Goal: Task Accomplishment & Management: Complete application form

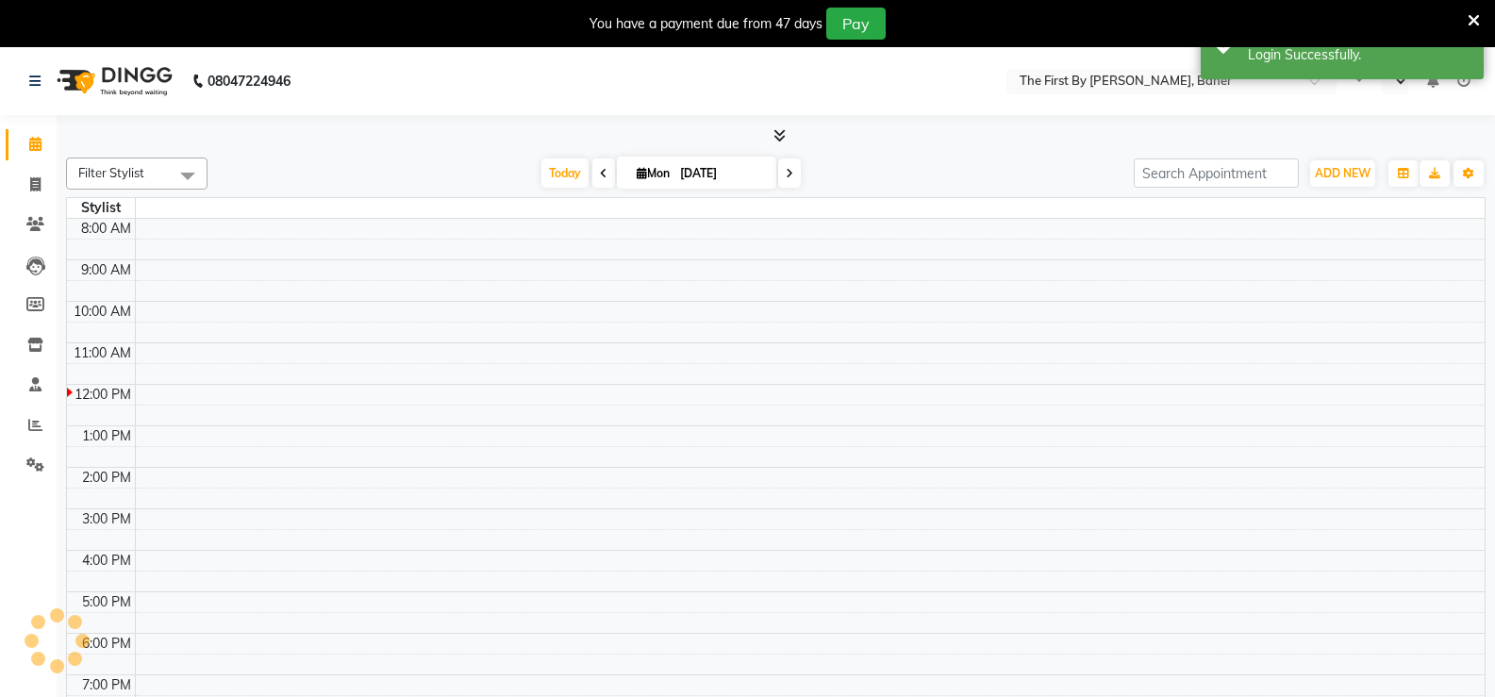
select select "en"
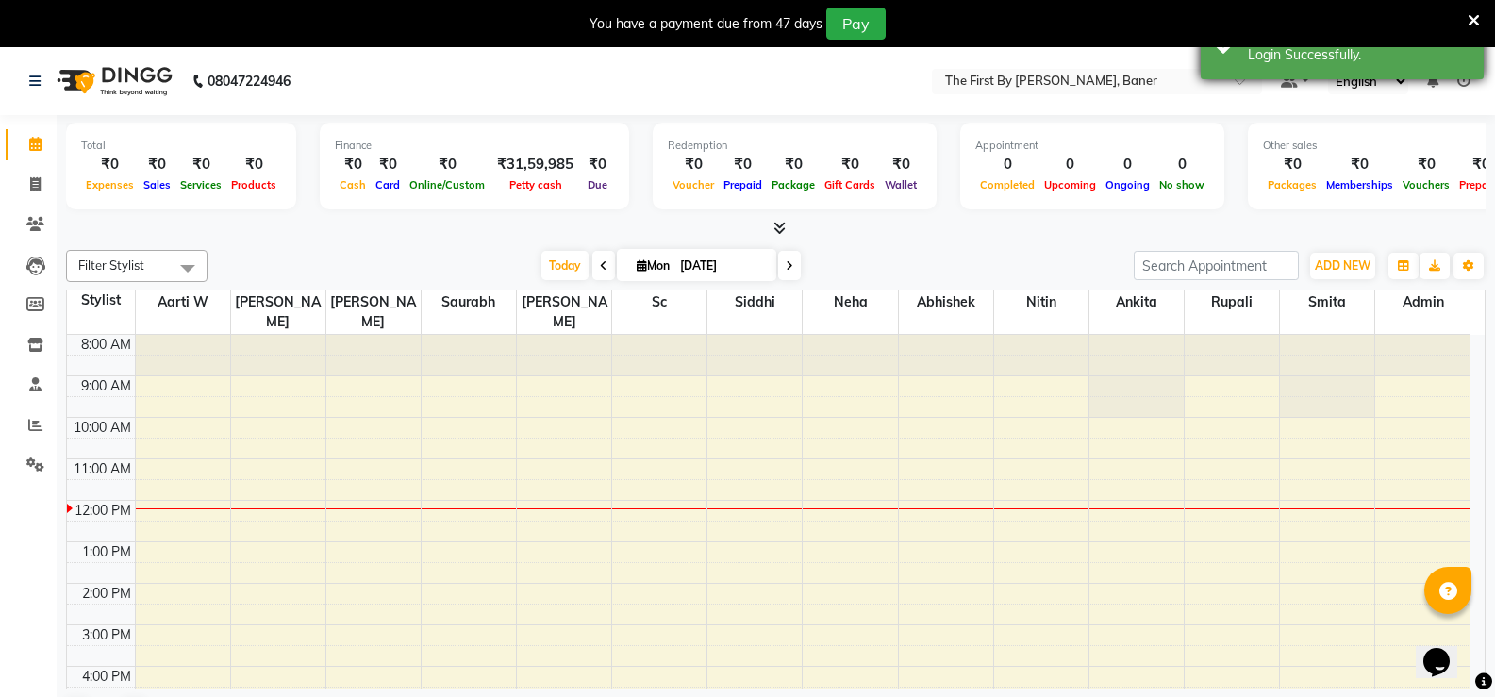
click at [1467, 22] on icon at bounding box center [1473, 20] width 12 height 17
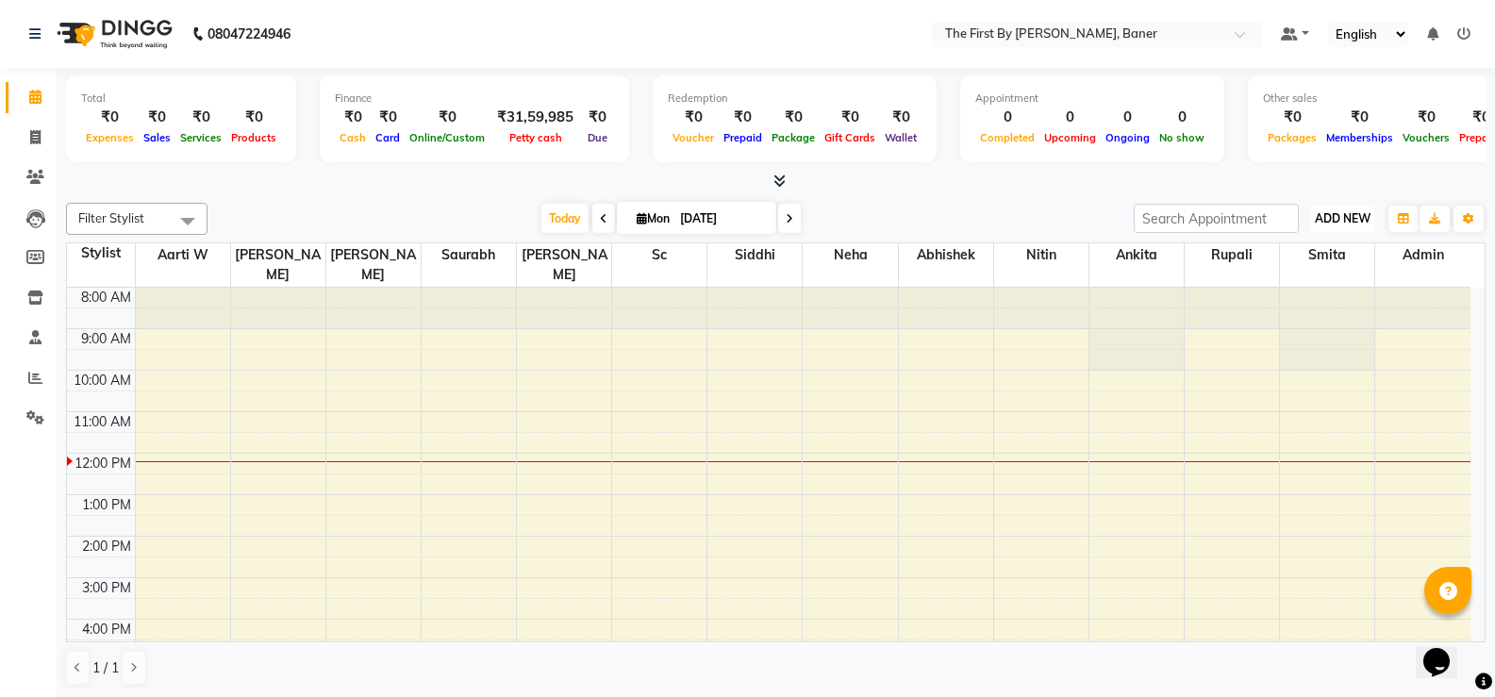
click at [1318, 211] on span "ADD NEW" at bounding box center [1343, 218] width 56 height 14
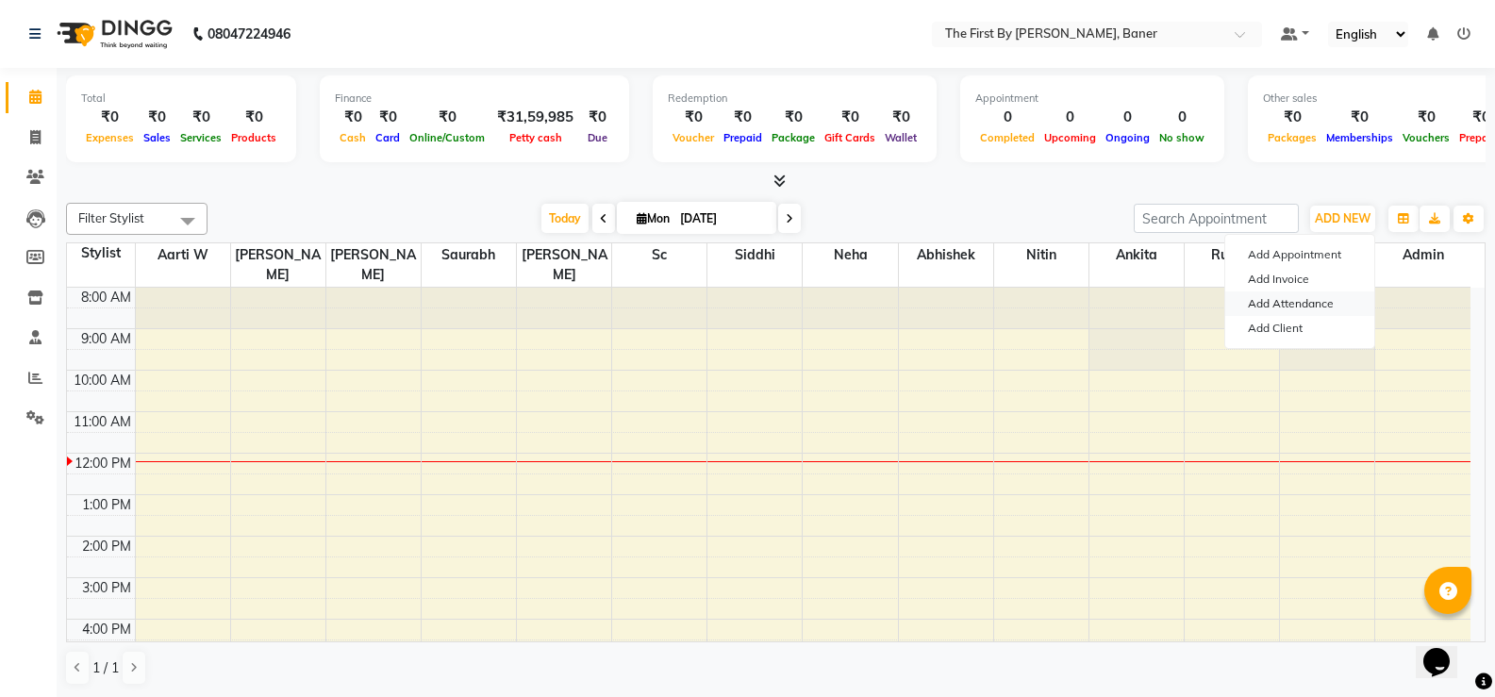
click at [1272, 303] on link "Add Attendance" at bounding box center [1299, 303] width 149 height 25
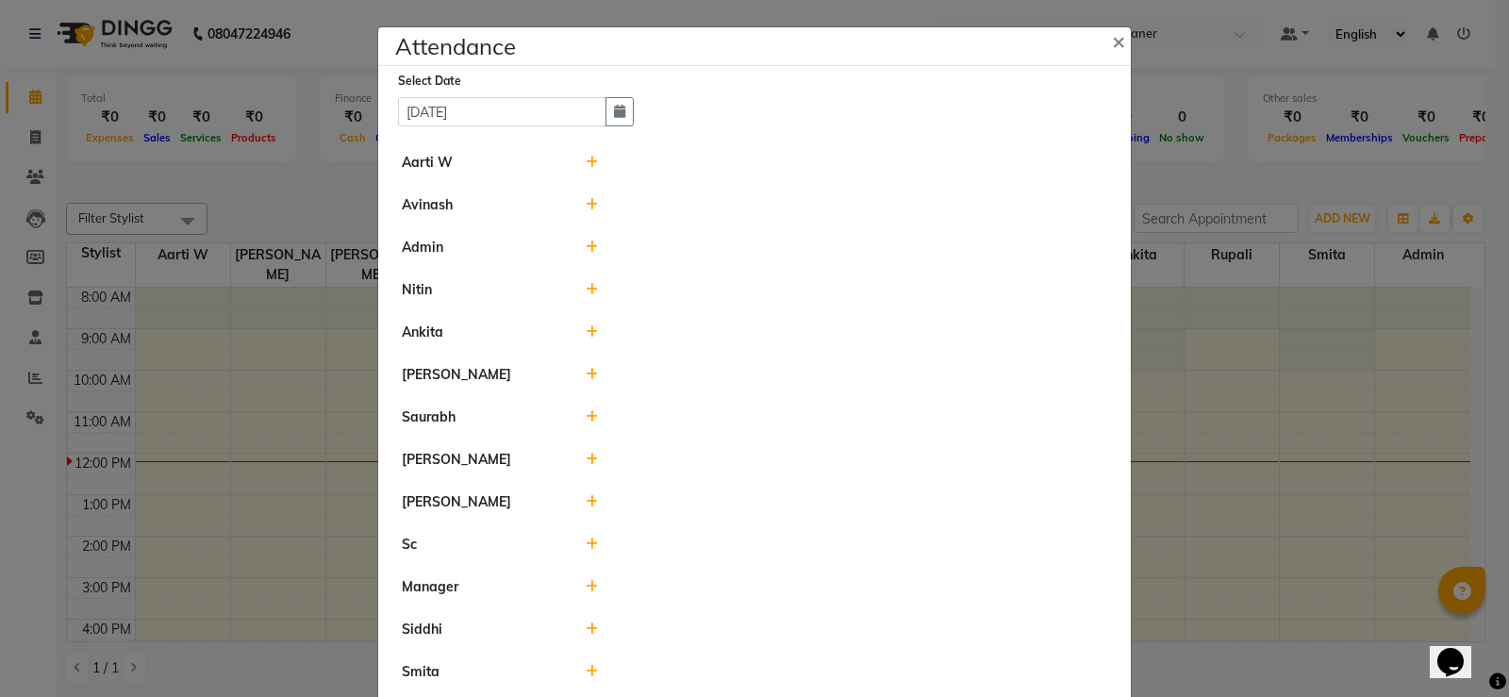
click at [586, 158] on icon at bounding box center [592, 162] width 12 height 13
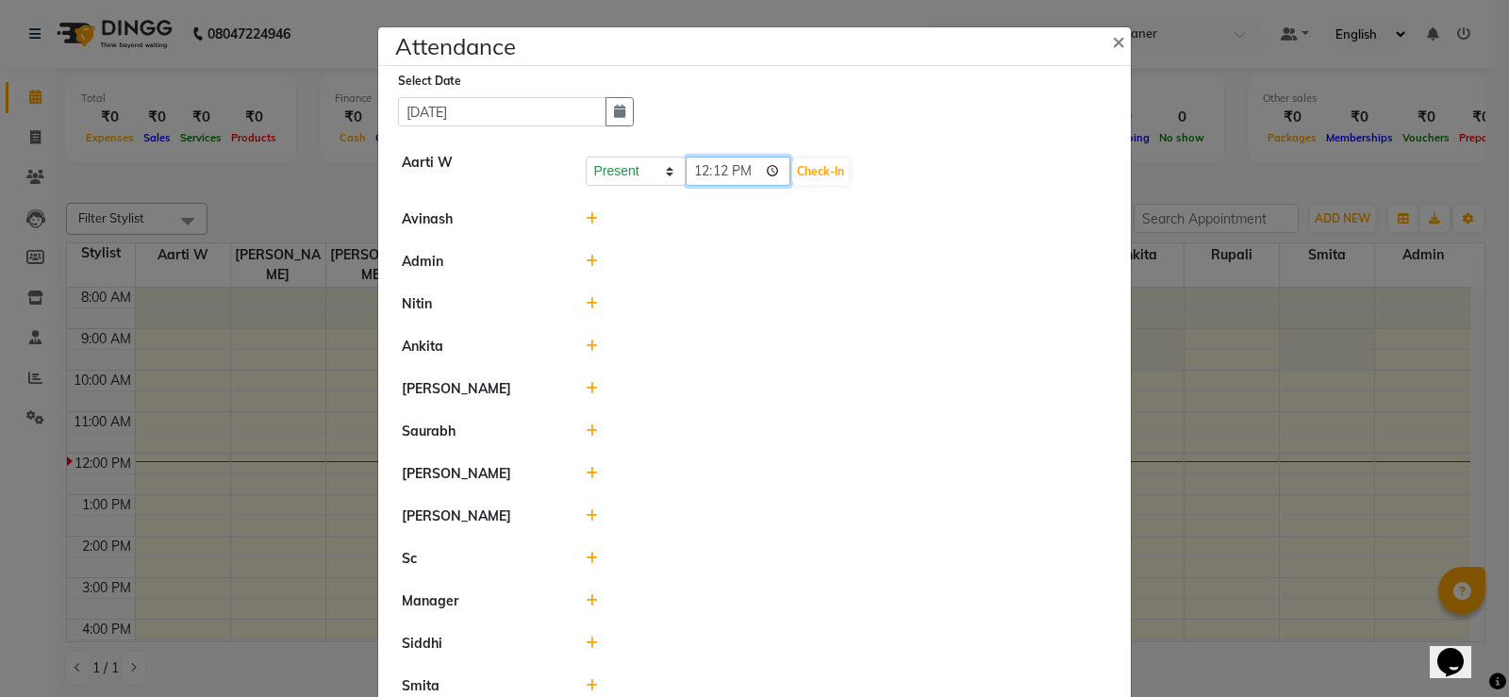
click at [688, 168] on input "12:12" at bounding box center [739, 171] width 106 height 29
type input "10:00"
click at [822, 167] on button "Check-In" at bounding box center [820, 171] width 57 height 26
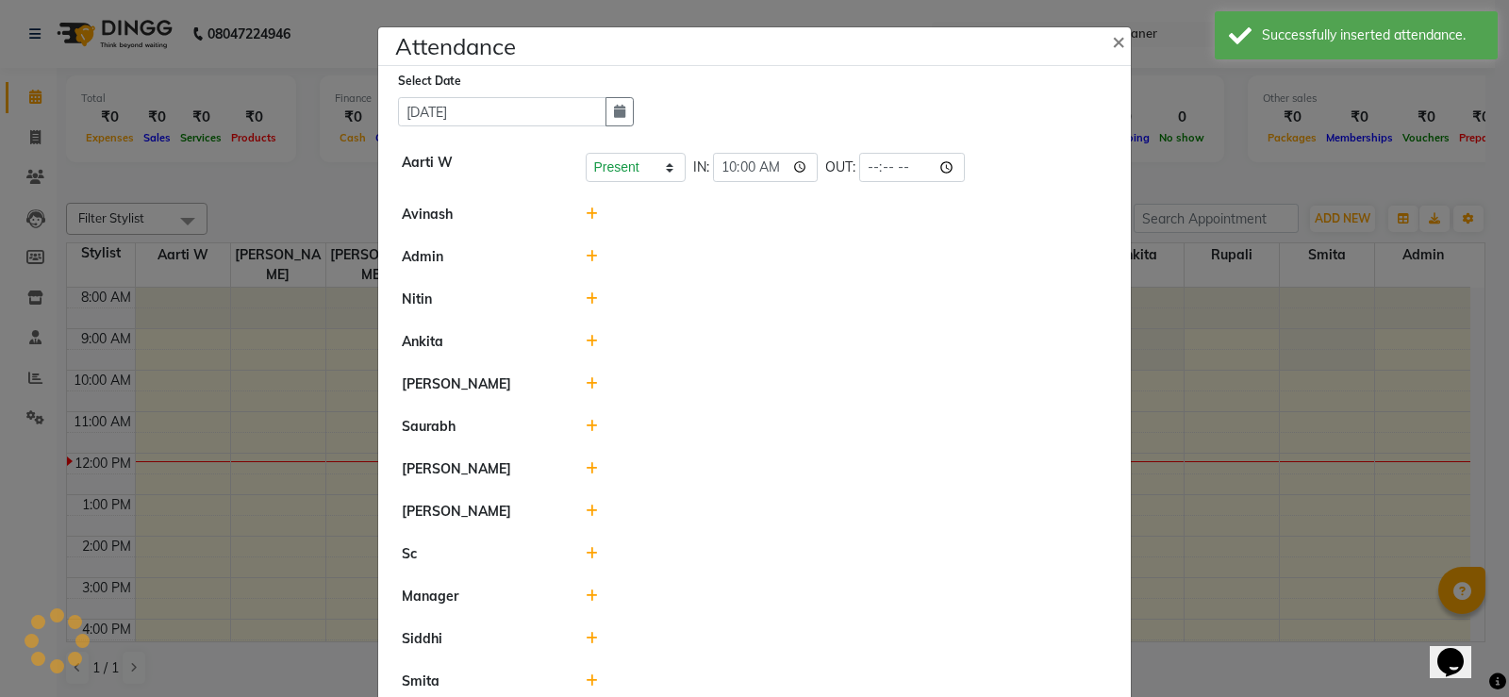
click at [848, 172] on span "OUT:" at bounding box center [840, 167] width 30 height 20
click at [873, 175] on input "time" at bounding box center [912, 167] width 106 height 29
type input "19:00"
drag, startPoint x: 812, startPoint y: 233, endPoint x: 611, endPoint y: 225, distance: 201.0
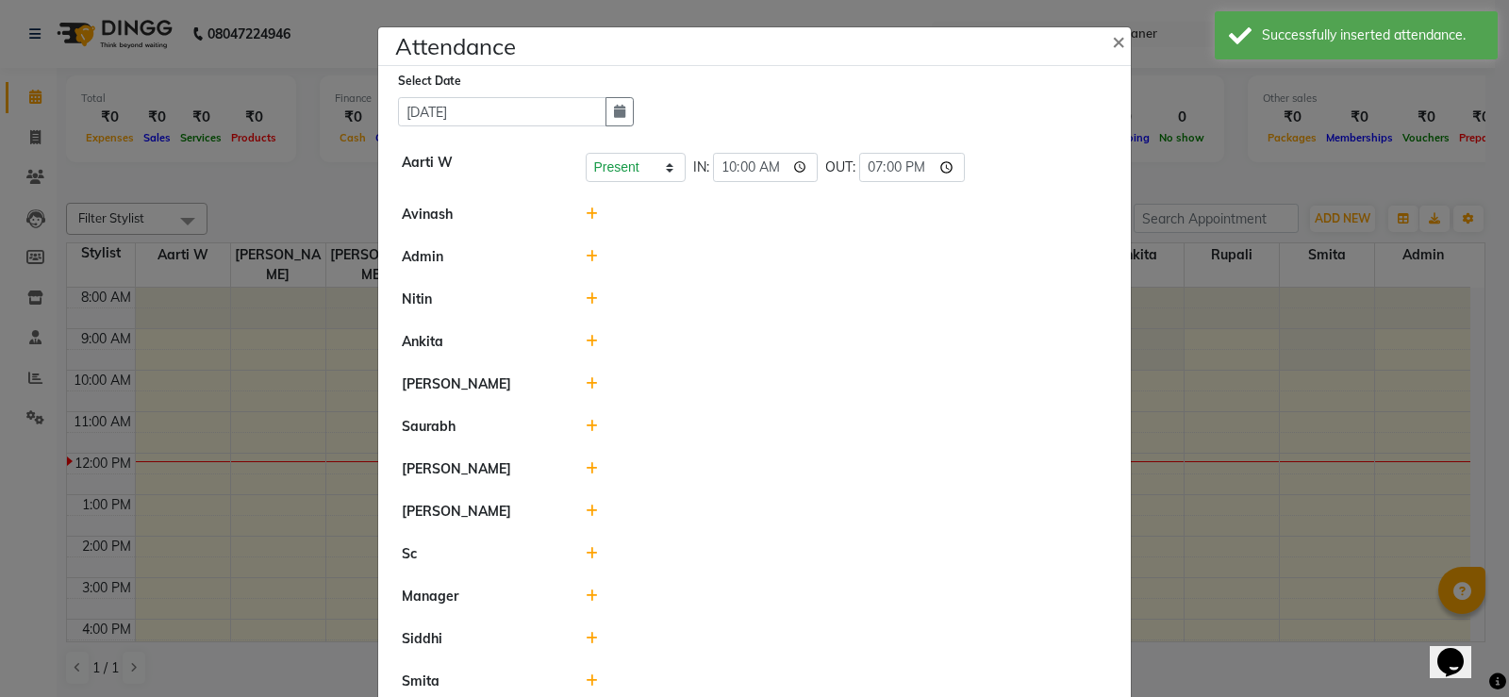
click at [800, 231] on li "Avinash" at bounding box center [754, 214] width 743 height 43
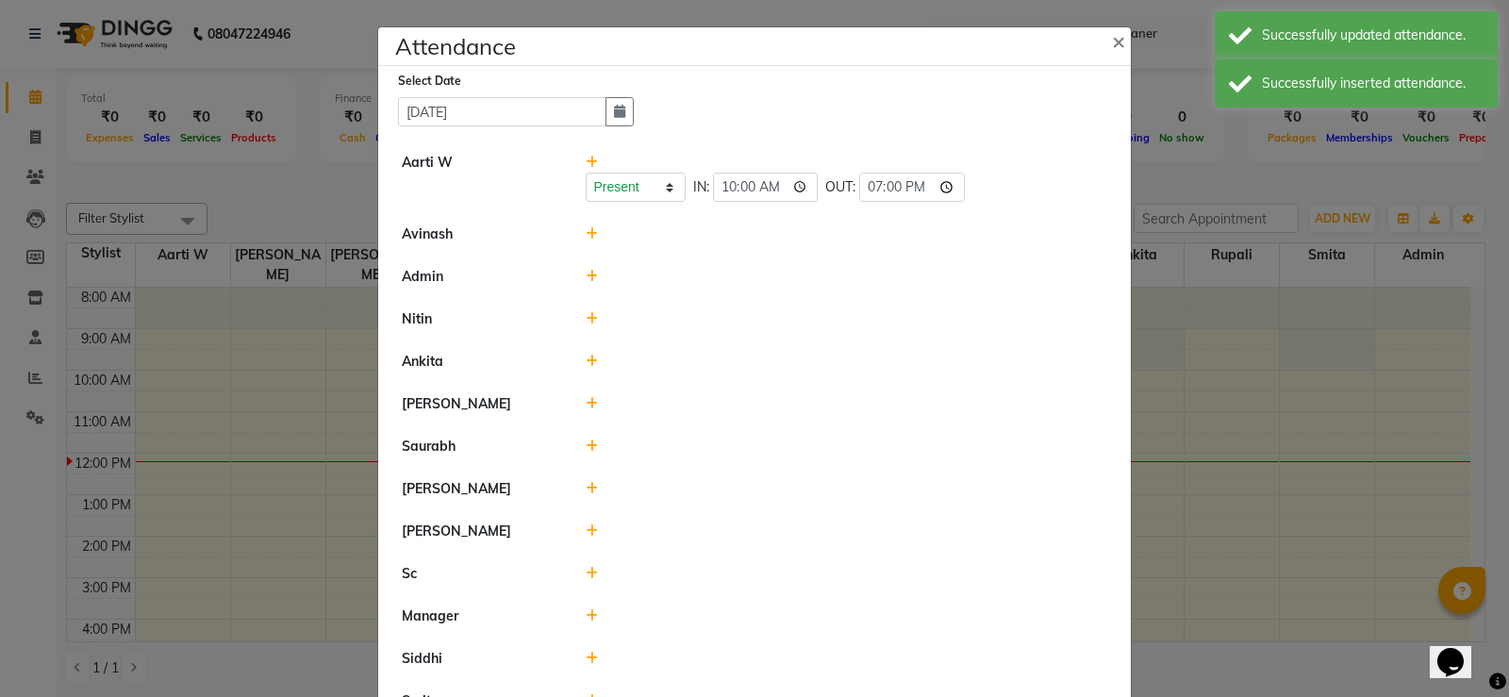
click at [590, 239] on div at bounding box center [847, 234] width 551 height 20
click at [586, 233] on icon at bounding box center [592, 233] width 12 height 13
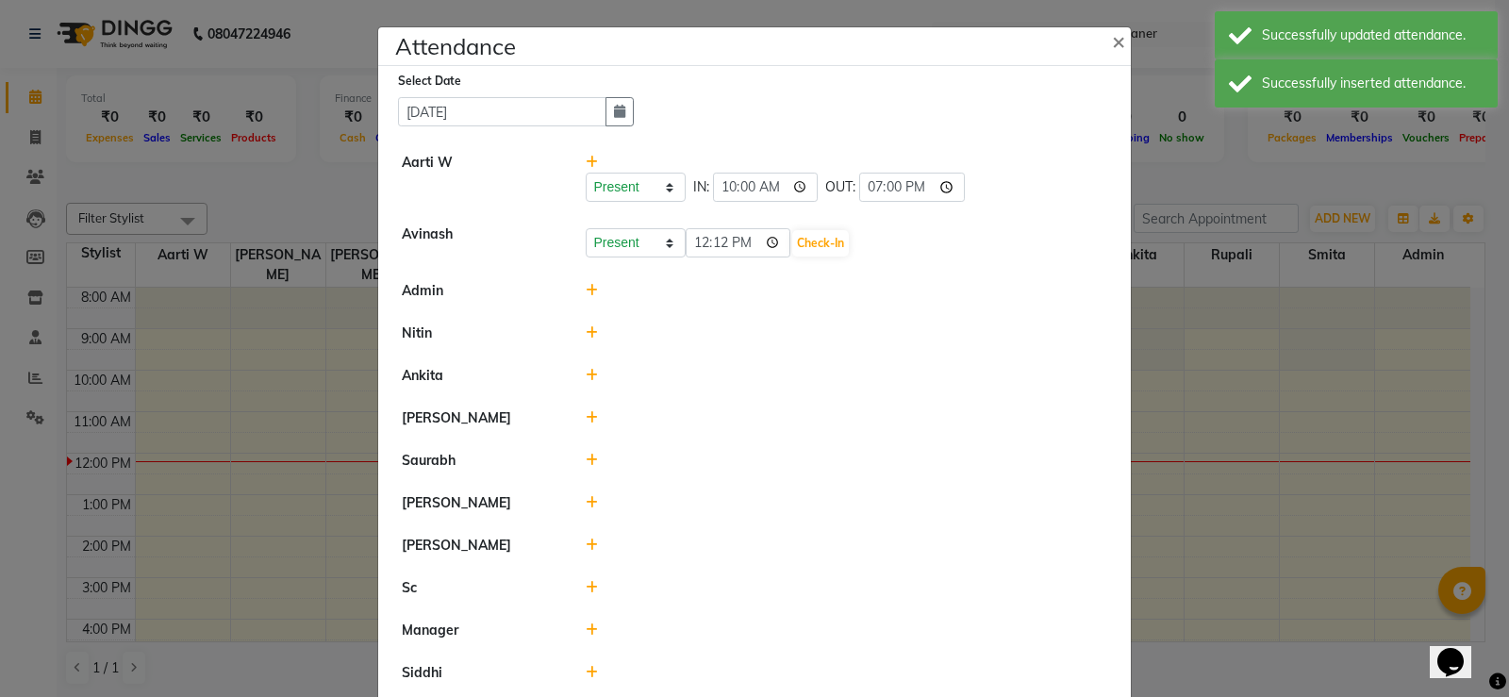
drag, startPoint x: 583, startPoint y: 307, endPoint x: 583, endPoint y: 295, distance: 11.3
click at [583, 305] on li "Admin" at bounding box center [754, 291] width 743 height 43
click at [586, 295] on icon at bounding box center [592, 290] width 12 height 13
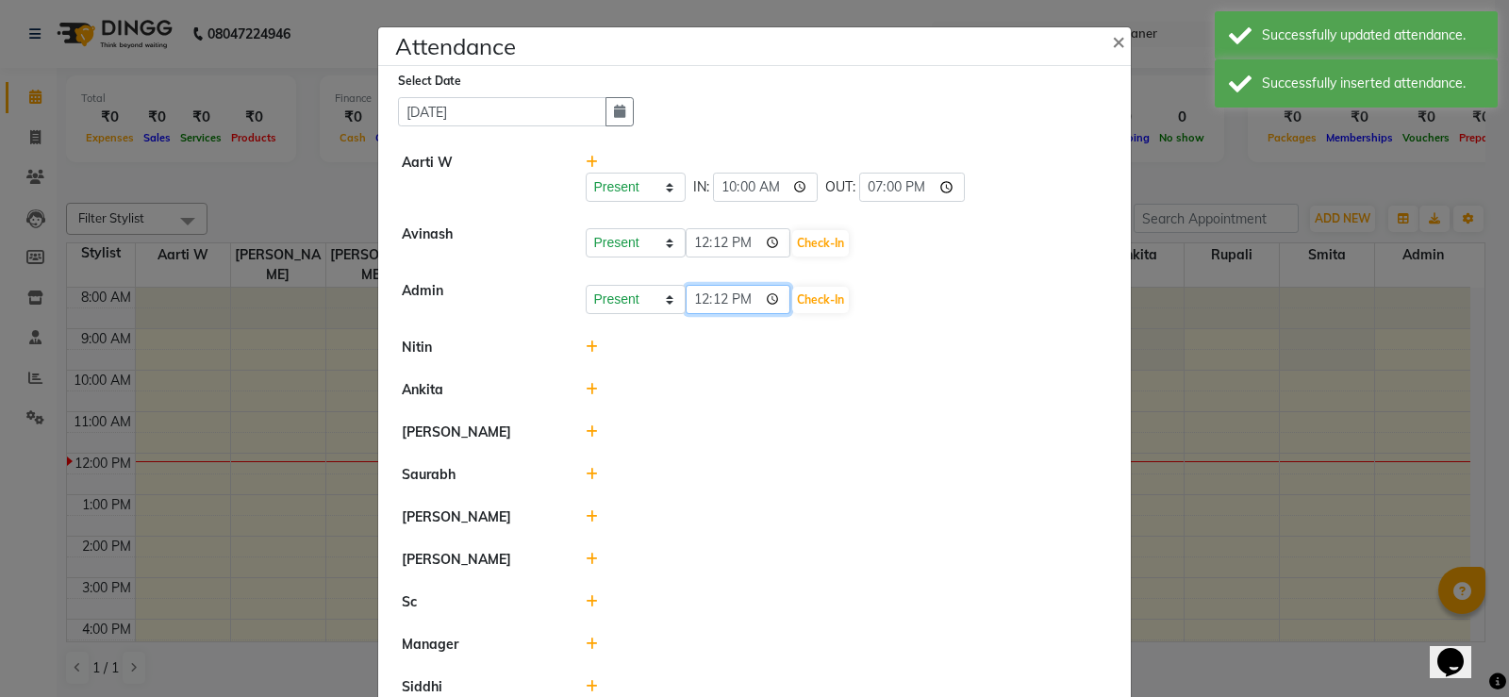
drag, startPoint x: 685, startPoint y: 302, endPoint x: 694, endPoint y: 293, distance: 12.7
click at [693, 294] on input "12:12" at bounding box center [739, 299] width 106 height 29
type input "10:00"
click at [821, 300] on button "Check-In" at bounding box center [820, 300] width 57 height 26
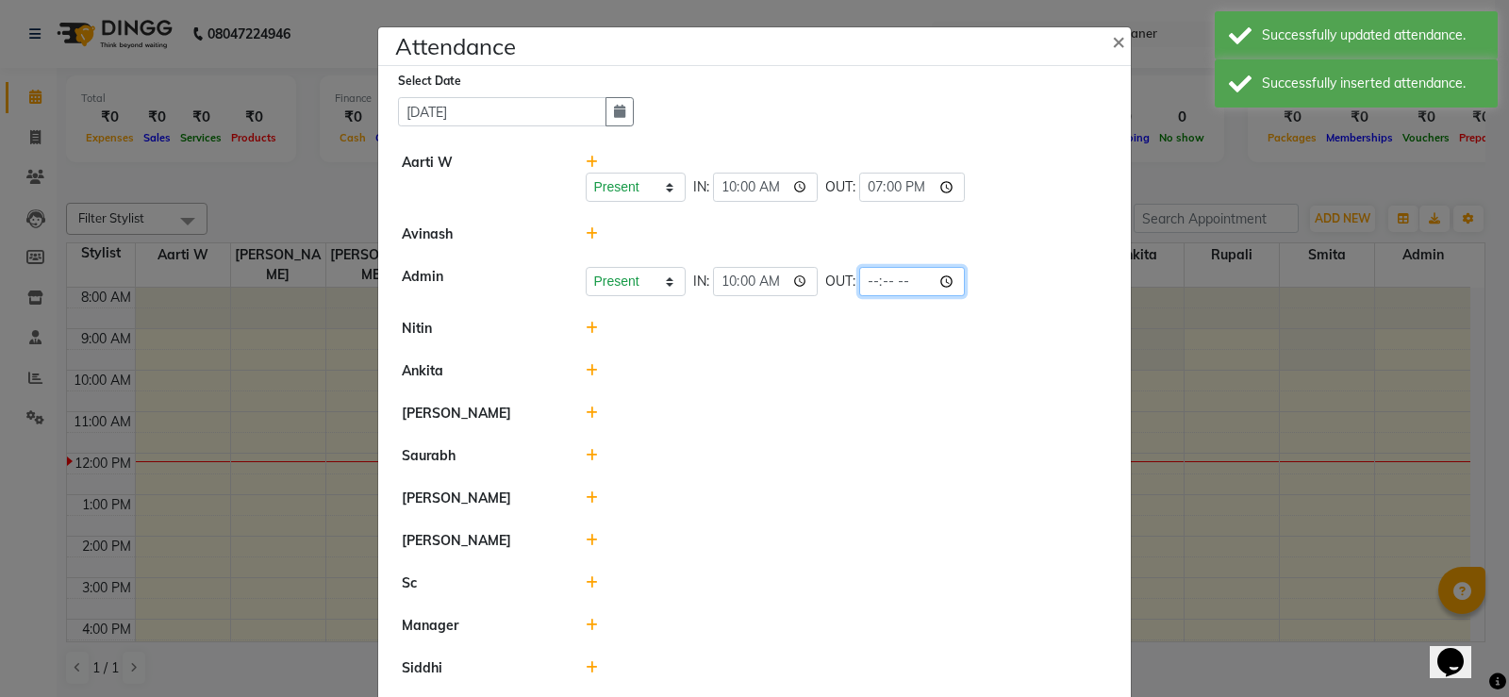
click at [884, 278] on input "time" at bounding box center [912, 281] width 106 height 29
click at [863, 281] on input "time" at bounding box center [912, 281] width 106 height 29
type input "19:00"
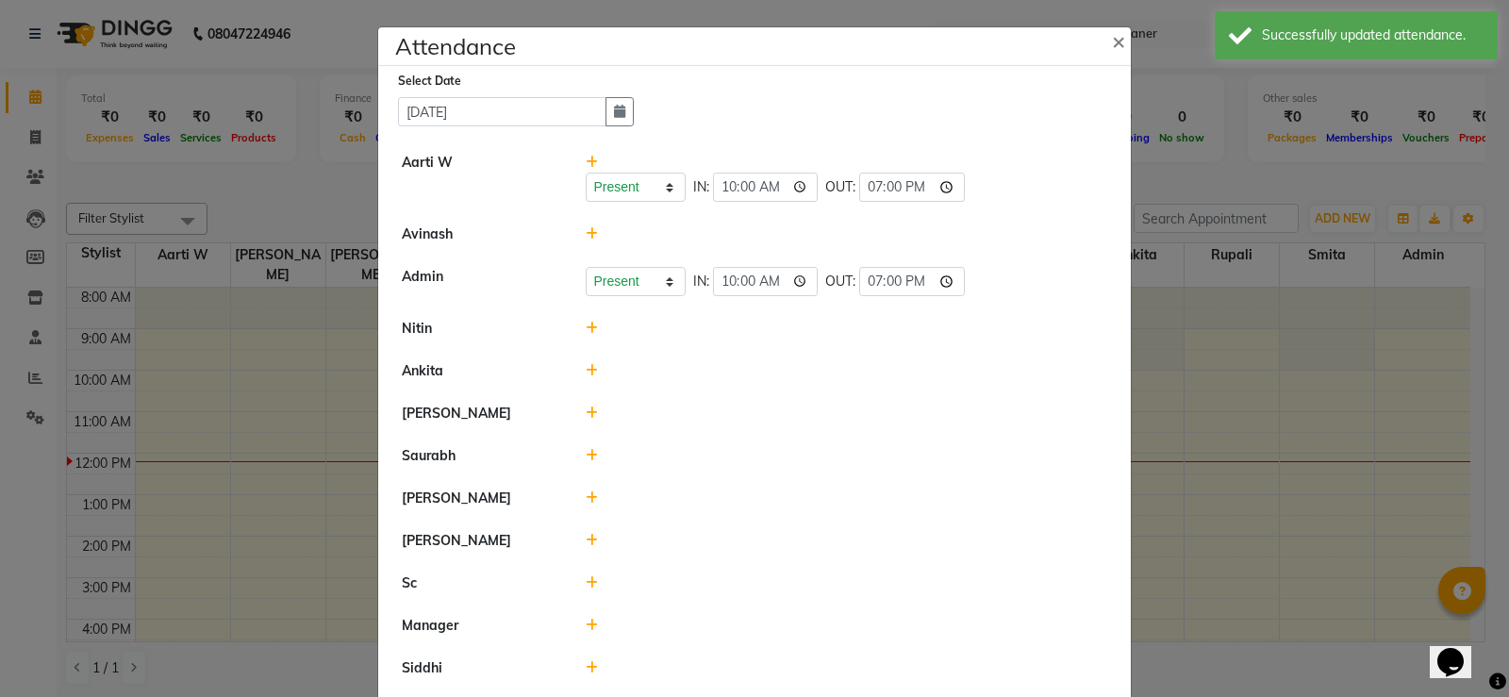
click at [810, 484] on li "[PERSON_NAME]" at bounding box center [754, 498] width 743 height 43
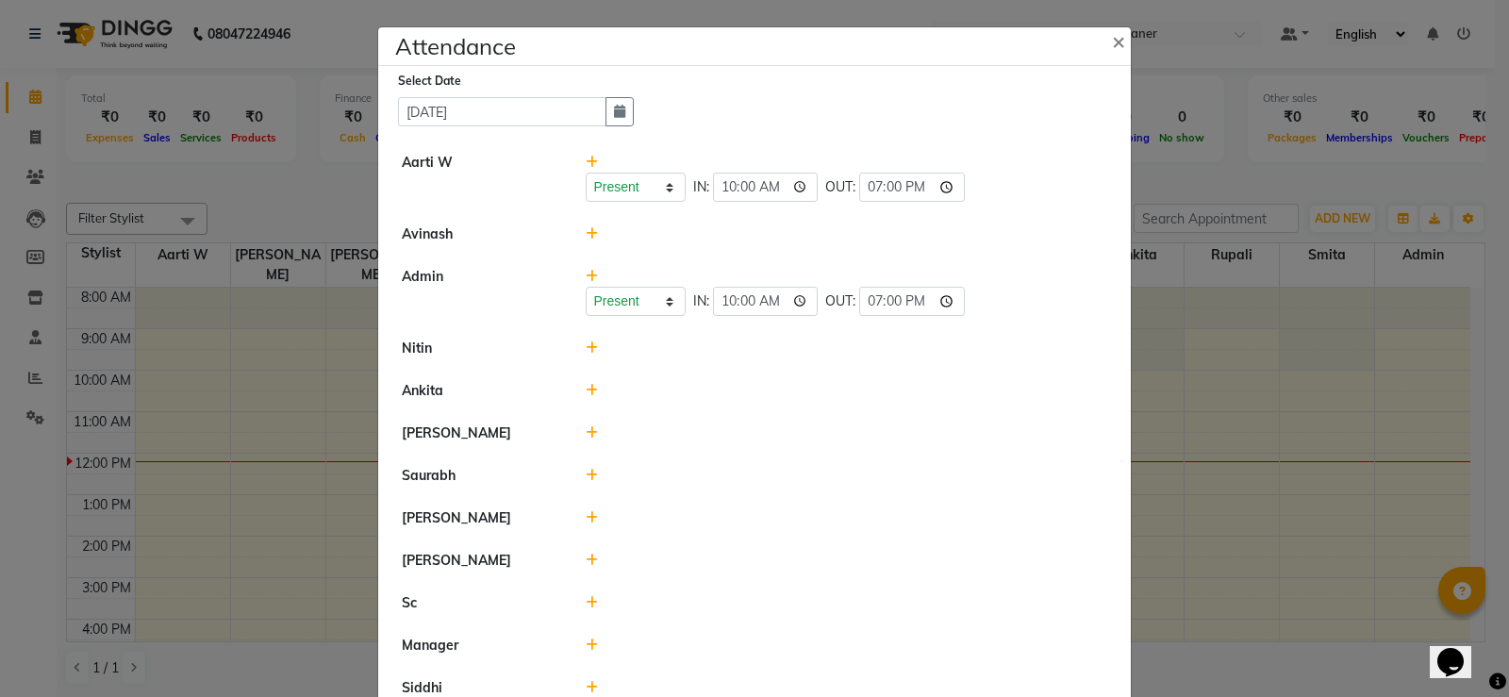
scroll to position [94, 0]
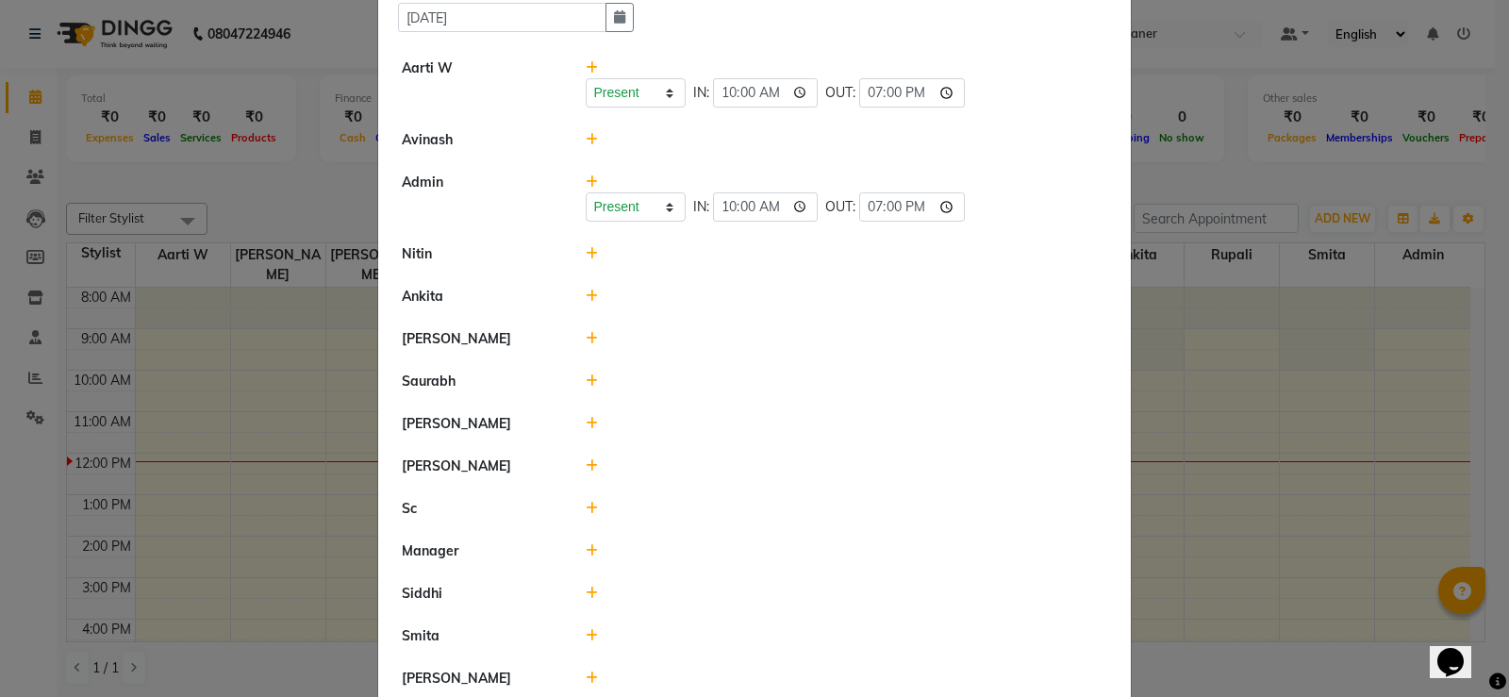
click at [586, 256] on icon at bounding box center [592, 253] width 12 height 13
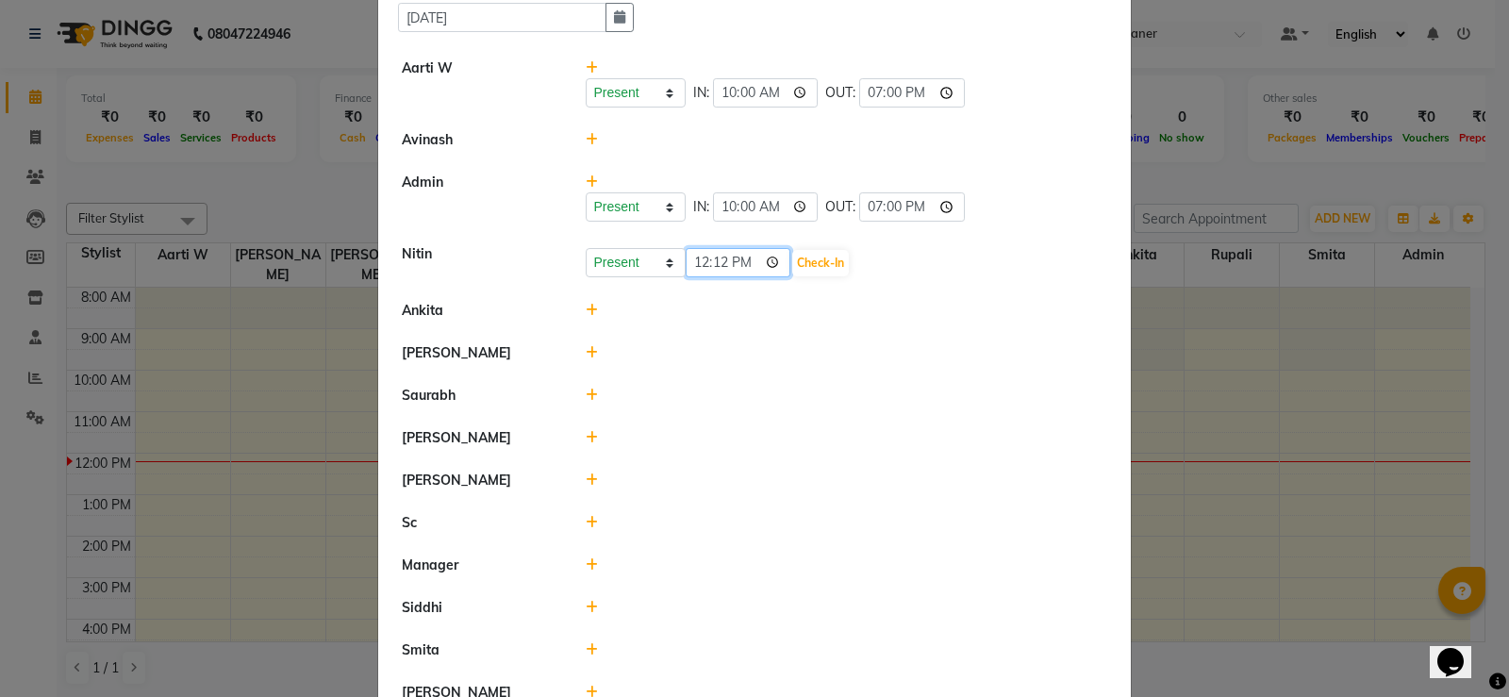
click at [712, 257] on input "12:12" at bounding box center [739, 262] width 106 height 29
click at [691, 260] on input "12:12" at bounding box center [739, 262] width 106 height 29
type input "10:00"
click at [846, 255] on button "Check-In" at bounding box center [820, 263] width 57 height 26
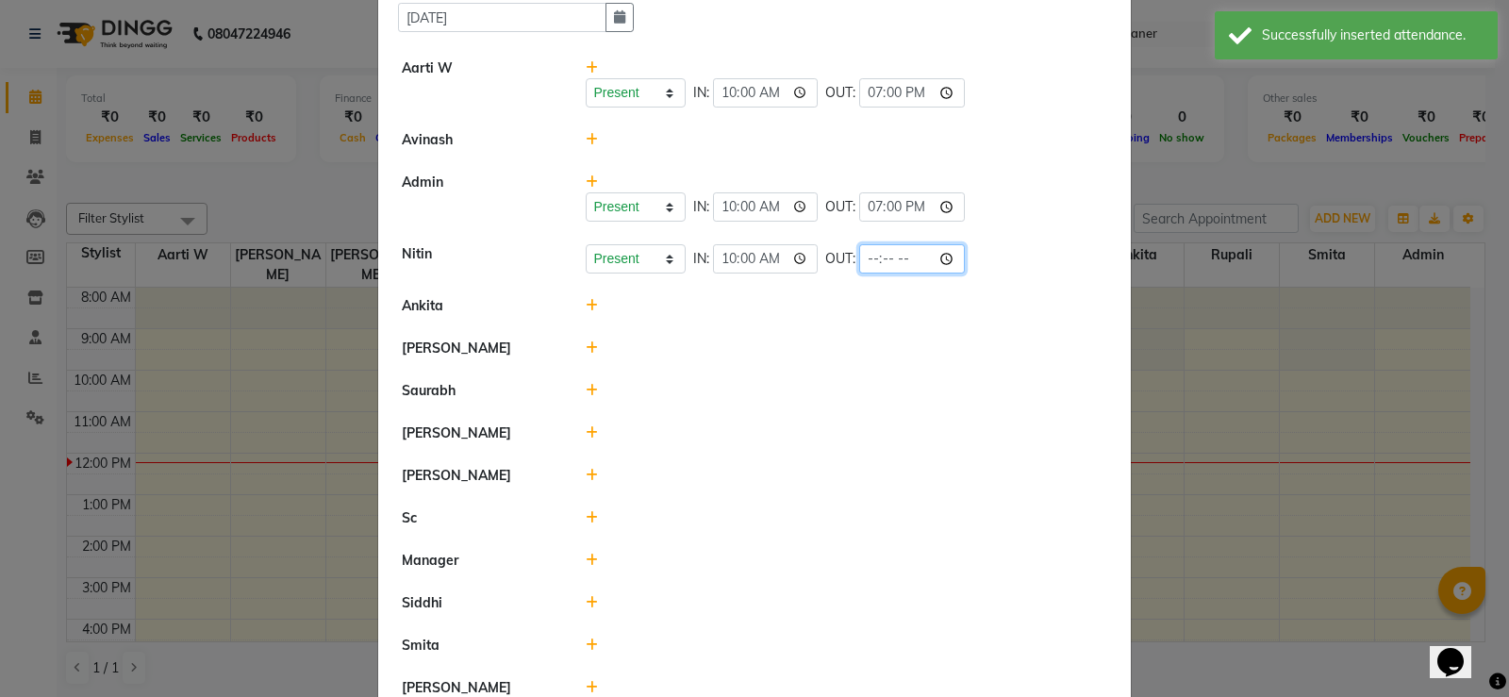
click at [861, 253] on input "time" at bounding box center [912, 258] width 106 height 29
type input "19:00"
click at [666, 372] on li "Saurabh" at bounding box center [754, 391] width 743 height 43
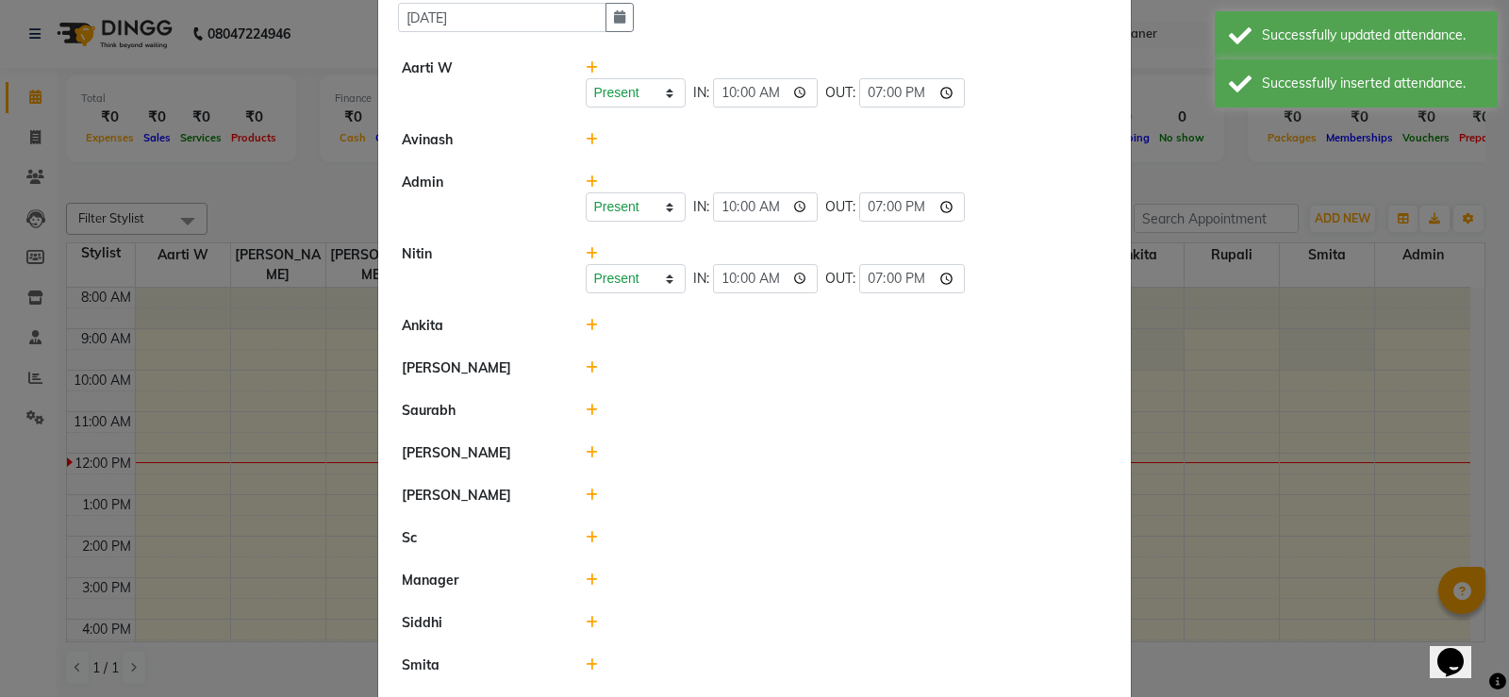
click at [586, 332] on span at bounding box center [592, 325] width 12 height 17
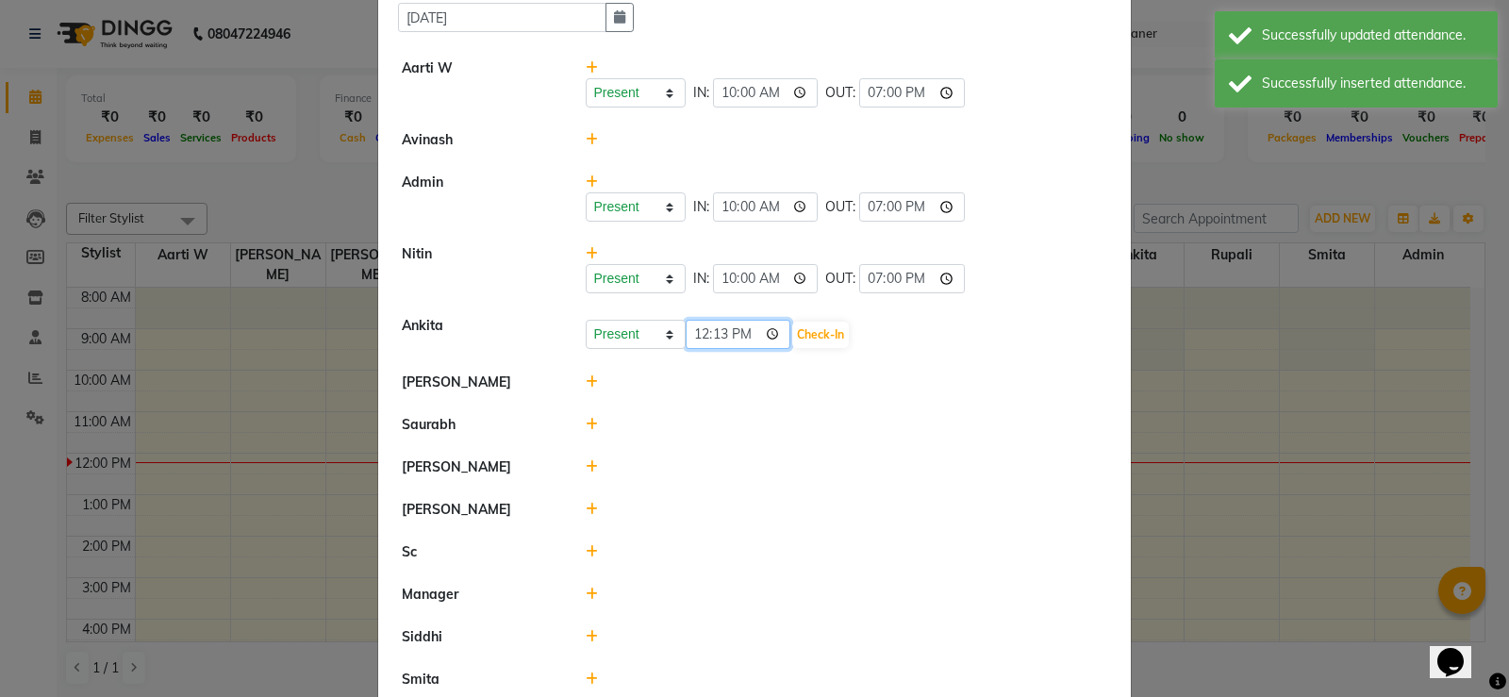
click at [689, 333] on input "12:13" at bounding box center [739, 334] width 106 height 29
type input "10:00"
click at [826, 326] on button "Check-In" at bounding box center [820, 335] width 57 height 26
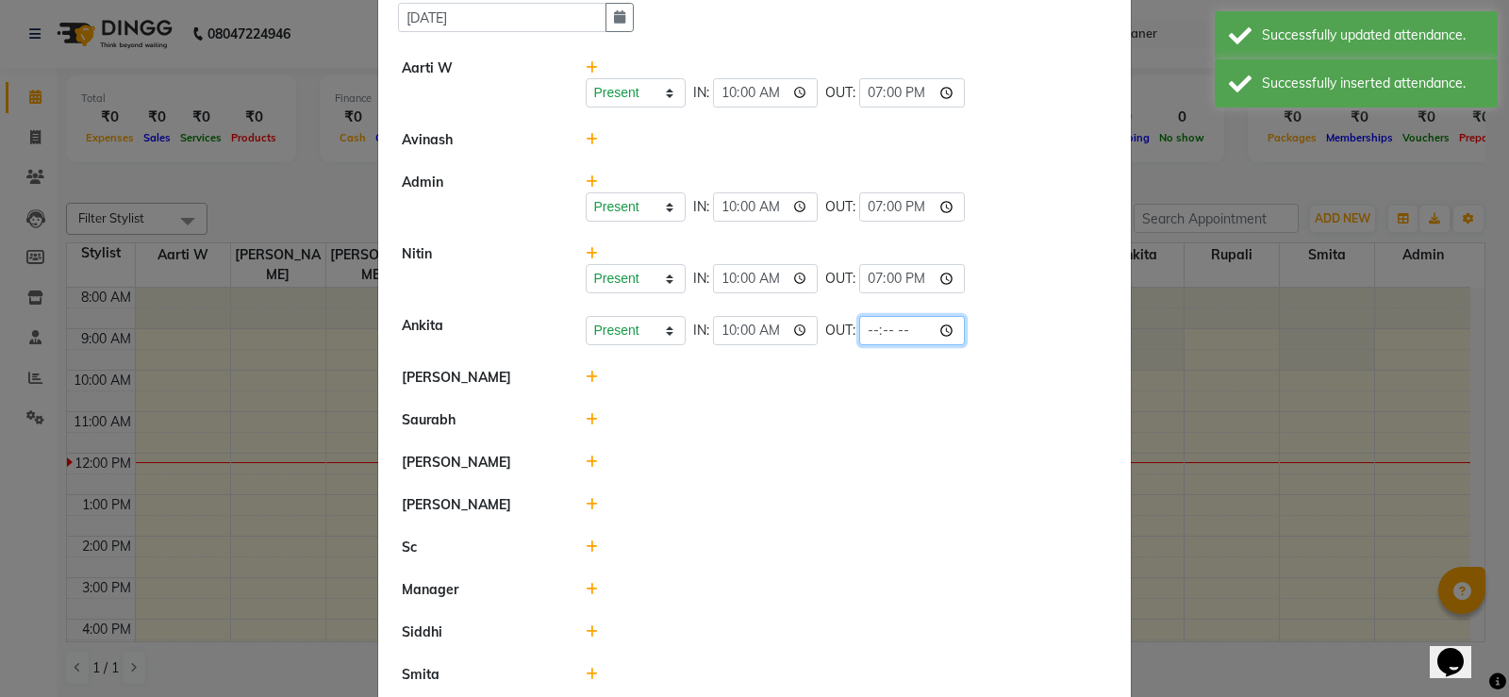
click at [865, 333] on input "time" at bounding box center [912, 330] width 106 height 29
type input "19:00"
click at [779, 555] on div at bounding box center [847, 548] width 551 height 20
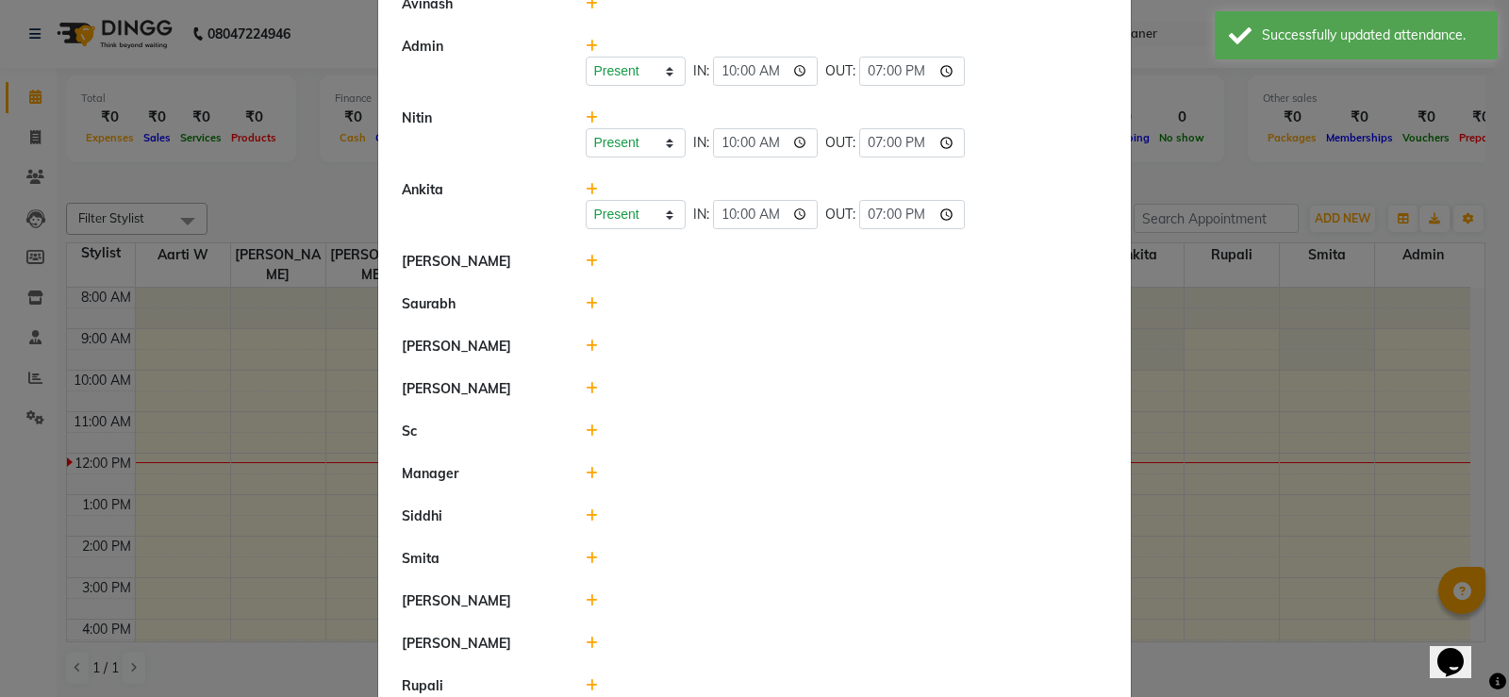
scroll to position [283, 0]
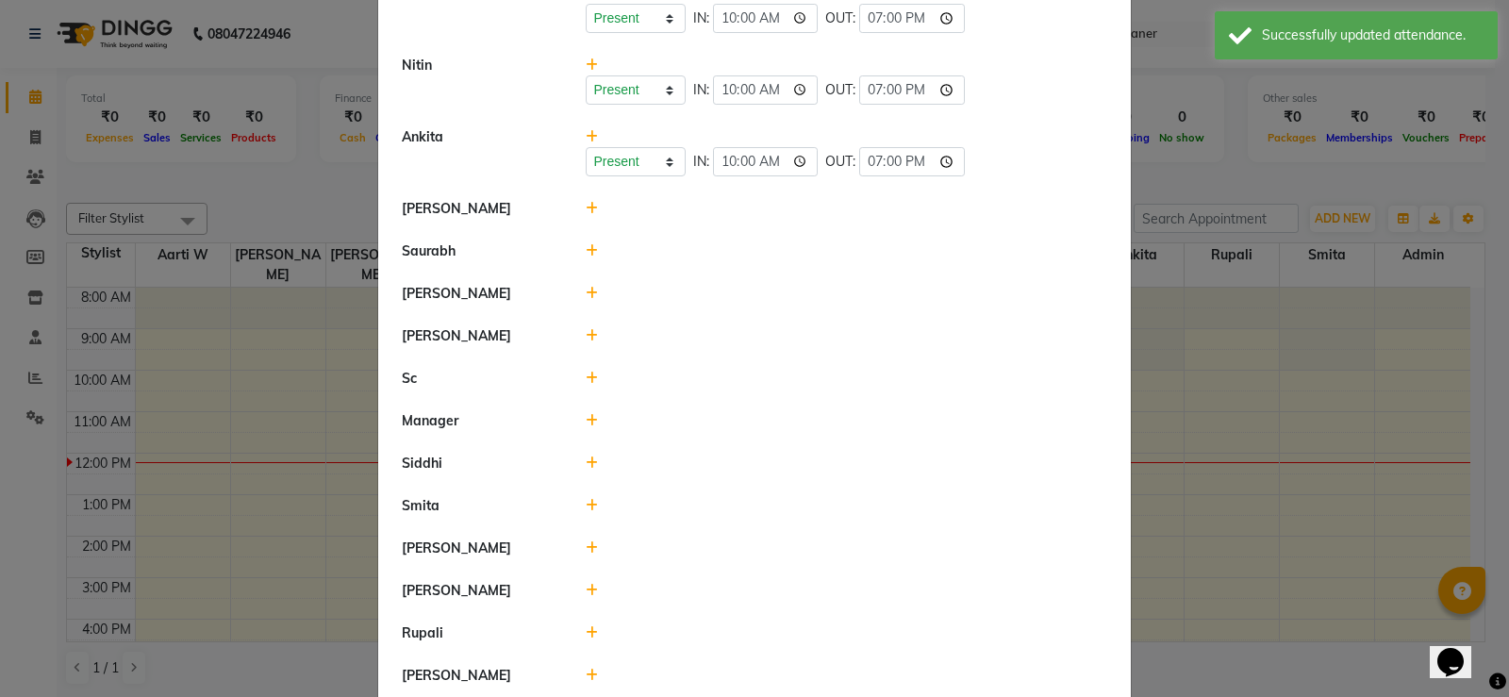
click at [586, 210] on icon at bounding box center [592, 208] width 12 height 13
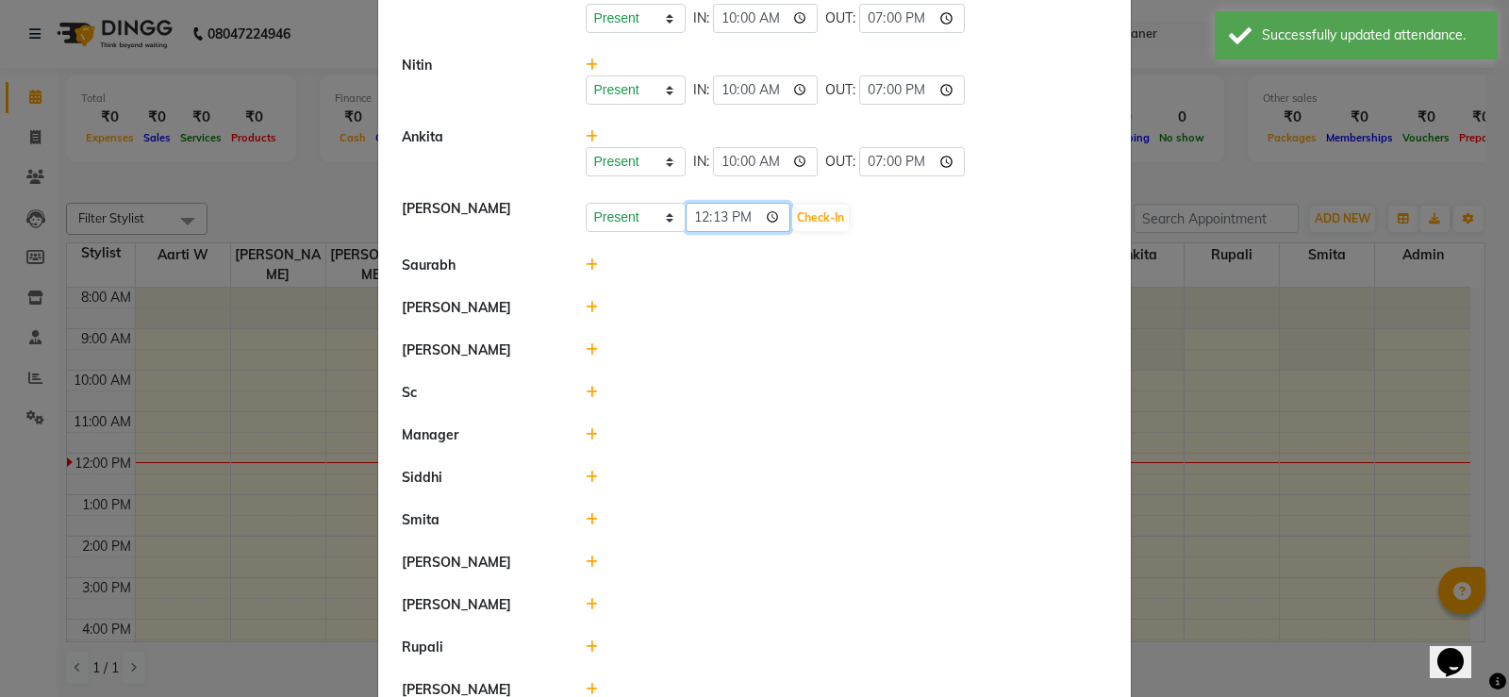
click at [694, 211] on input "12:13" at bounding box center [739, 217] width 106 height 29
type input "10:00"
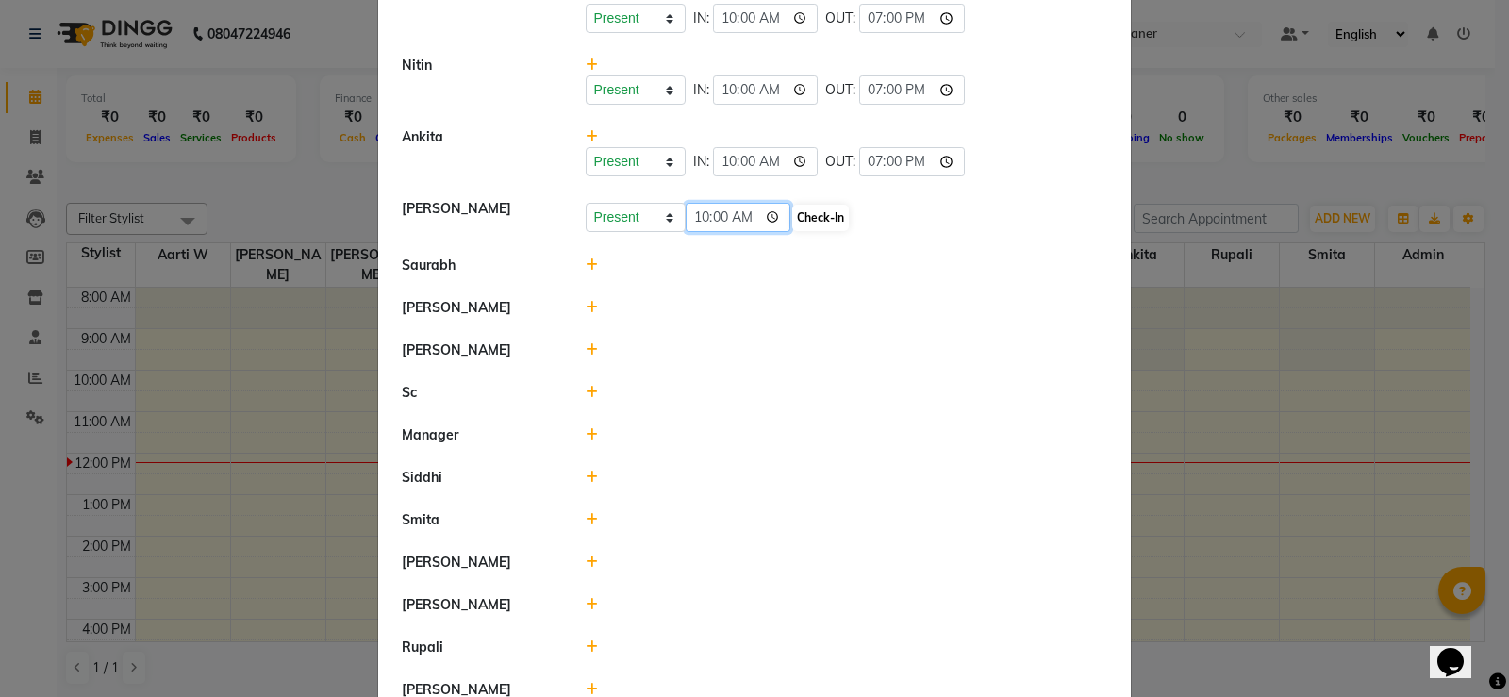
click at [793, 211] on div "Present Absent Late Half Day Weekly Off 10:00 Check-In" at bounding box center [847, 218] width 522 height 30
click at [822, 217] on button "Check-In" at bounding box center [820, 218] width 57 height 26
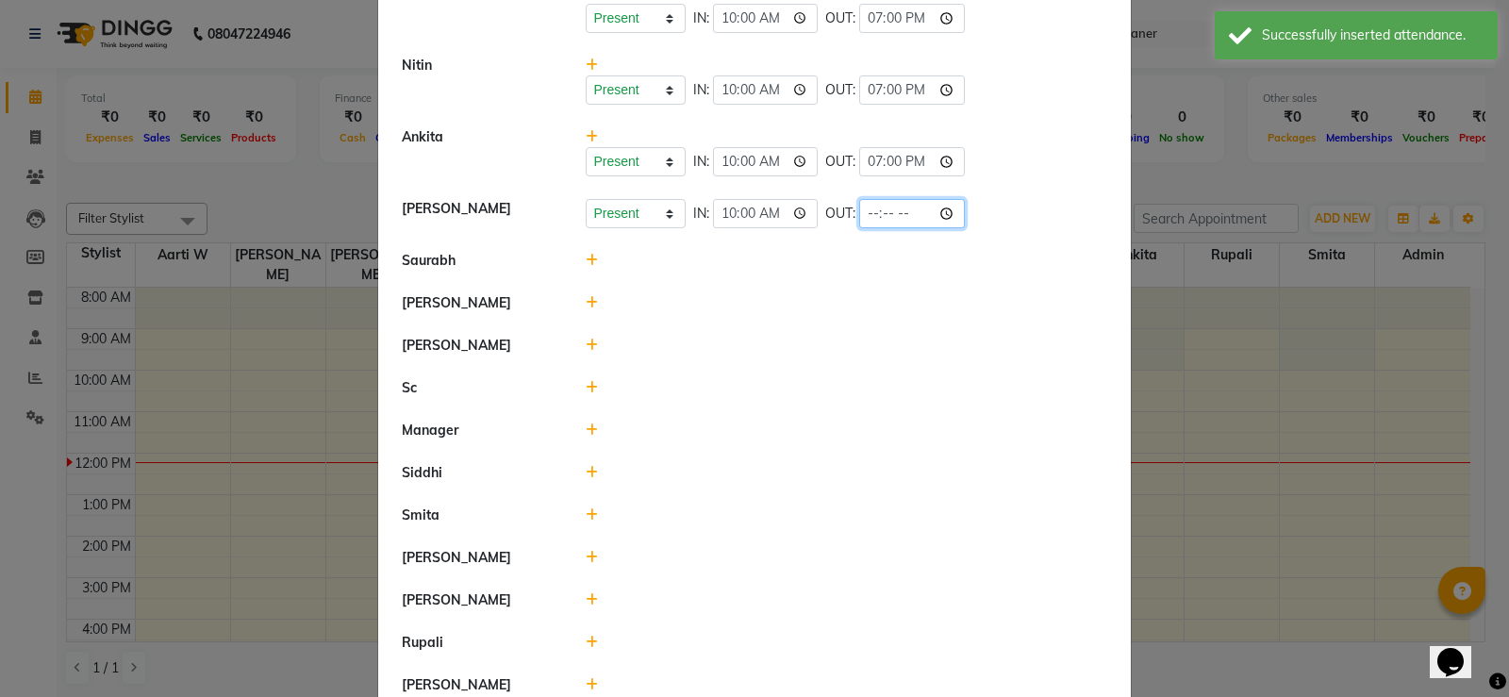
click at [872, 211] on input "time" at bounding box center [912, 213] width 106 height 29
type input "19:00"
click at [793, 330] on li "[PERSON_NAME]" at bounding box center [754, 345] width 743 height 43
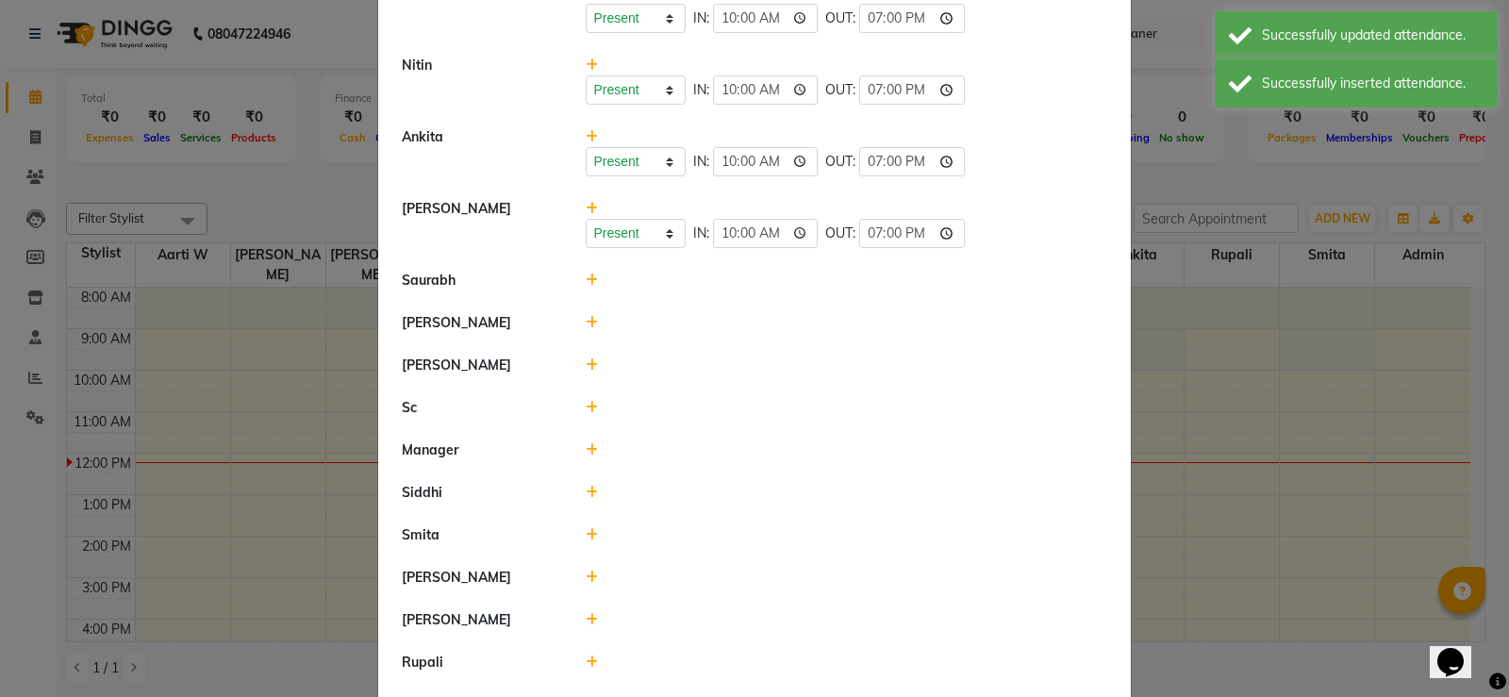
click at [594, 280] on div at bounding box center [847, 281] width 551 height 20
drag, startPoint x: 563, startPoint y: 281, endPoint x: 580, endPoint y: 280, distance: 17.0
click at [564, 281] on div "Saurabh" at bounding box center [755, 281] width 734 height 20
click at [586, 278] on icon at bounding box center [592, 279] width 12 height 13
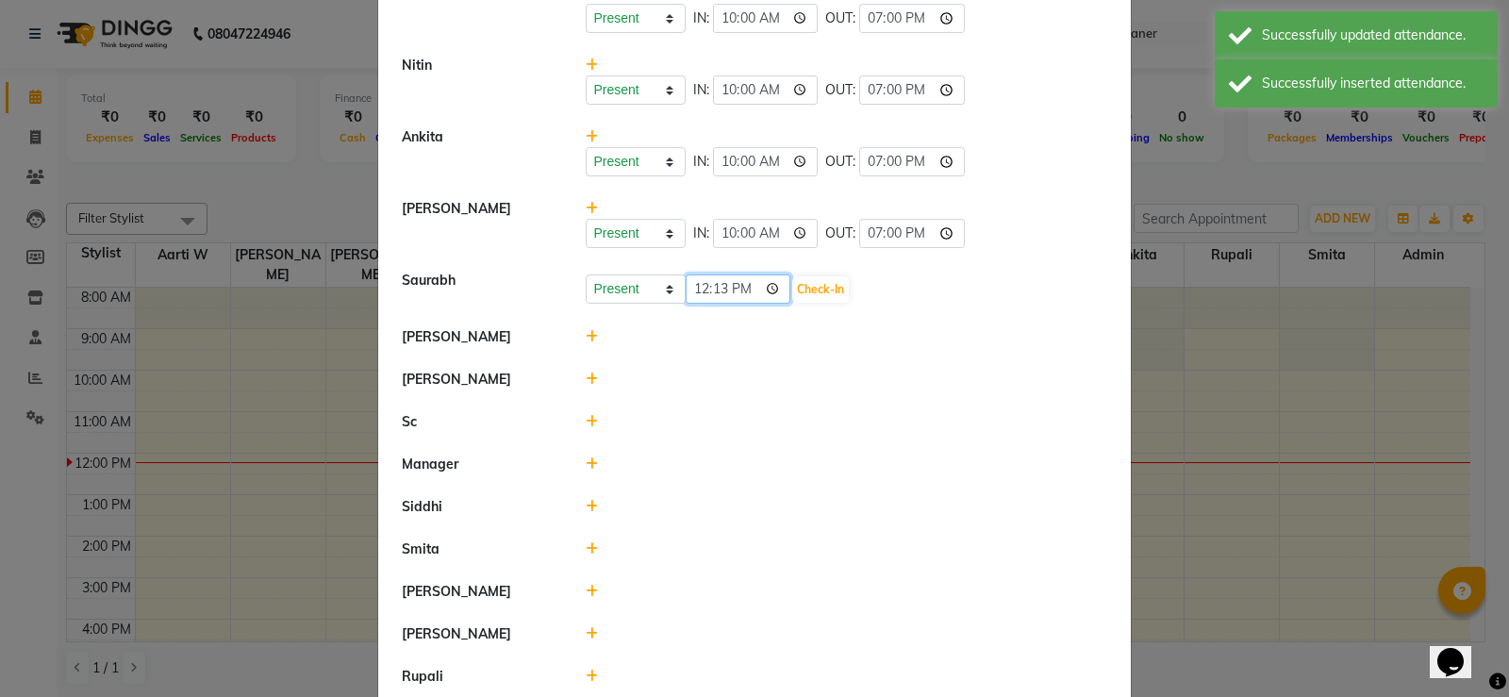
click at [688, 289] on input "12:13" at bounding box center [739, 288] width 106 height 29
click at [737, 291] on input "22:00" at bounding box center [739, 288] width 106 height 29
type input "10:00"
click at [824, 290] on button "Check-In" at bounding box center [820, 289] width 57 height 26
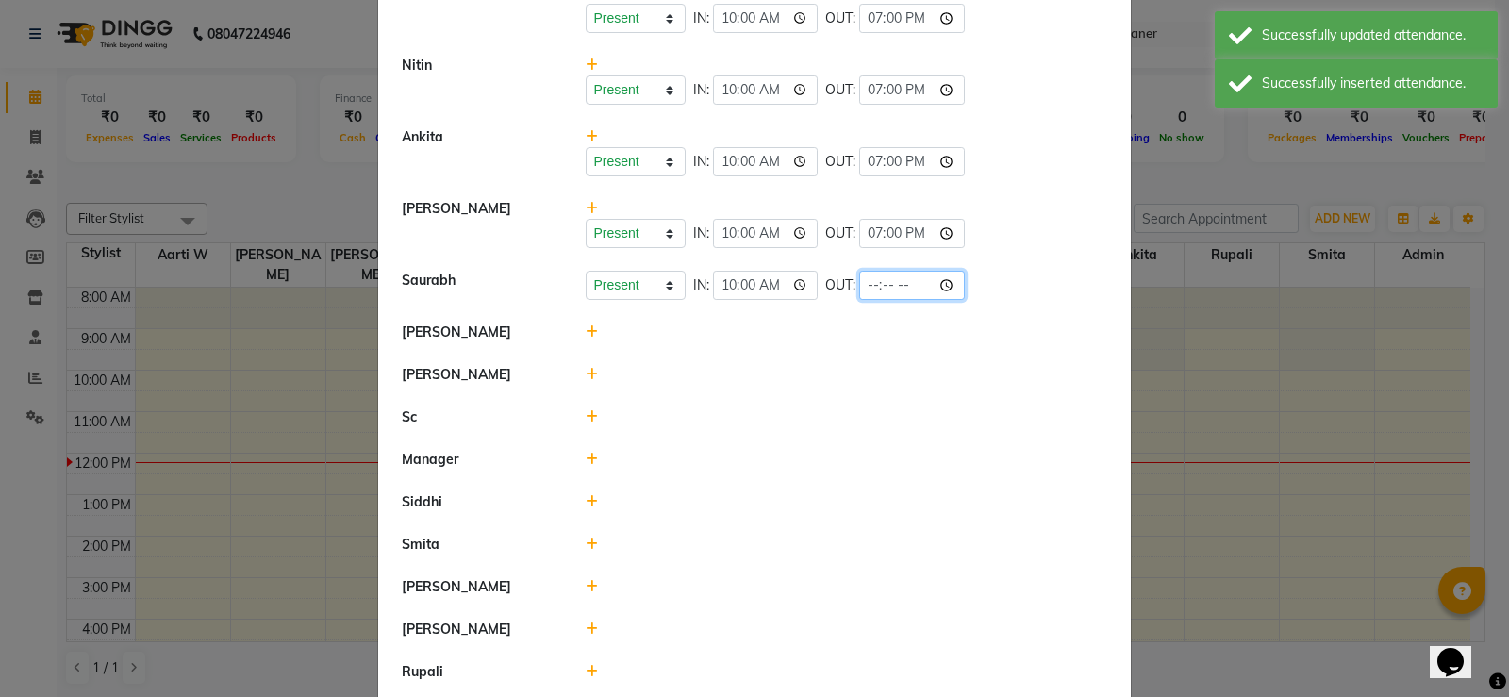
click at [859, 283] on input "time" at bounding box center [912, 285] width 106 height 29
type input "19:00"
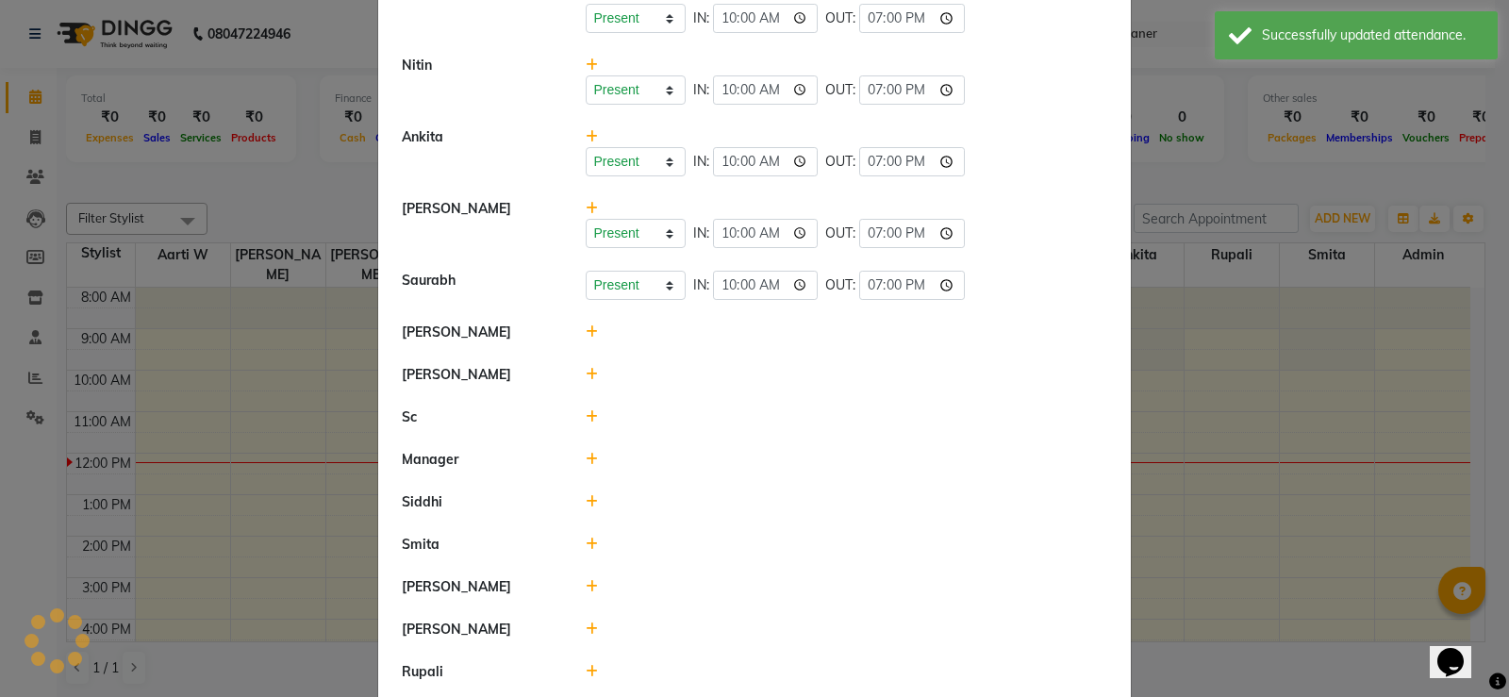
click at [812, 343] on li "[PERSON_NAME]" at bounding box center [754, 332] width 743 height 43
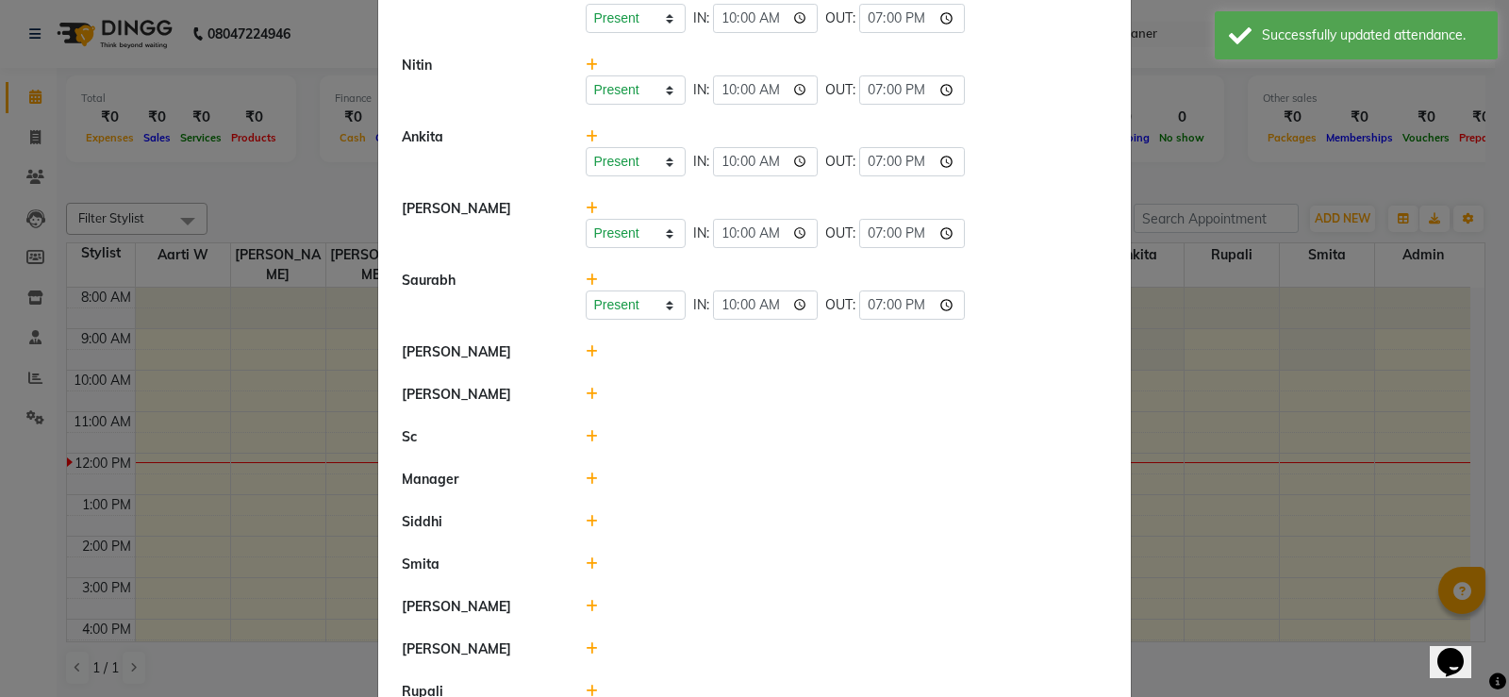
click at [586, 355] on icon at bounding box center [592, 351] width 12 height 13
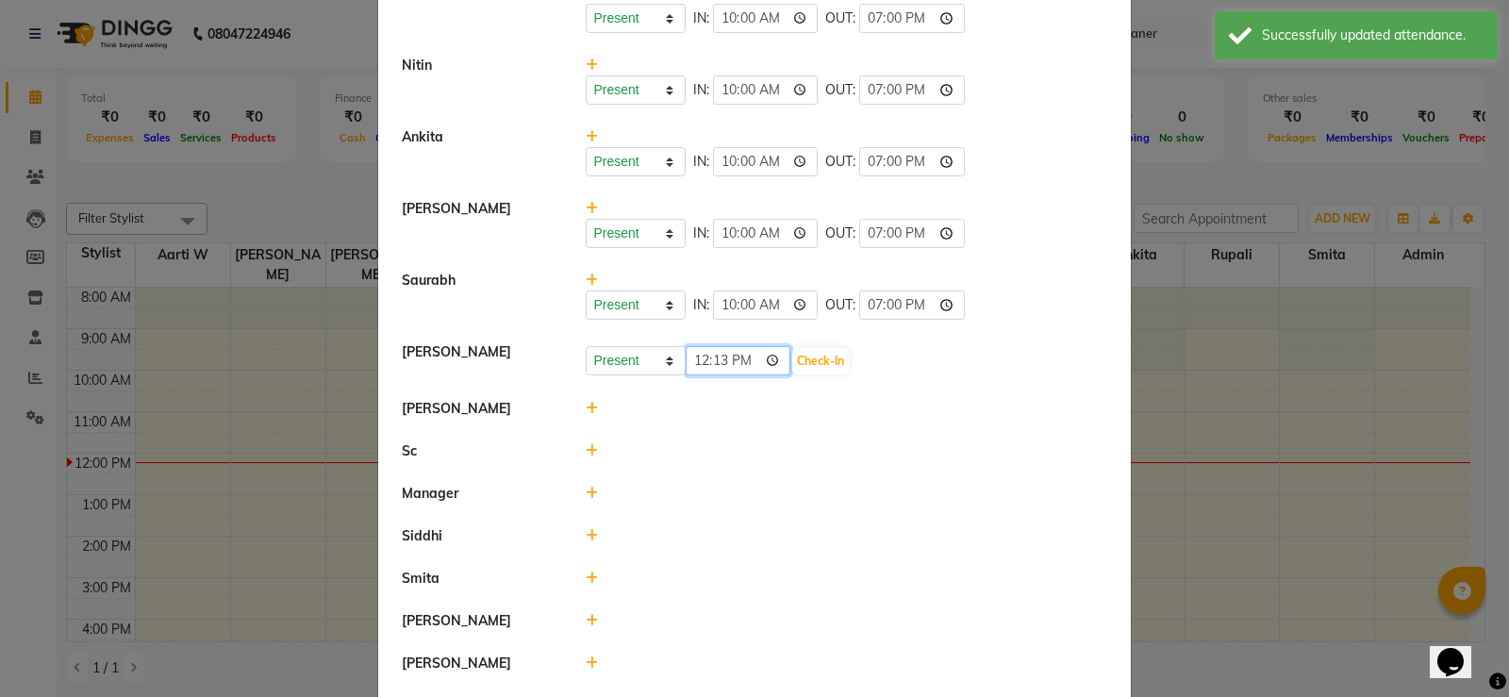
click at [686, 364] on input "12:13" at bounding box center [739, 360] width 106 height 29
type input "10:00"
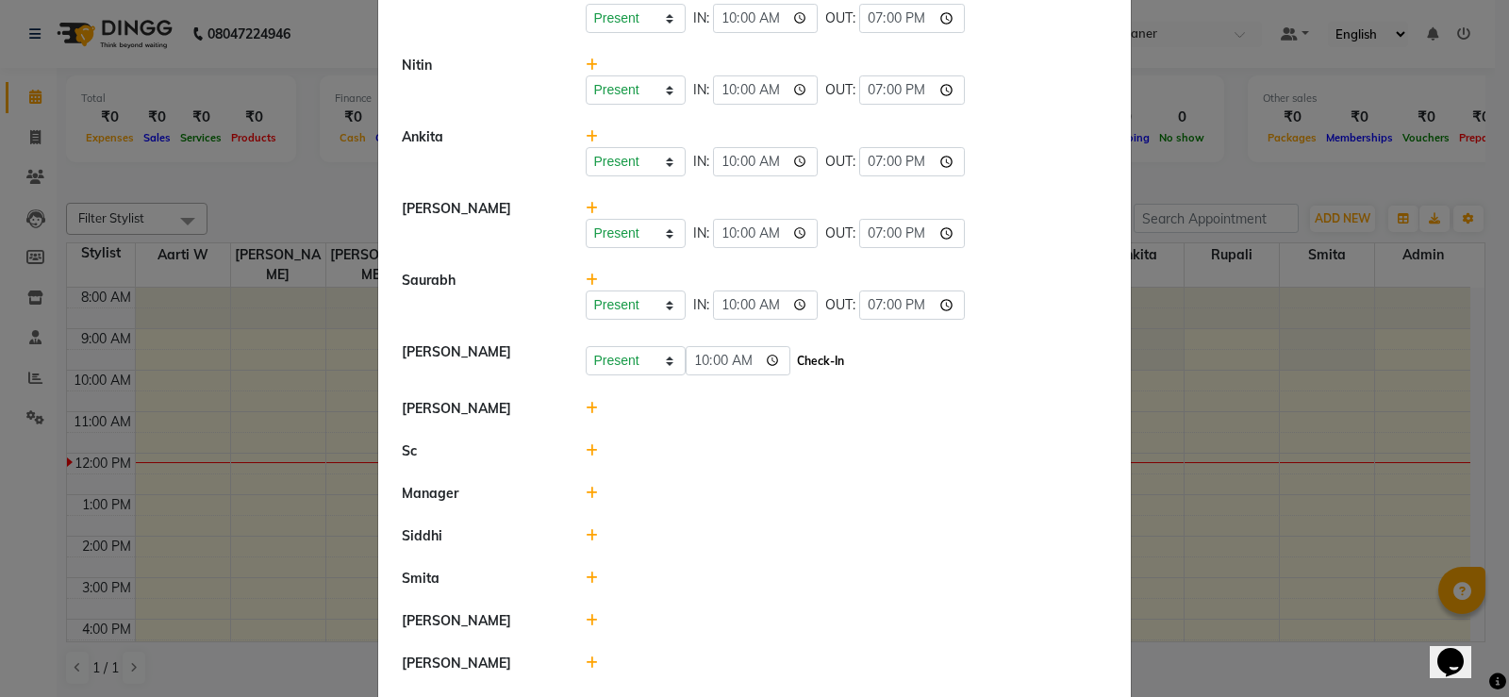
click at [824, 357] on button "Check-In" at bounding box center [820, 361] width 57 height 26
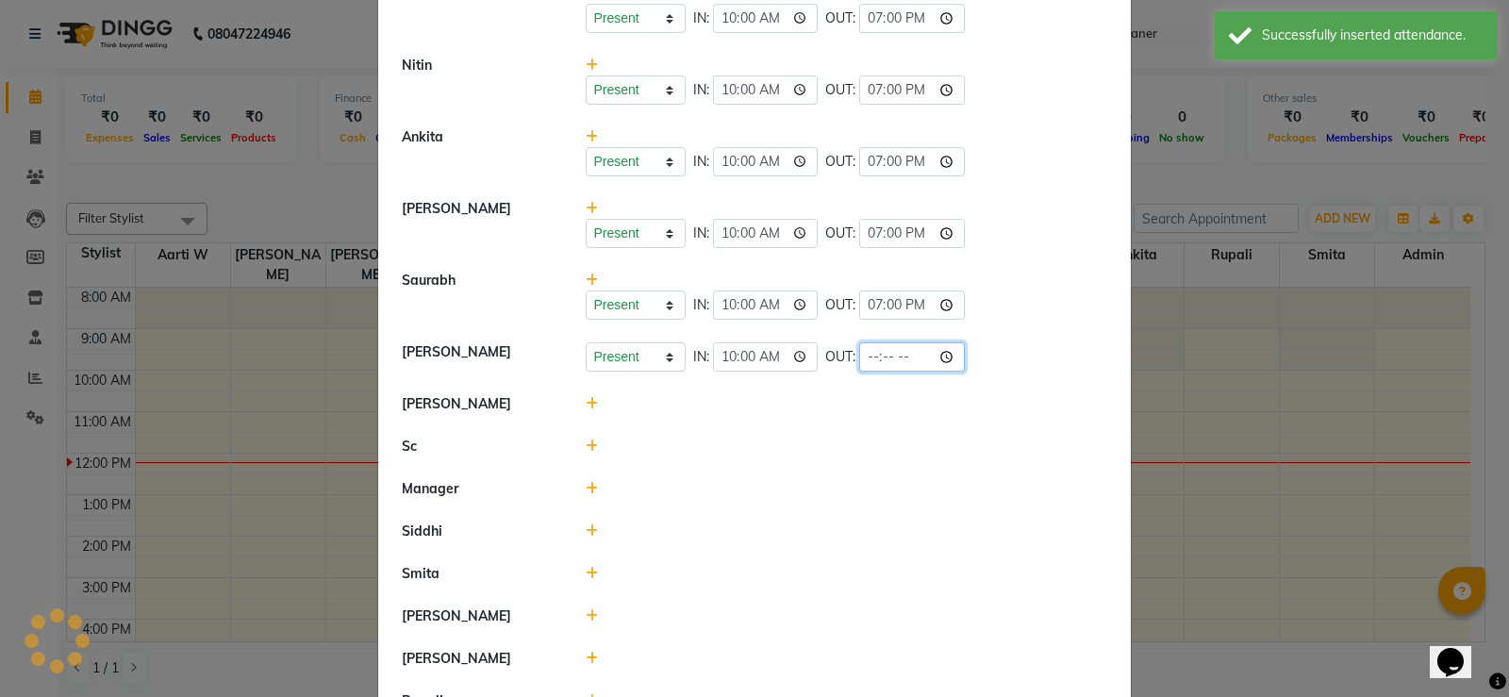
click at [869, 356] on input "time" at bounding box center [912, 356] width 106 height 29
type input "19:00"
click at [755, 571] on div at bounding box center [847, 574] width 551 height 20
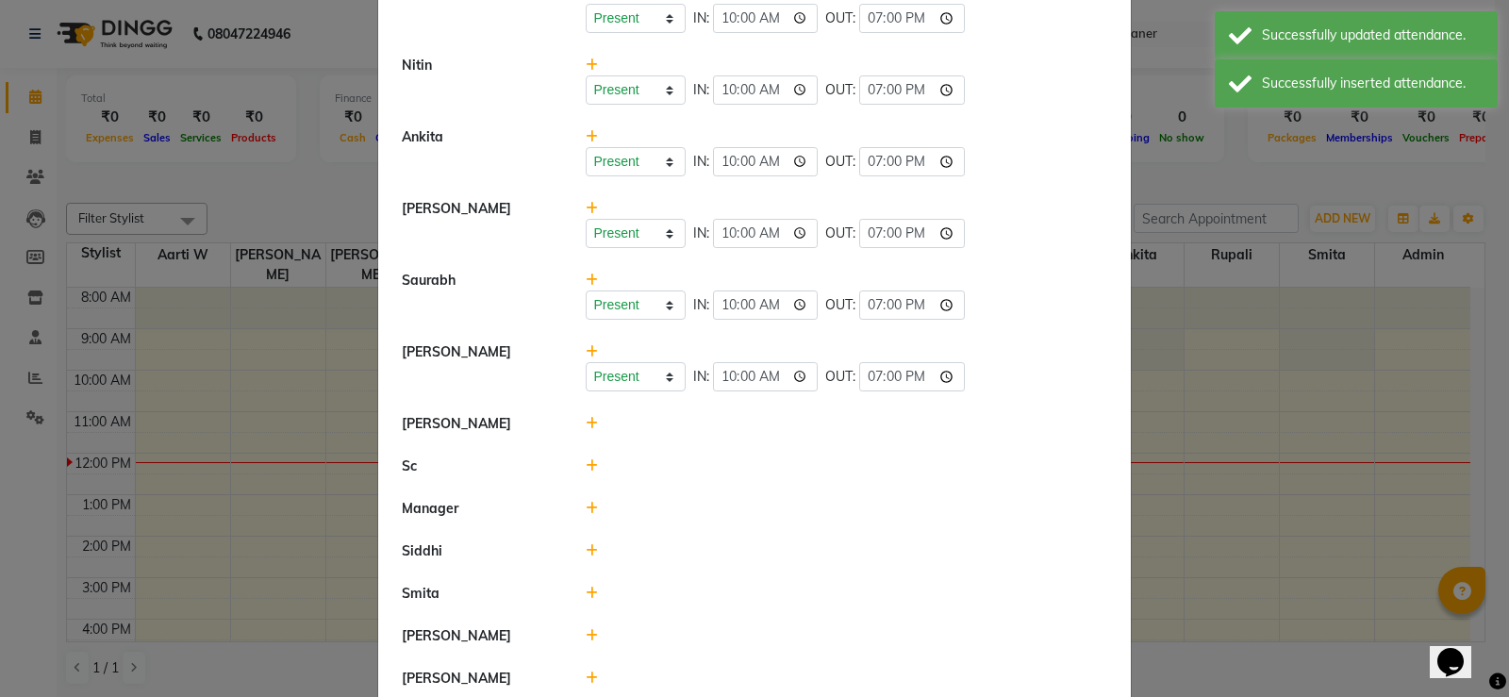
click at [587, 423] on icon at bounding box center [592, 423] width 12 height 13
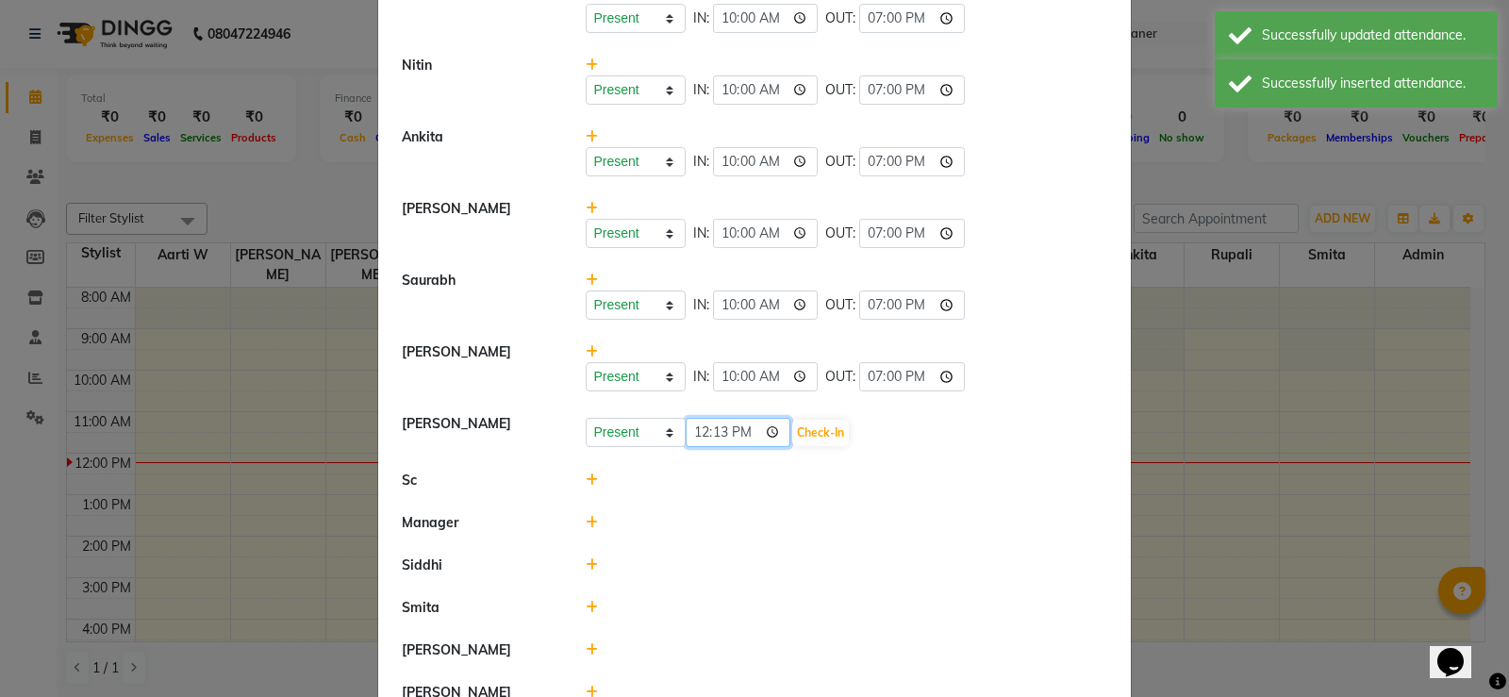
click at [704, 422] on input "12:13" at bounding box center [739, 432] width 106 height 29
type input "10:00"
drag, startPoint x: 789, startPoint y: 418, endPoint x: 810, endPoint y: 427, distance: 22.8
click at [796, 422] on div "Present Absent Late Half Day Weekly Off 10:00 Check-In" at bounding box center [847, 433] width 522 height 30
click at [811, 428] on button "Check-In" at bounding box center [820, 433] width 57 height 26
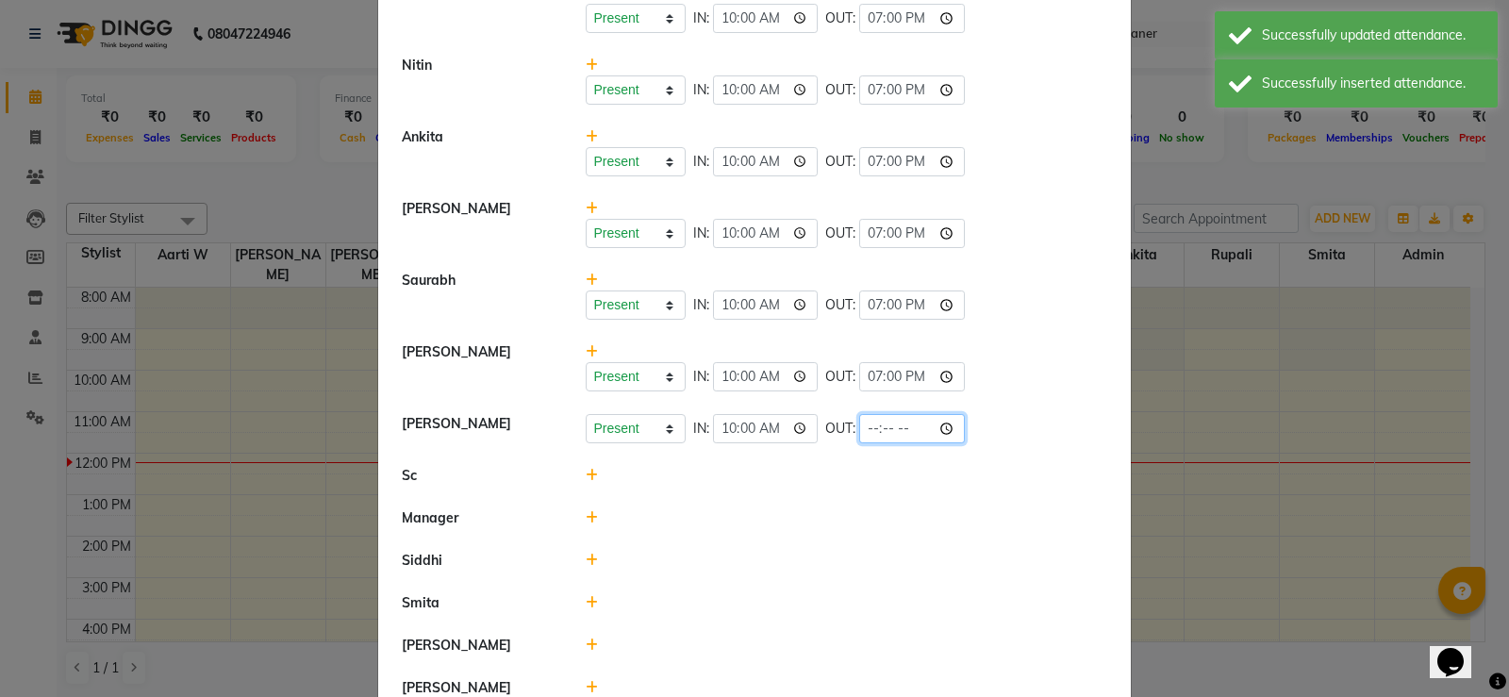
click at [875, 426] on input "time" at bounding box center [912, 428] width 106 height 29
type input "19:00"
click at [787, 547] on li "Siddhi" at bounding box center [754, 560] width 743 height 43
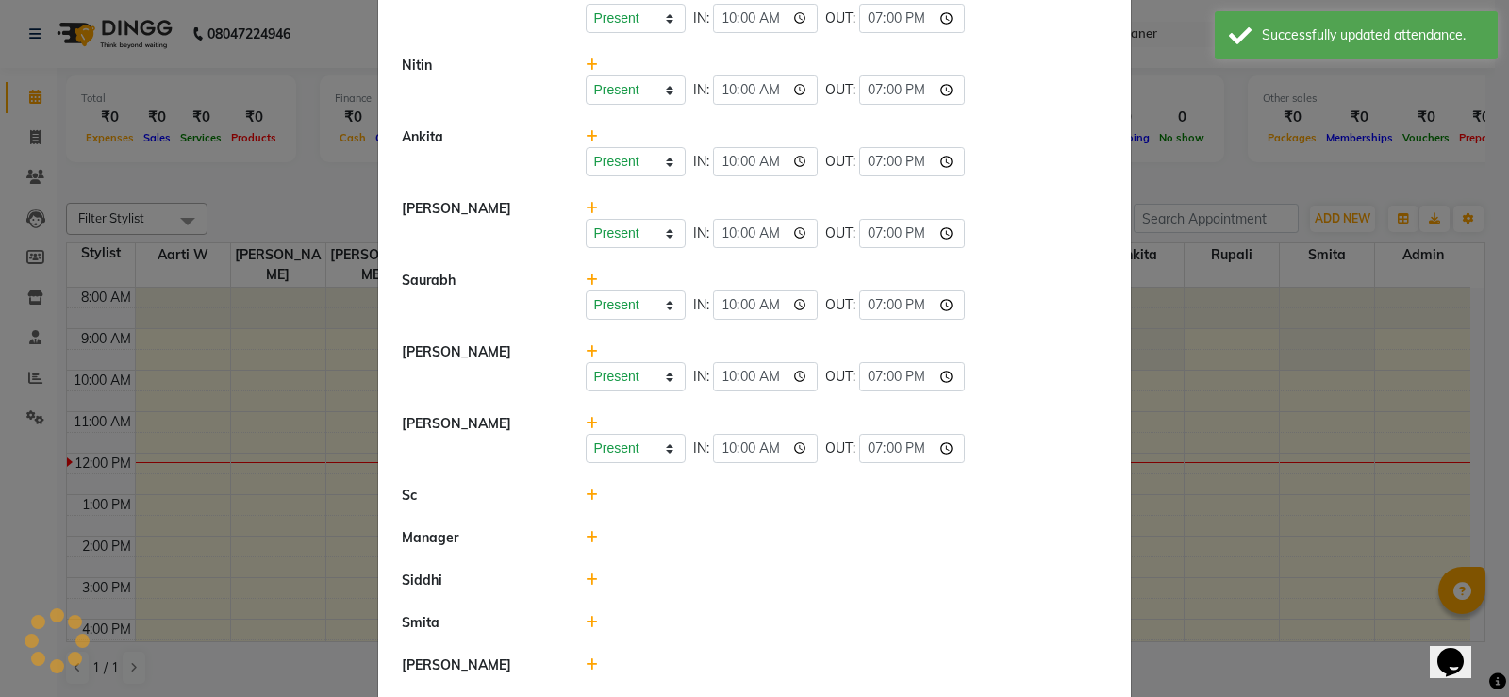
scroll to position [559, 0]
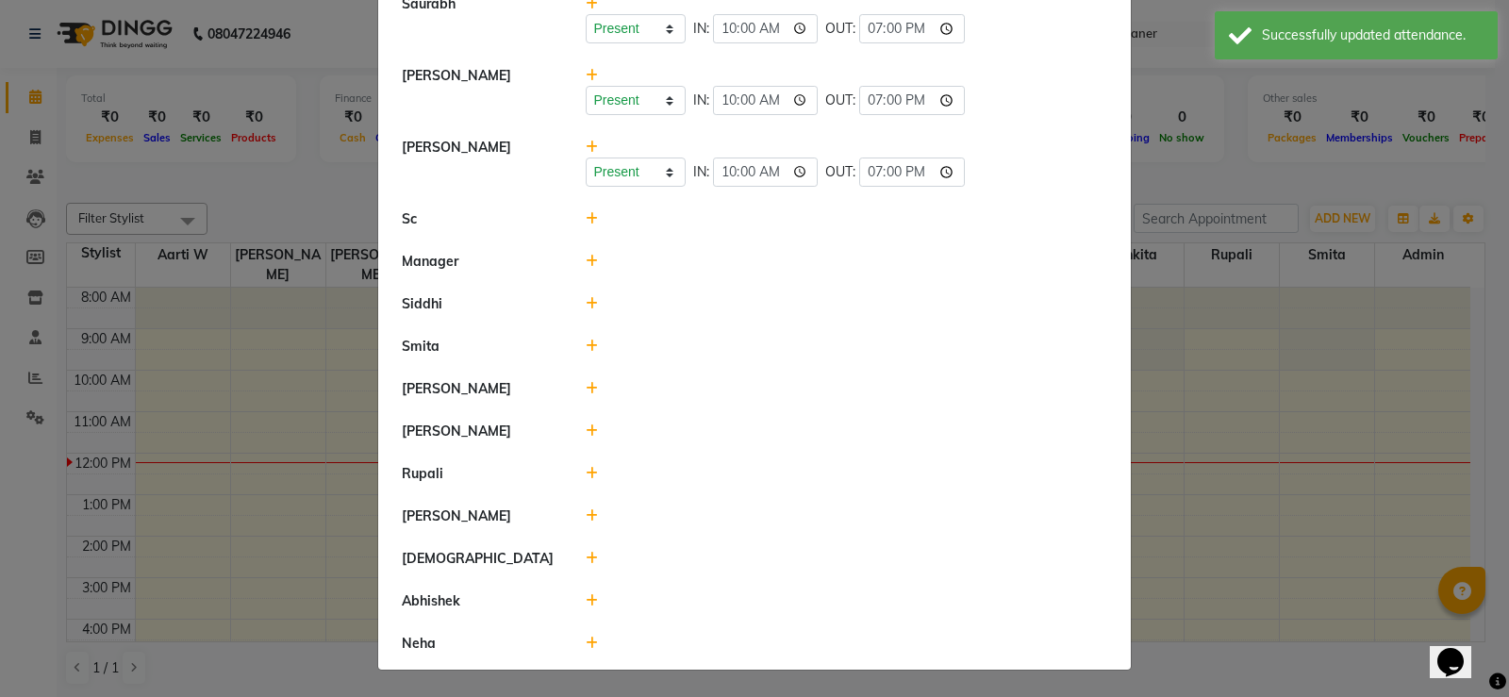
drag, startPoint x: 577, startPoint y: 213, endPoint x: 588, endPoint y: 220, distance: 12.3
click at [580, 214] on div at bounding box center [847, 219] width 551 height 20
click at [588, 220] on icon at bounding box center [592, 218] width 12 height 13
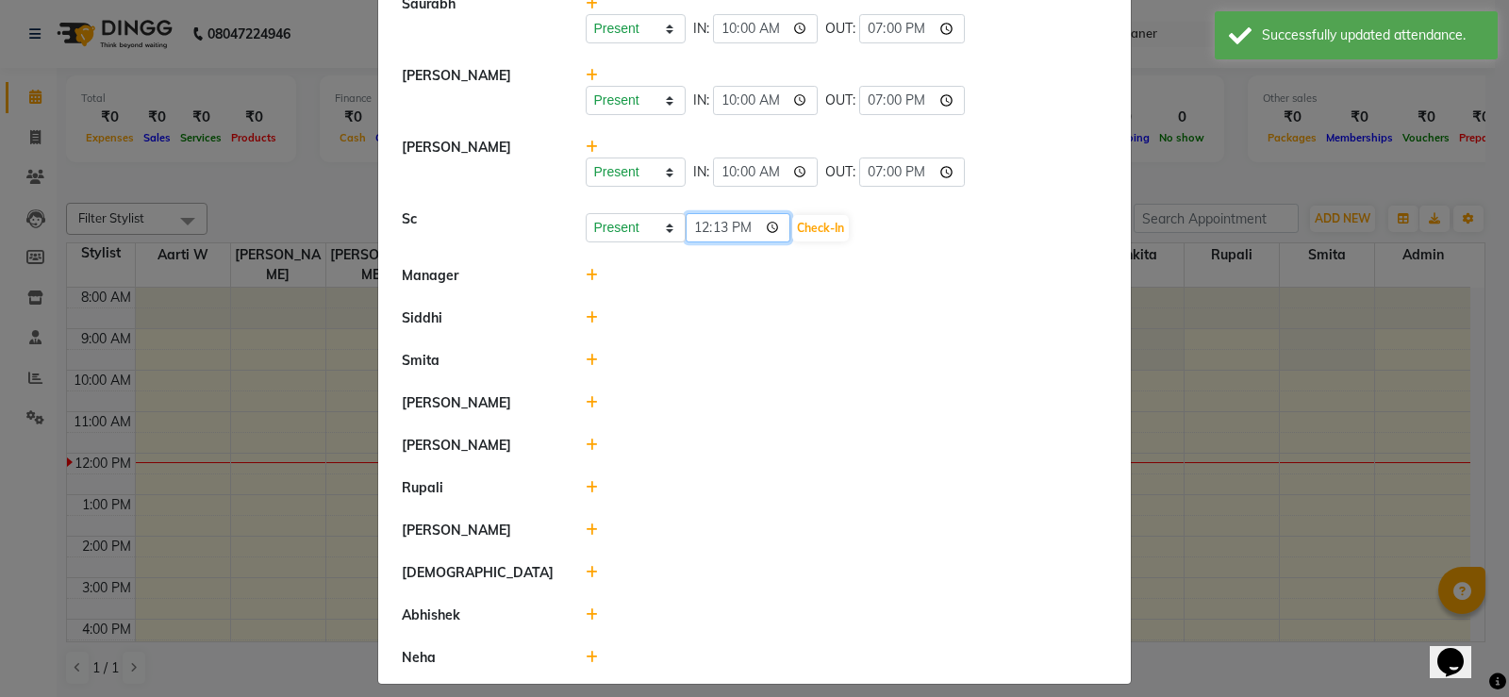
click at [689, 232] on input "12:13" at bounding box center [739, 227] width 106 height 29
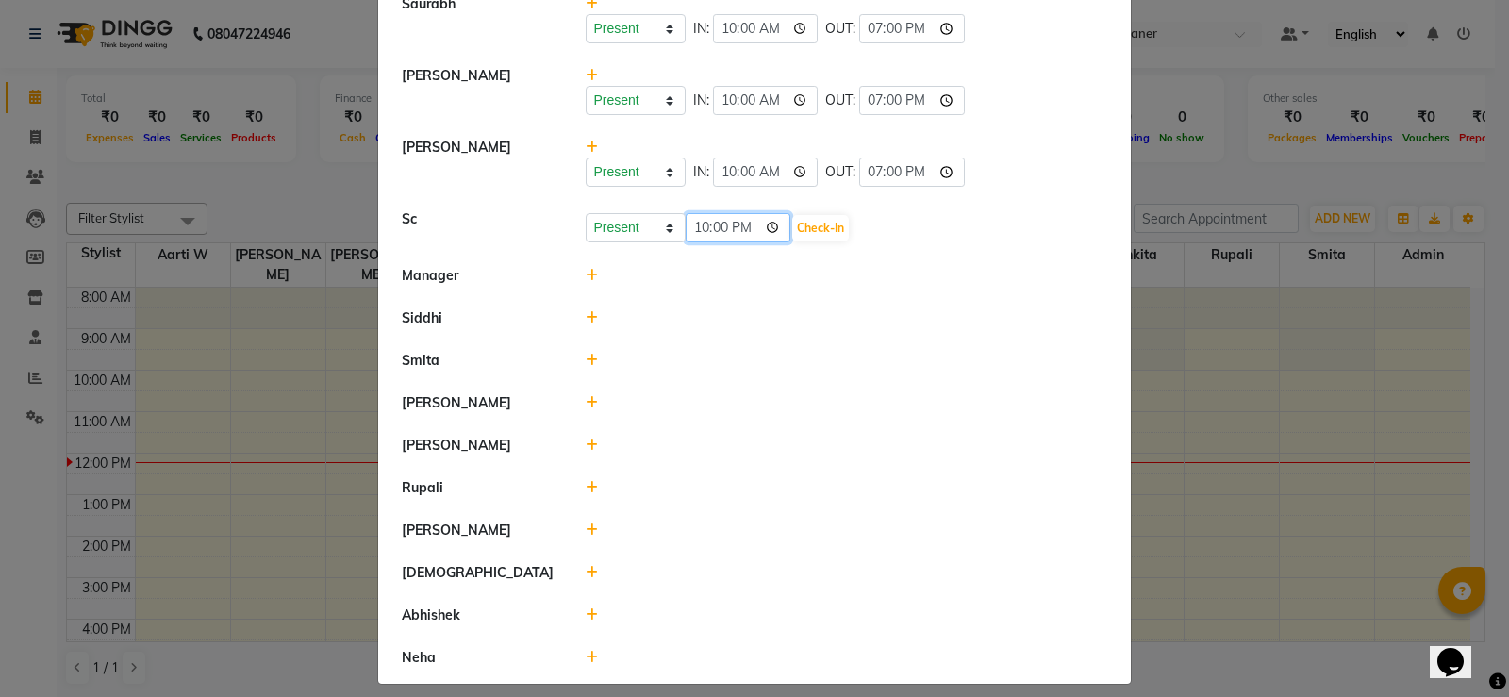
type input "10:00"
click at [827, 222] on button "Check-In" at bounding box center [820, 228] width 57 height 26
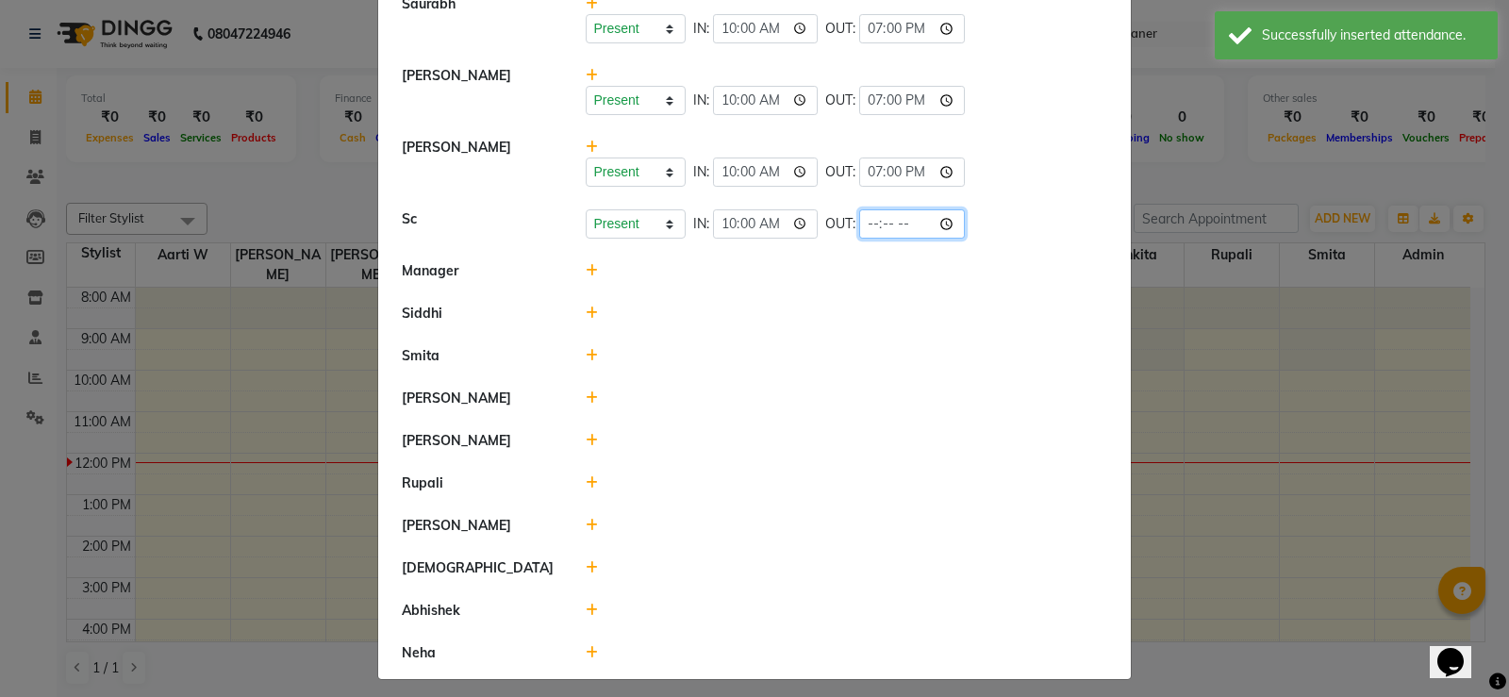
click at [859, 225] on input "time" at bounding box center [912, 223] width 106 height 29
type input "19:00"
click at [918, 355] on div at bounding box center [847, 356] width 551 height 20
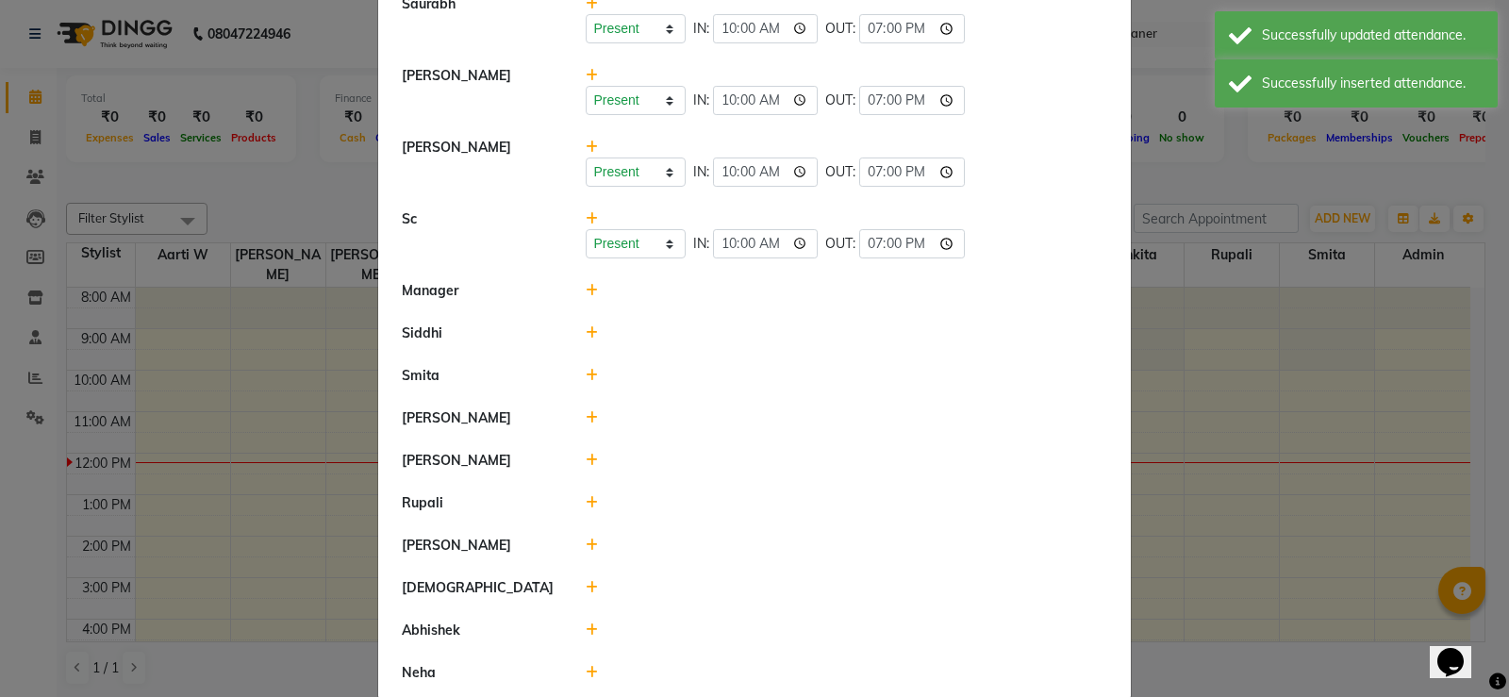
click at [588, 291] on icon at bounding box center [592, 290] width 12 height 13
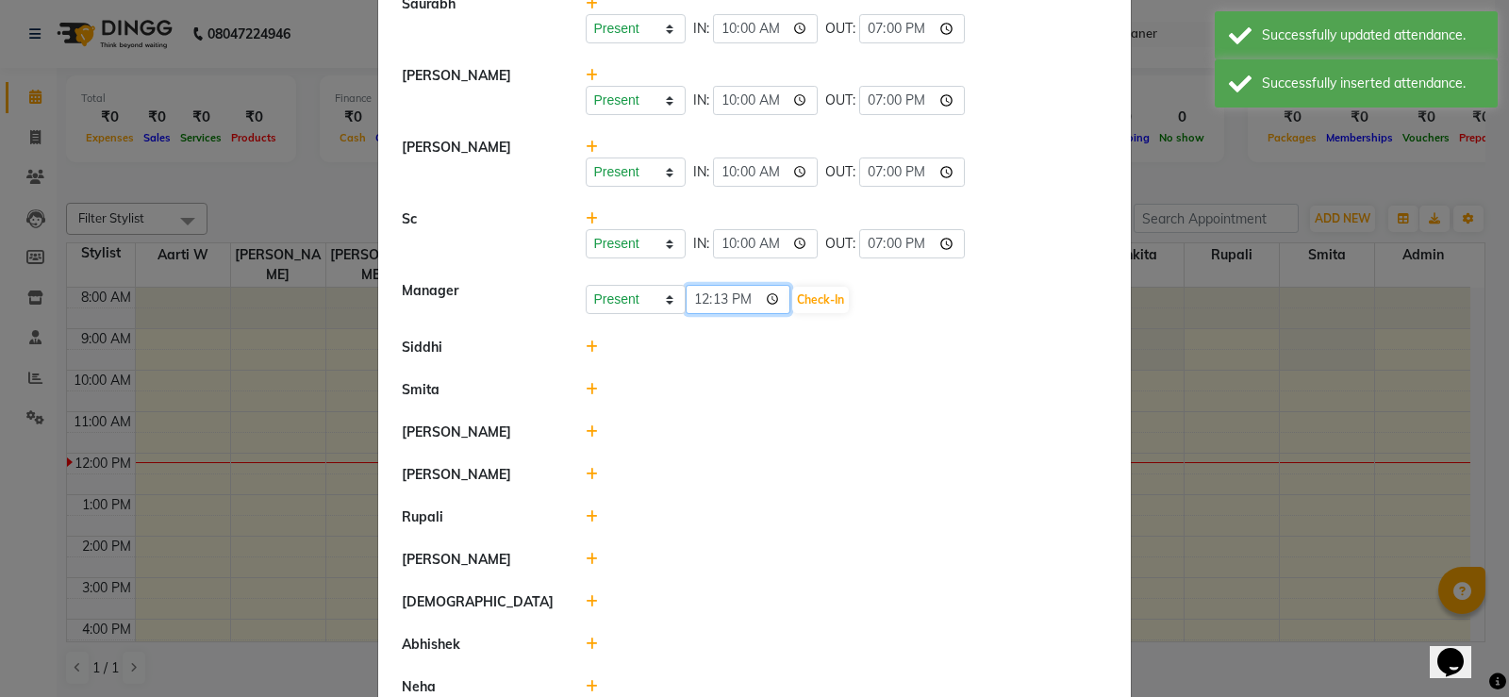
click at [686, 289] on input "12:13" at bounding box center [739, 299] width 106 height 29
type input "10:00"
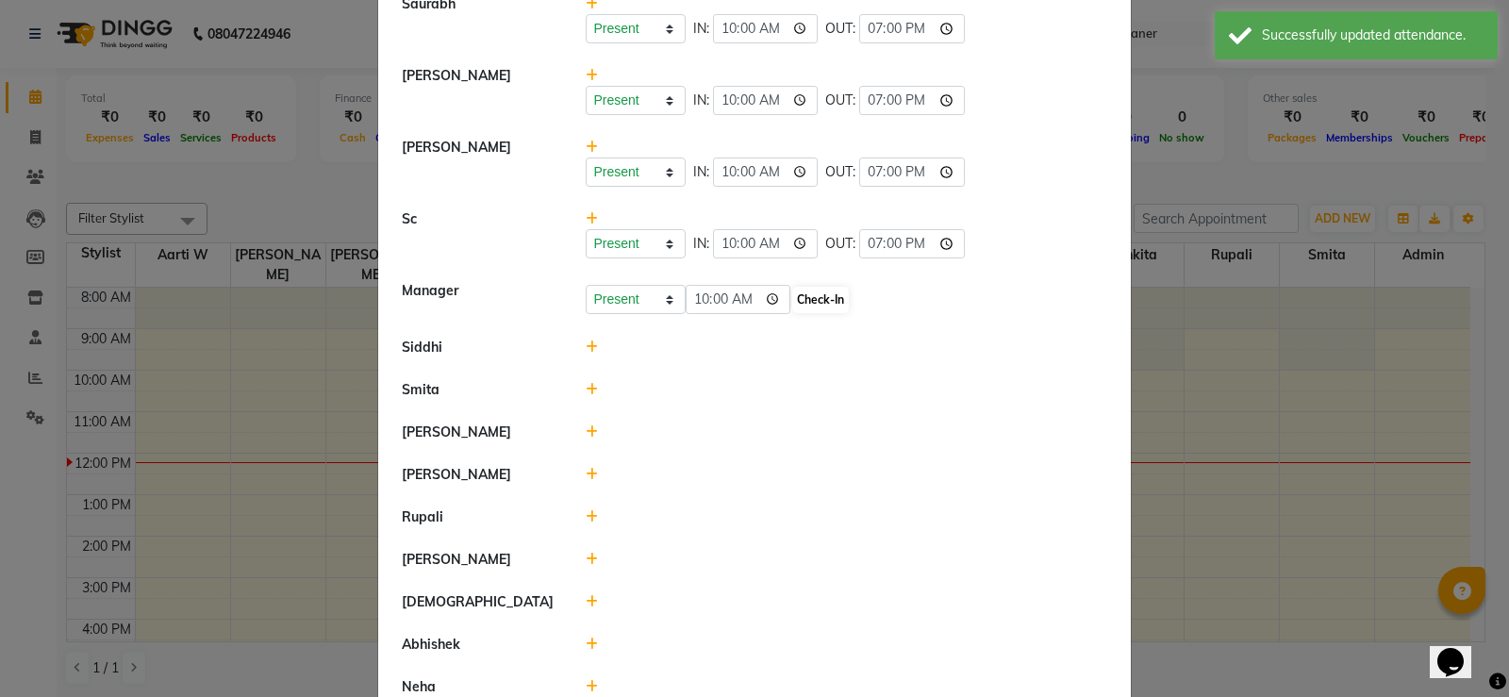
click at [799, 316] on li "Manager Present Absent Late Half Day Weekly Off 10:00 Check-In" at bounding box center [754, 299] width 743 height 58
drag, startPoint x: 844, startPoint y: 296, endPoint x: 833, endPoint y: 298, distance: 11.5
click at [842, 297] on button "Check-In" at bounding box center [820, 300] width 57 height 26
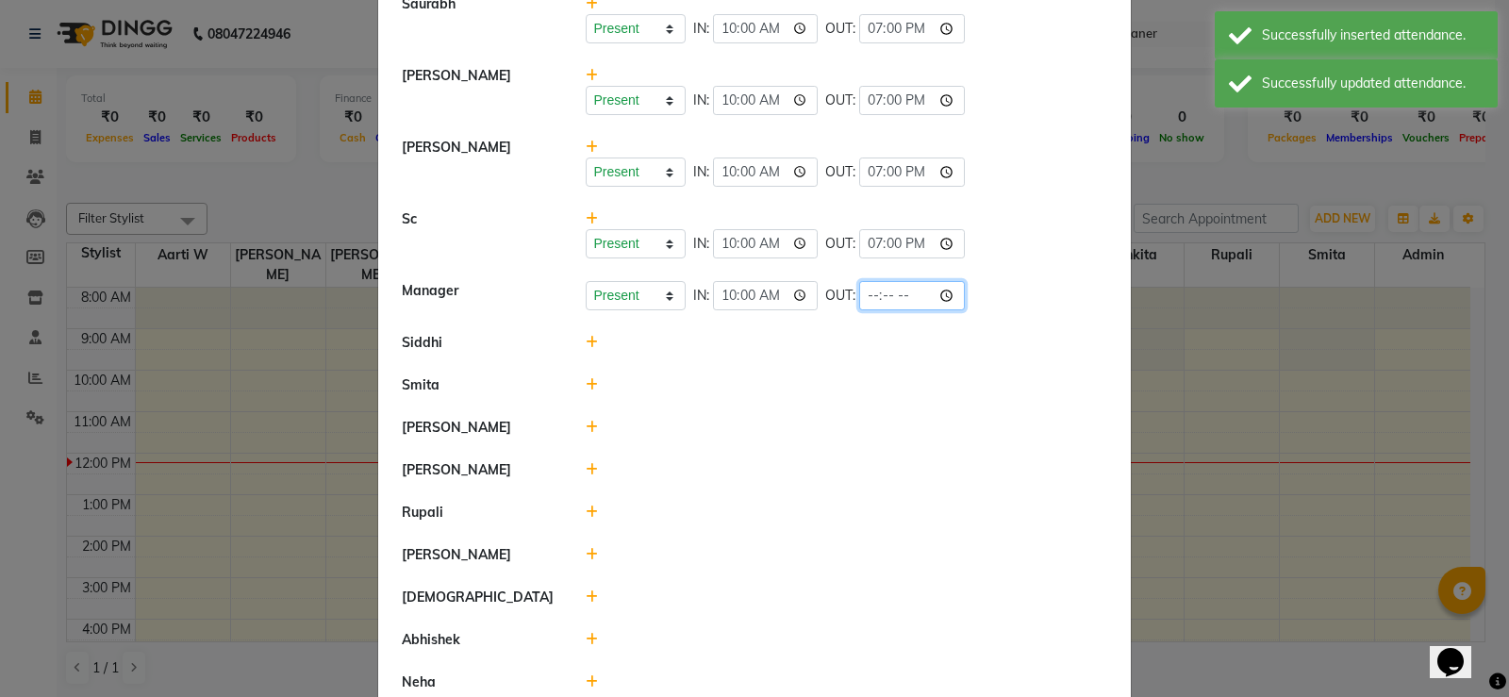
click at [862, 296] on input "time" at bounding box center [912, 295] width 106 height 29
type input "19:00"
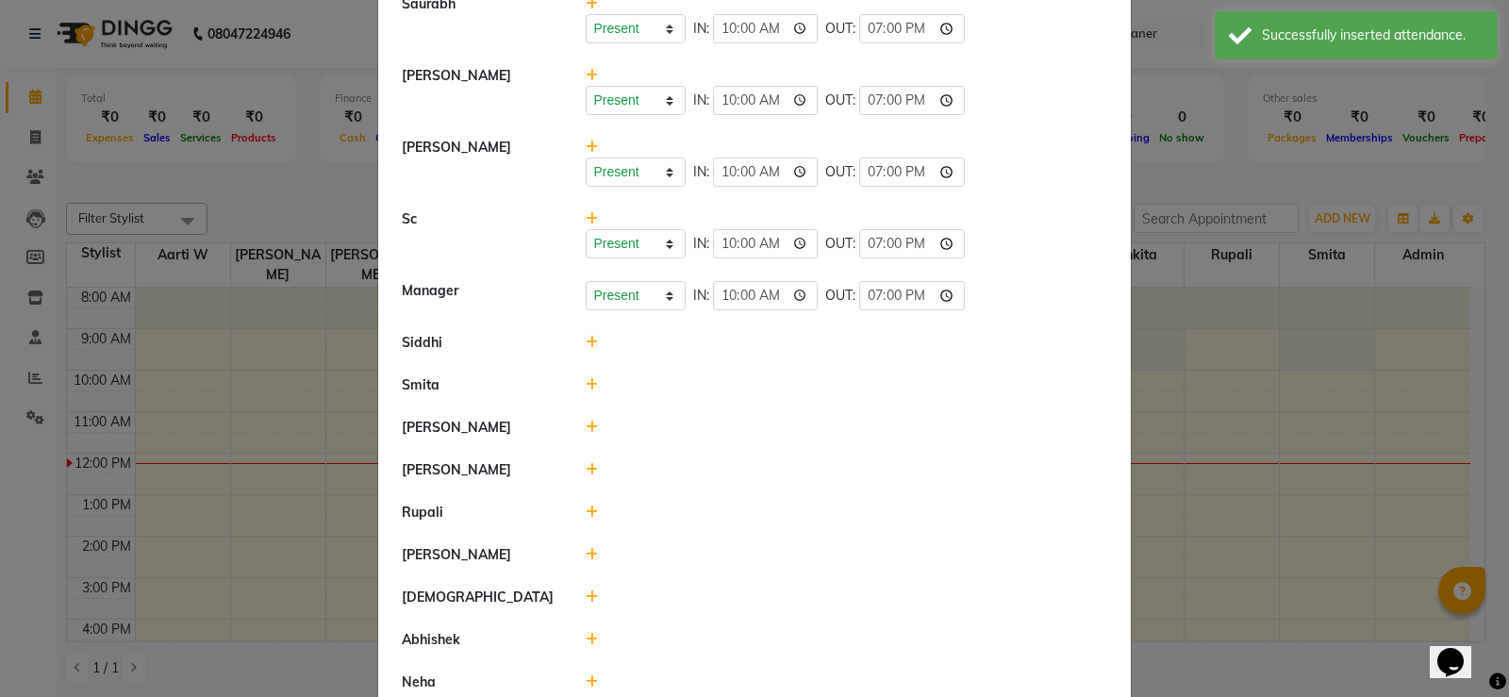
click at [811, 447] on li "[PERSON_NAME]" at bounding box center [754, 427] width 743 height 43
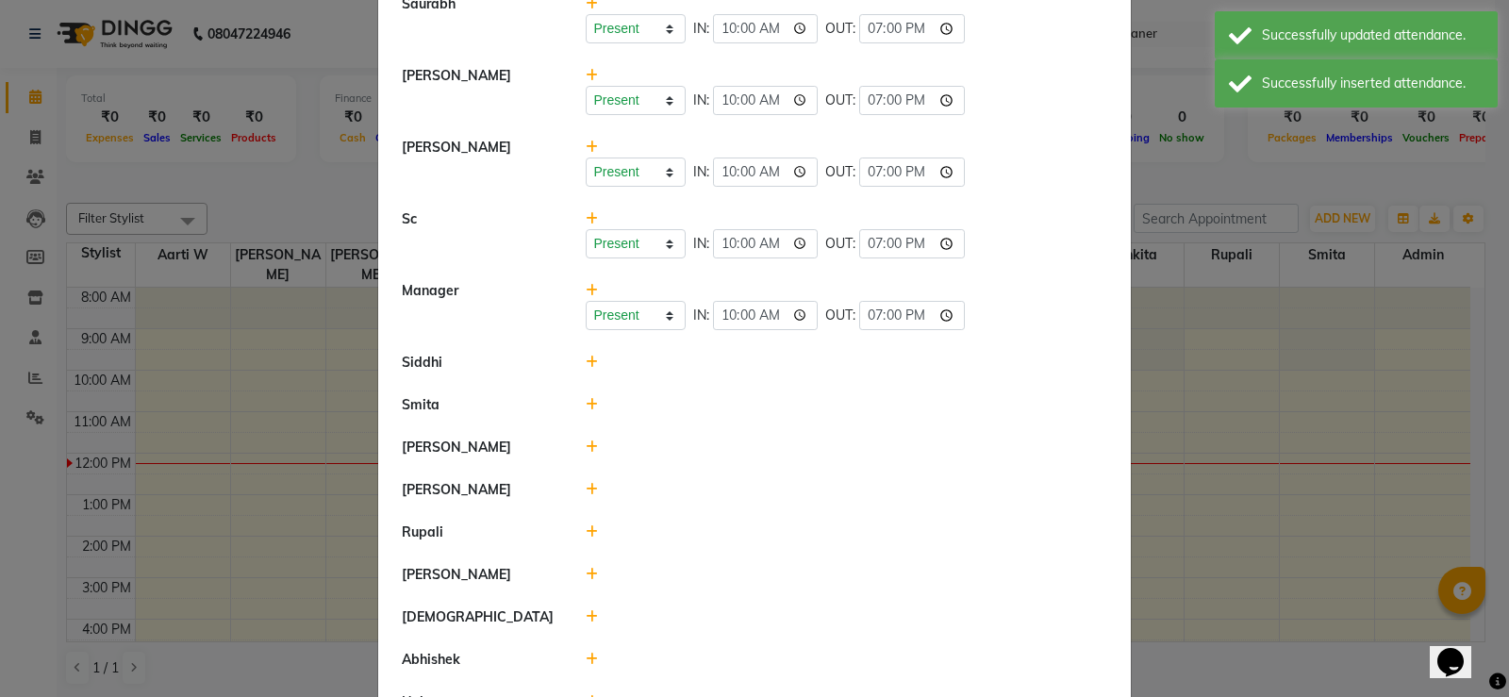
click at [586, 362] on icon at bounding box center [592, 362] width 12 height 13
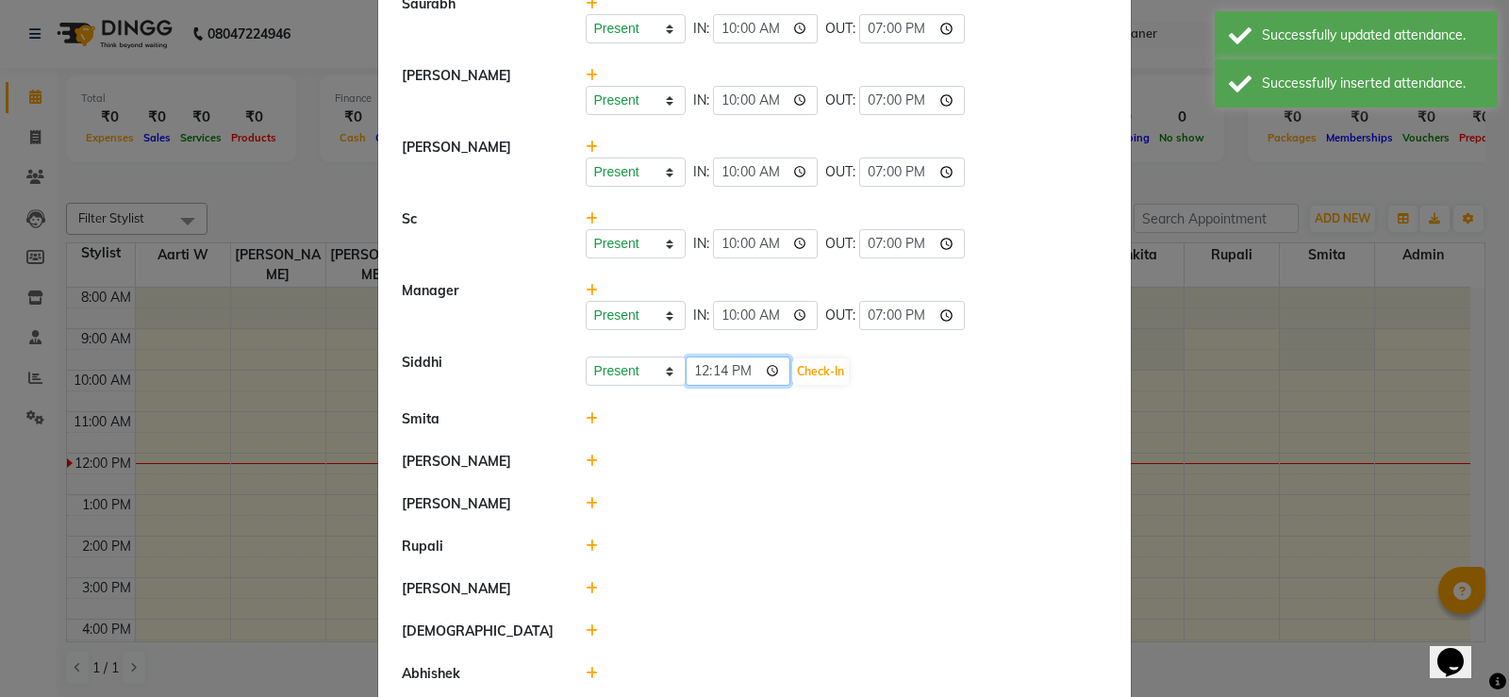
click at [697, 372] on input "12:14" at bounding box center [739, 370] width 106 height 29
type input "10:00"
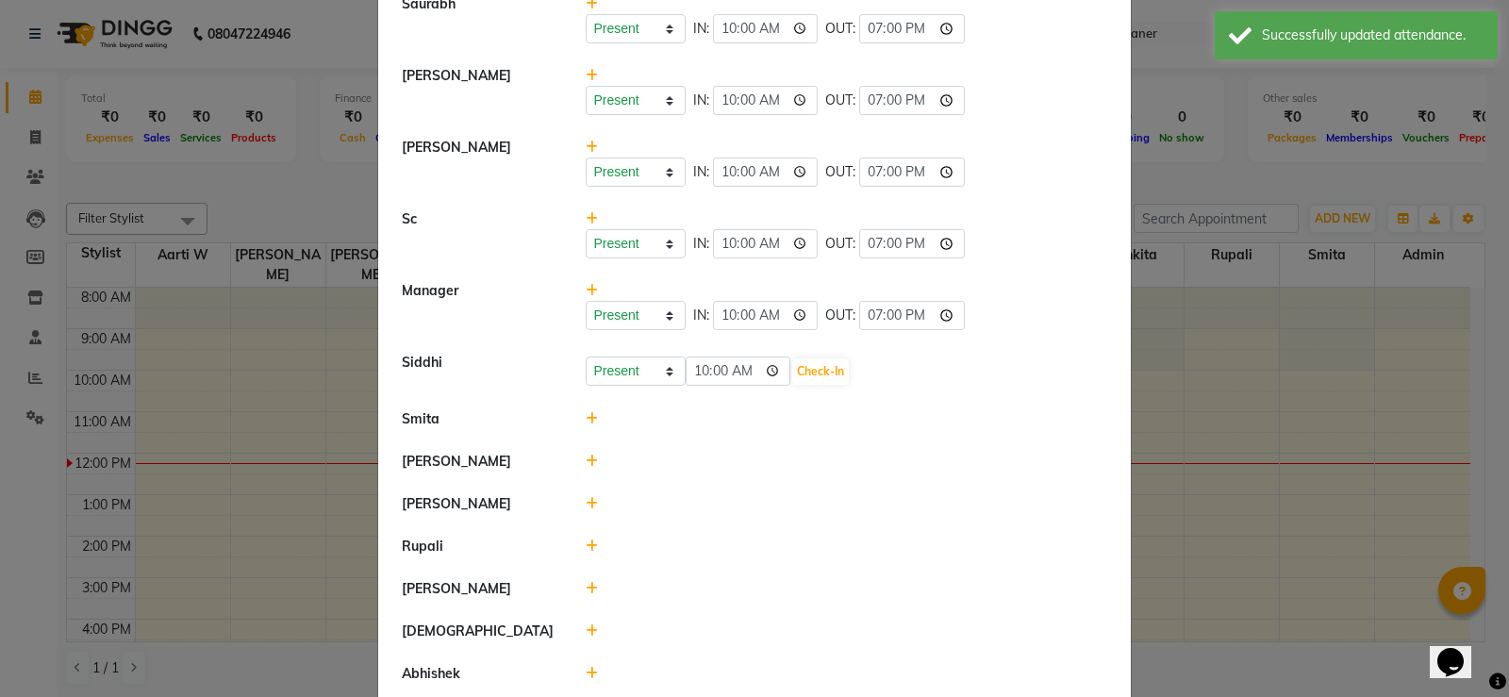
click at [860, 379] on div "Present Absent Late Half Day Weekly Off 10:00 Check-In" at bounding box center [847, 371] width 522 height 30
click at [836, 373] on button "Check-In" at bounding box center [820, 371] width 57 height 26
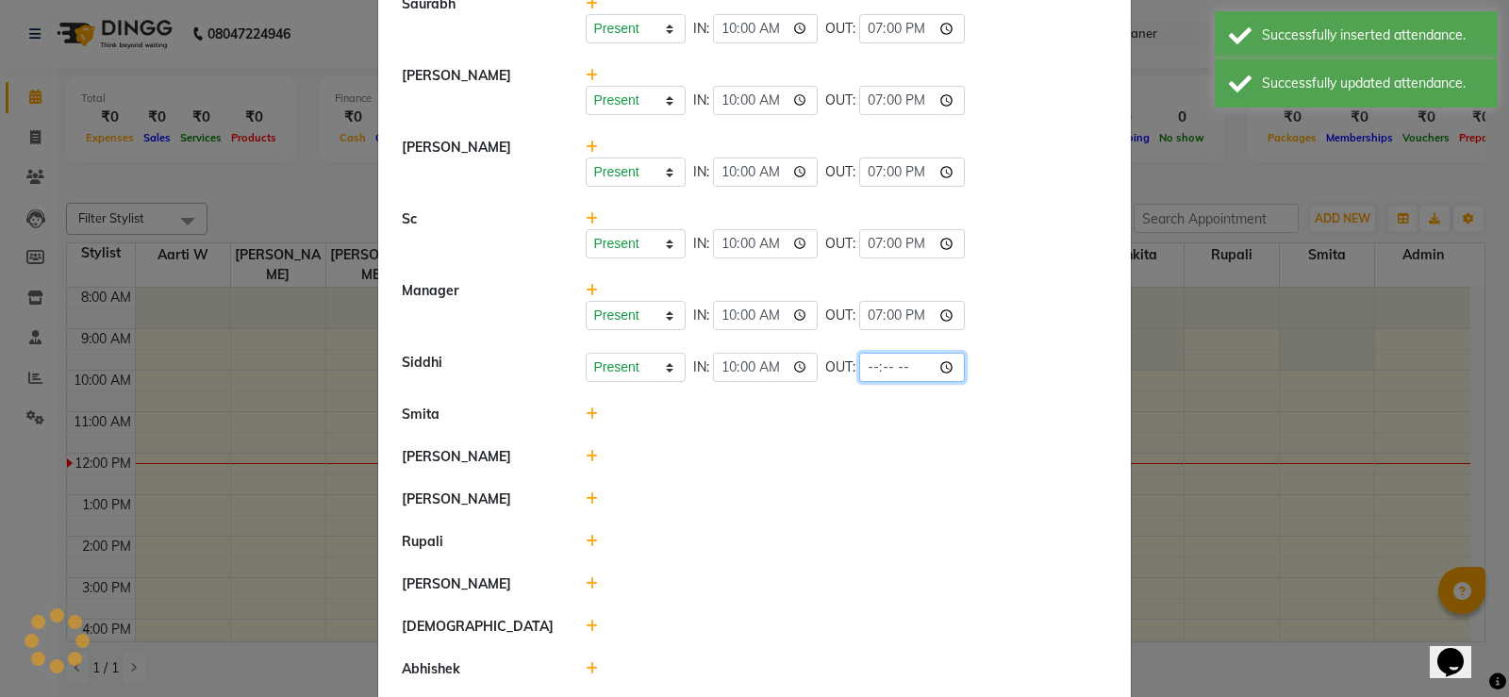
click at [867, 367] on input "time" at bounding box center [912, 367] width 106 height 29
type input "19:00"
click at [756, 434] on li "Smita" at bounding box center [754, 414] width 743 height 43
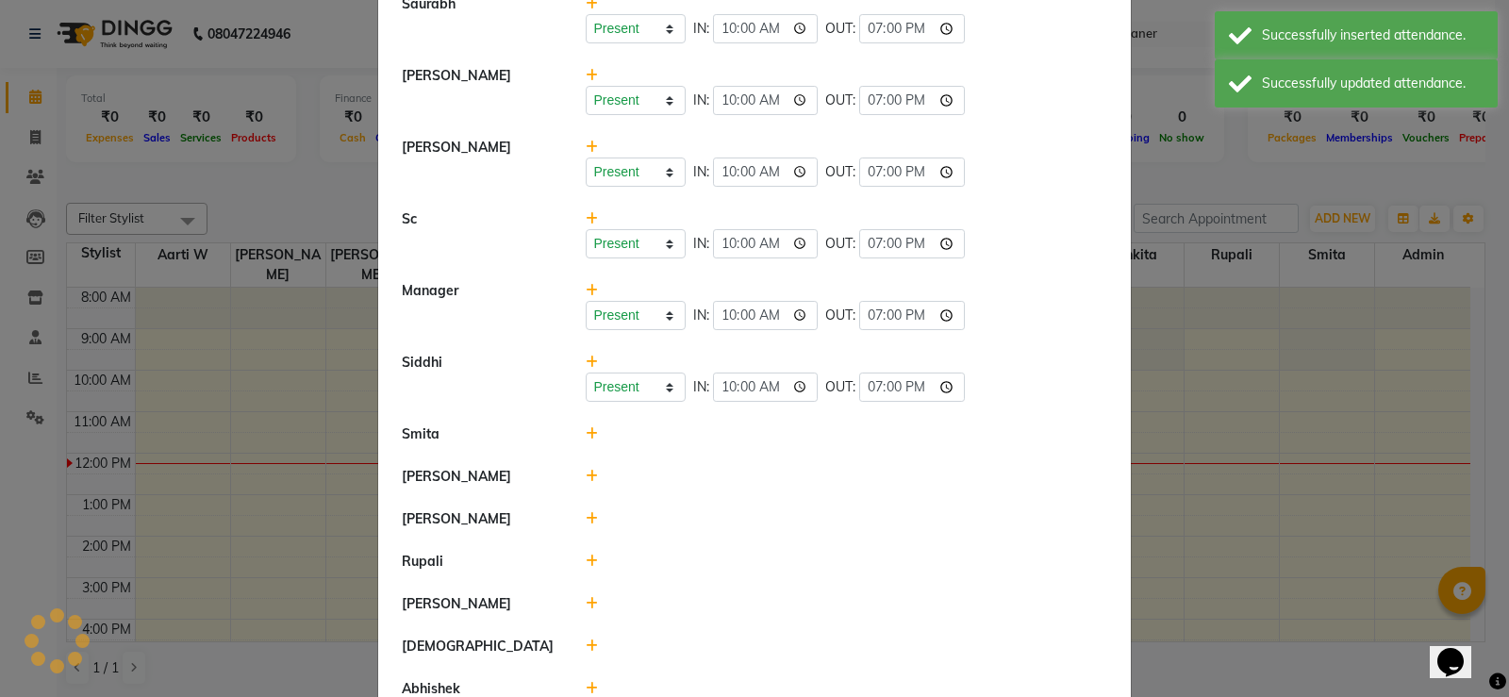
scroll to position [647, 0]
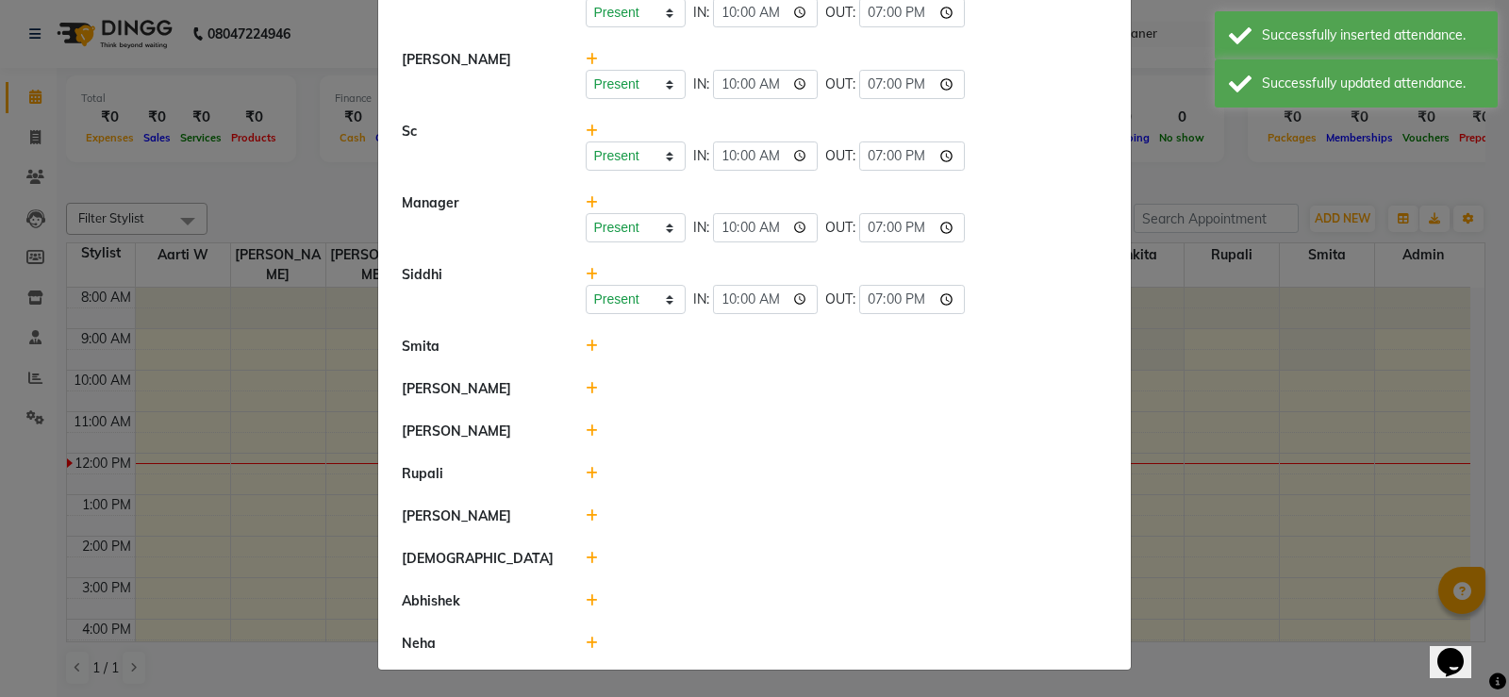
click at [586, 348] on icon at bounding box center [592, 346] width 12 height 13
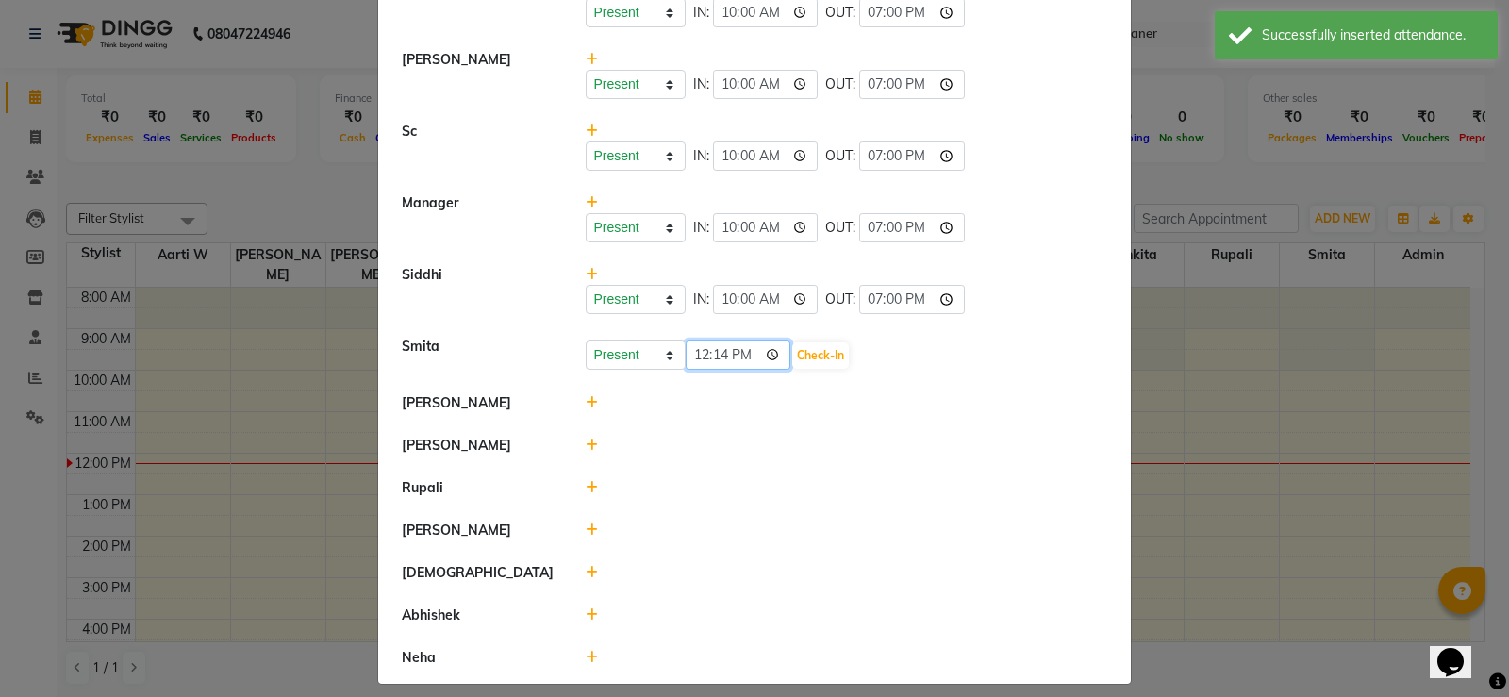
click at [687, 353] on input "12:14" at bounding box center [739, 354] width 106 height 29
type input "10:00"
click at [814, 354] on button "Check-In" at bounding box center [820, 355] width 57 height 26
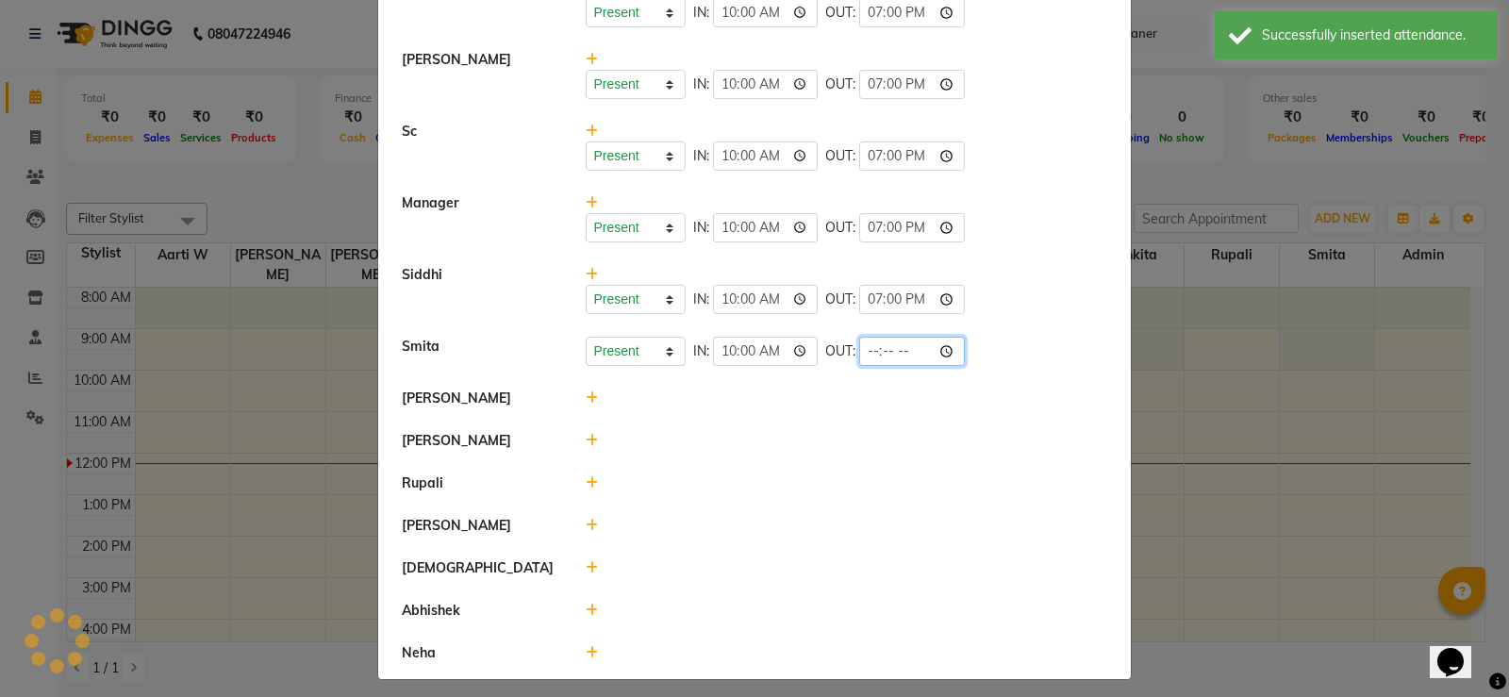
click at [868, 352] on input "time" at bounding box center [912, 351] width 106 height 29
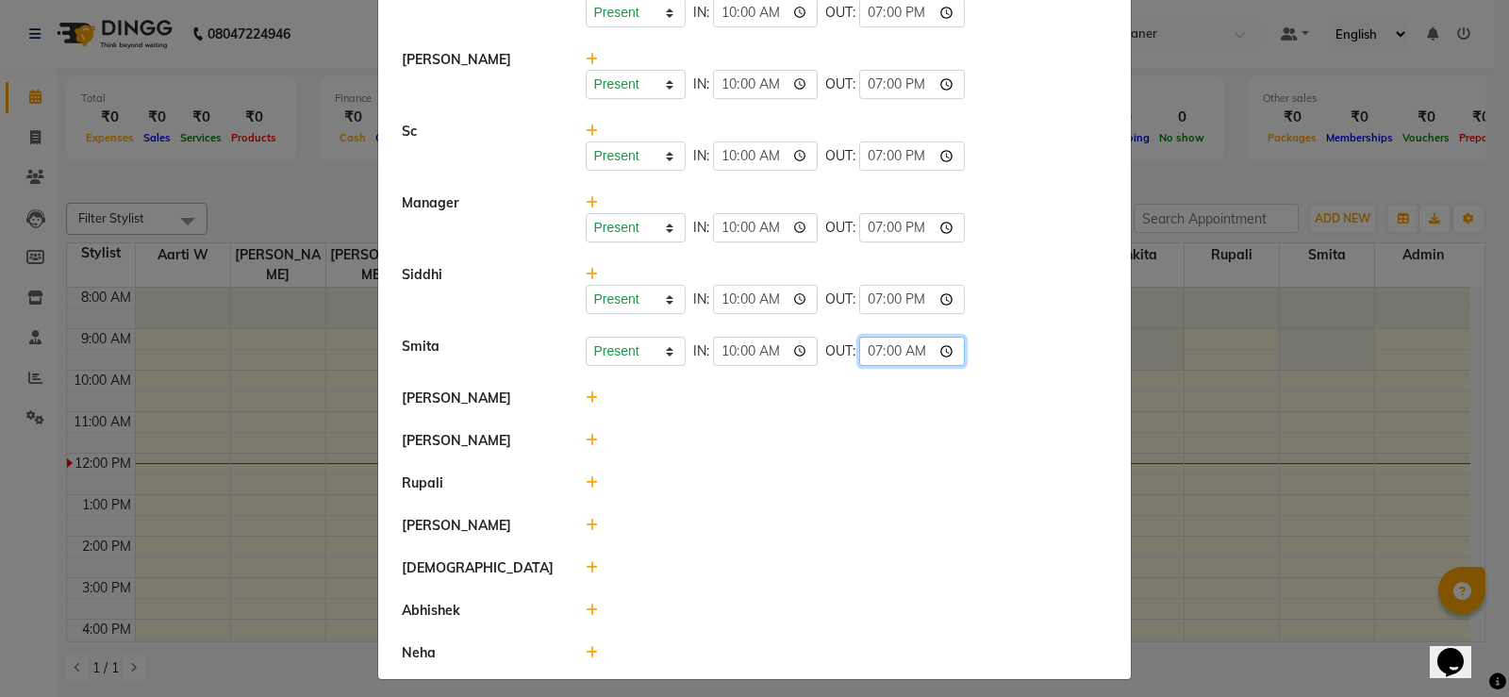
type input "19:00"
click at [798, 419] on li "[PERSON_NAME]" at bounding box center [754, 398] width 743 height 43
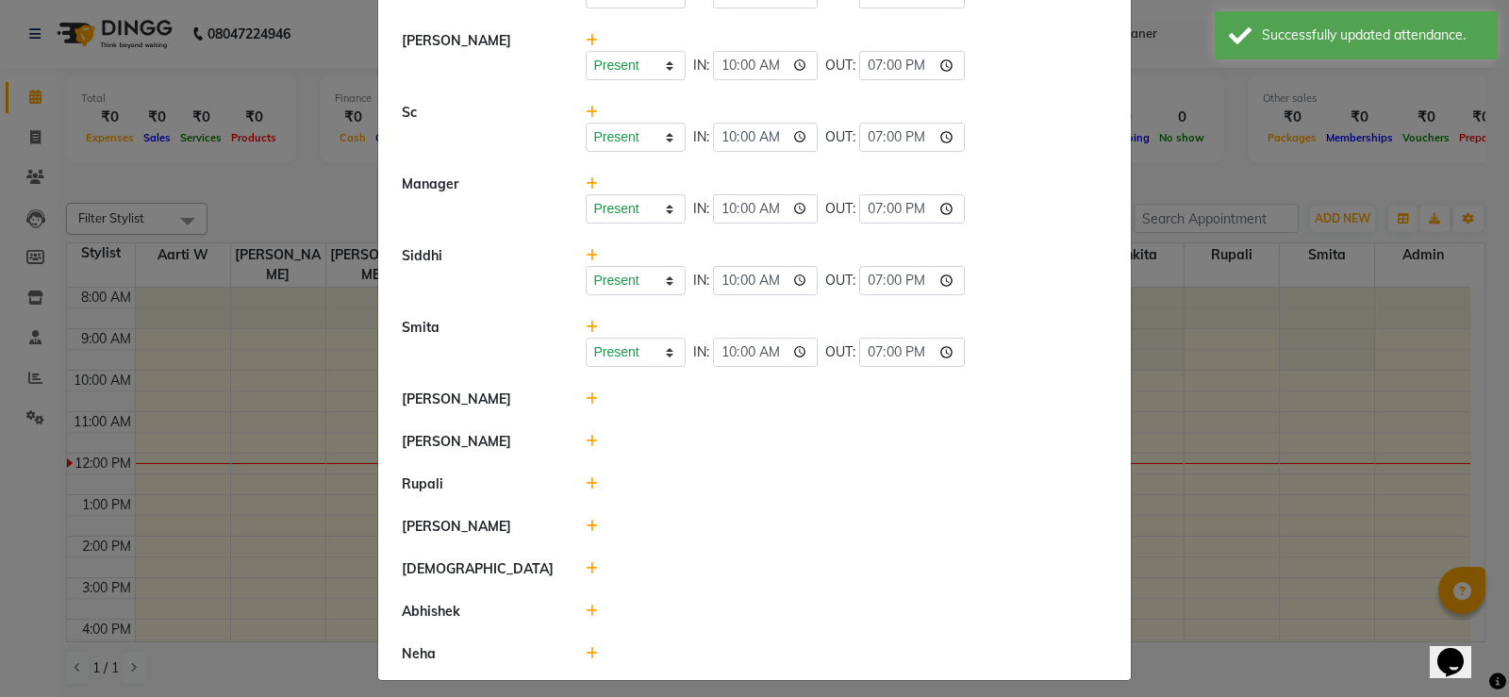
scroll to position [676, 0]
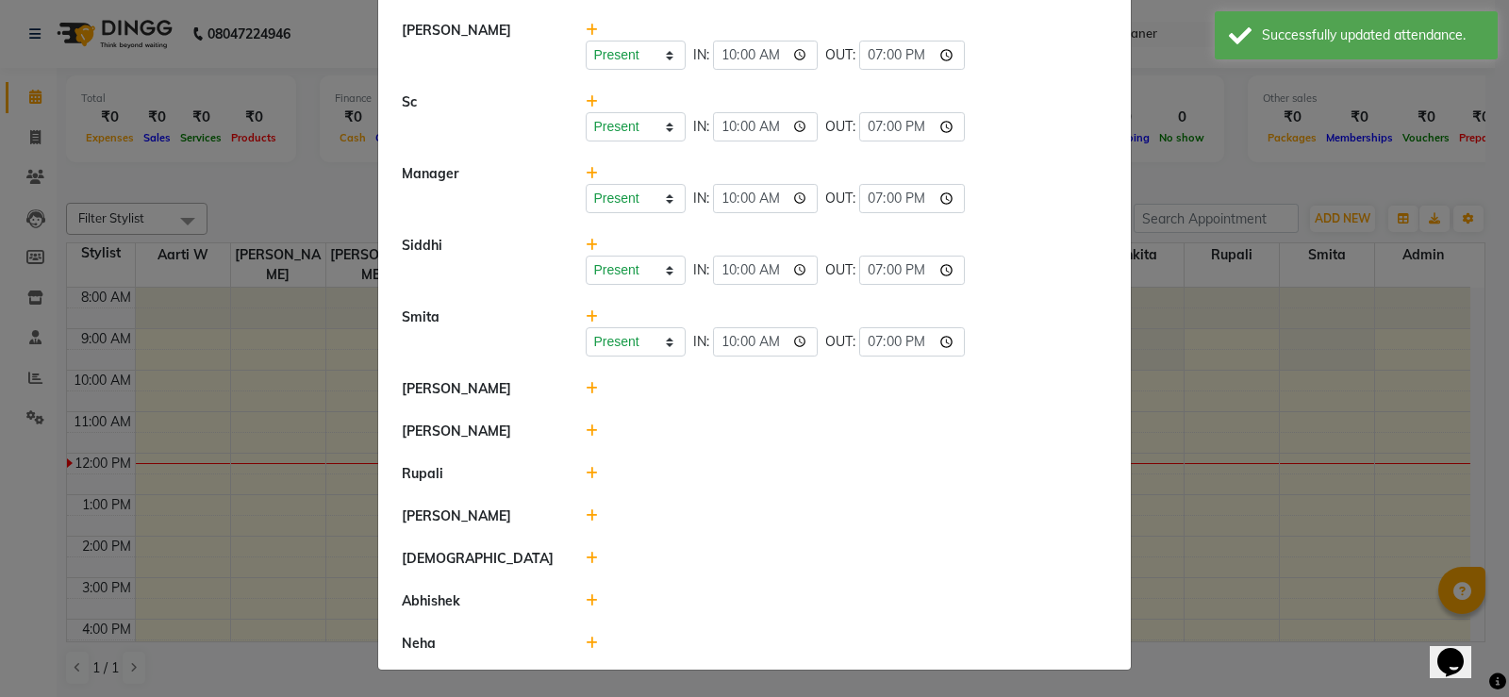
click at [586, 390] on icon at bounding box center [592, 388] width 12 height 13
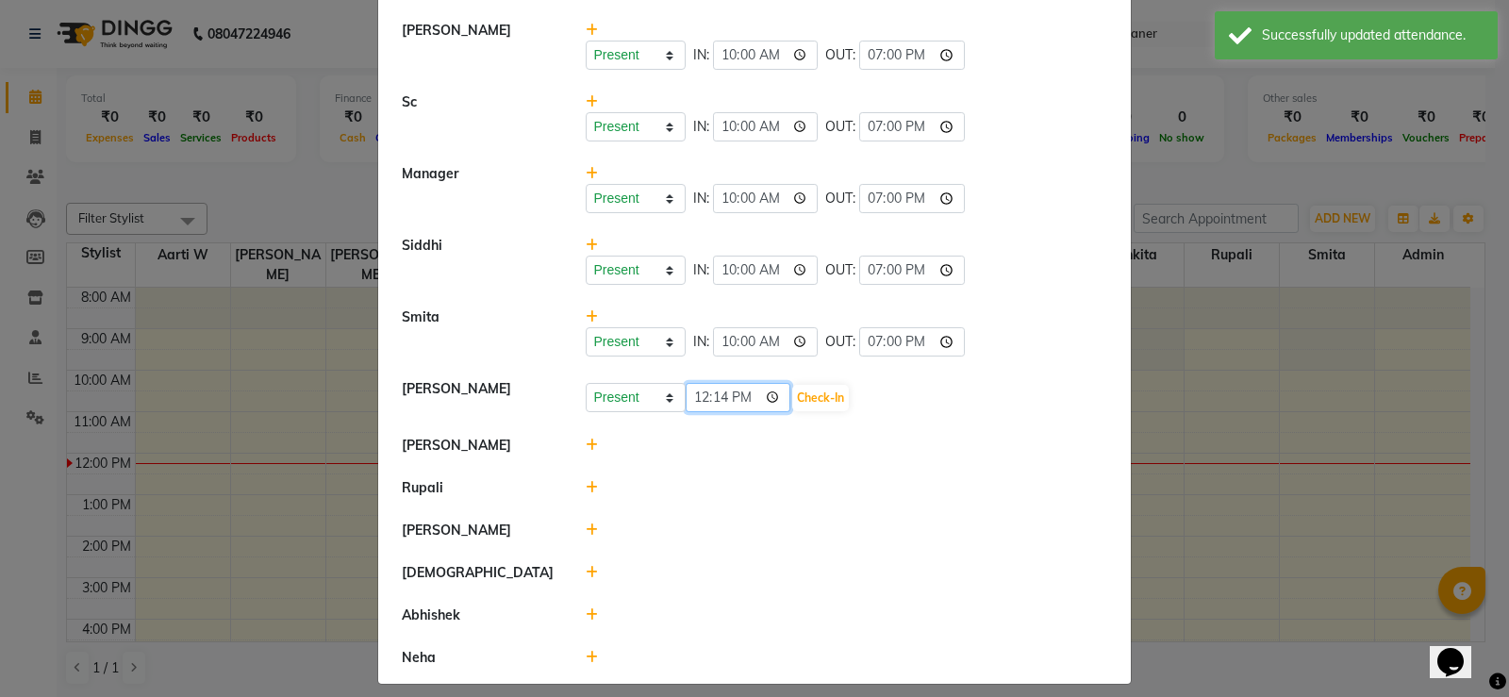
click at [698, 396] on input "12:14" at bounding box center [739, 397] width 106 height 29
type input "10:00"
click at [821, 401] on button "Check-In" at bounding box center [820, 398] width 57 height 26
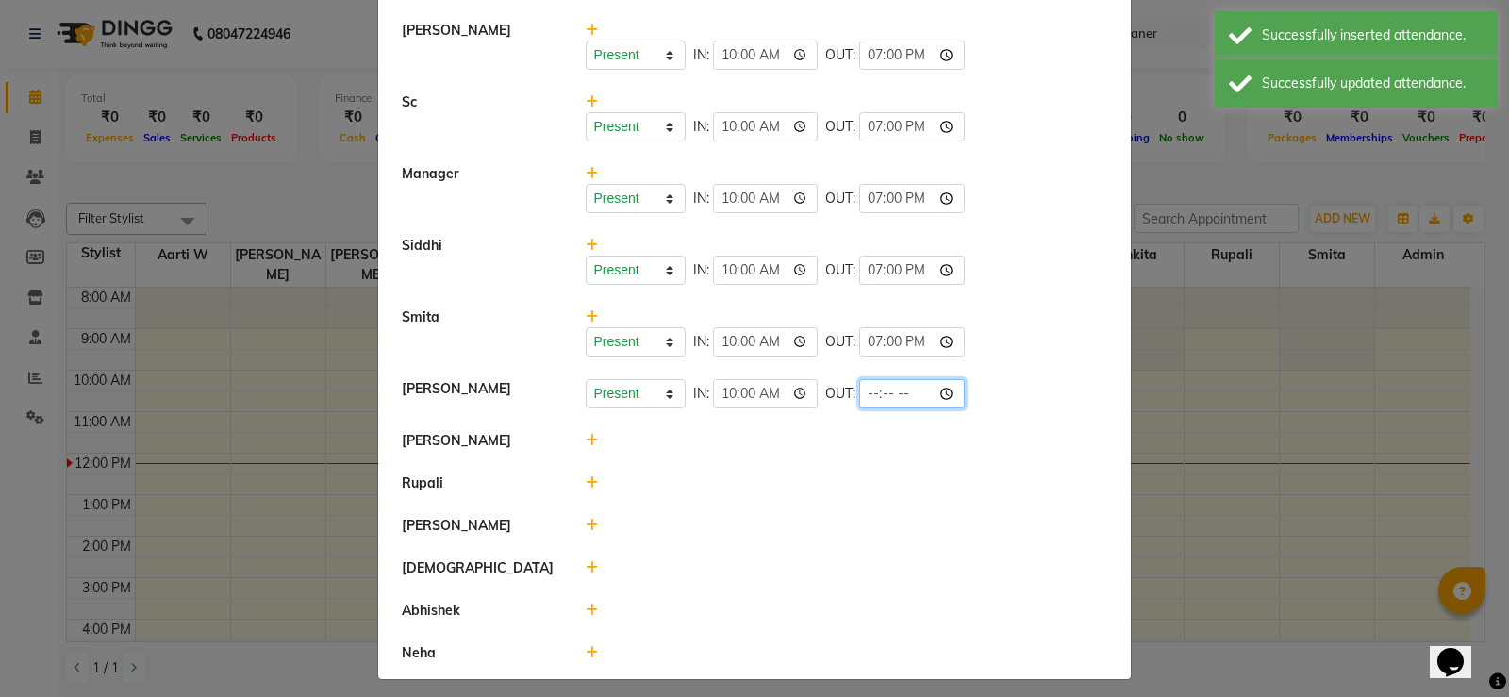
click at [859, 400] on input "time" at bounding box center [912, 393] width 106 height 29
type input "19:00"
click at [820, 439] on div at bounding box center [847, 441] width 551 height 20
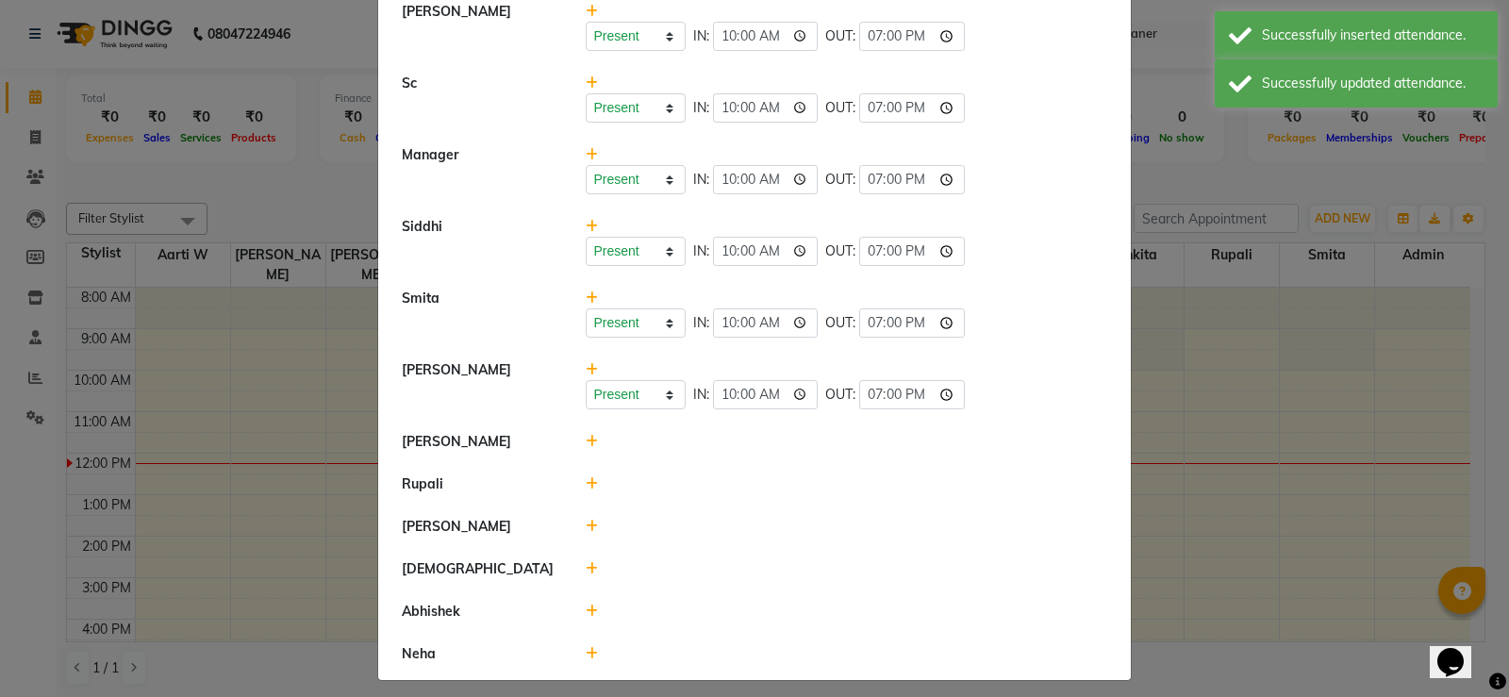
scroll to position [705, 0]
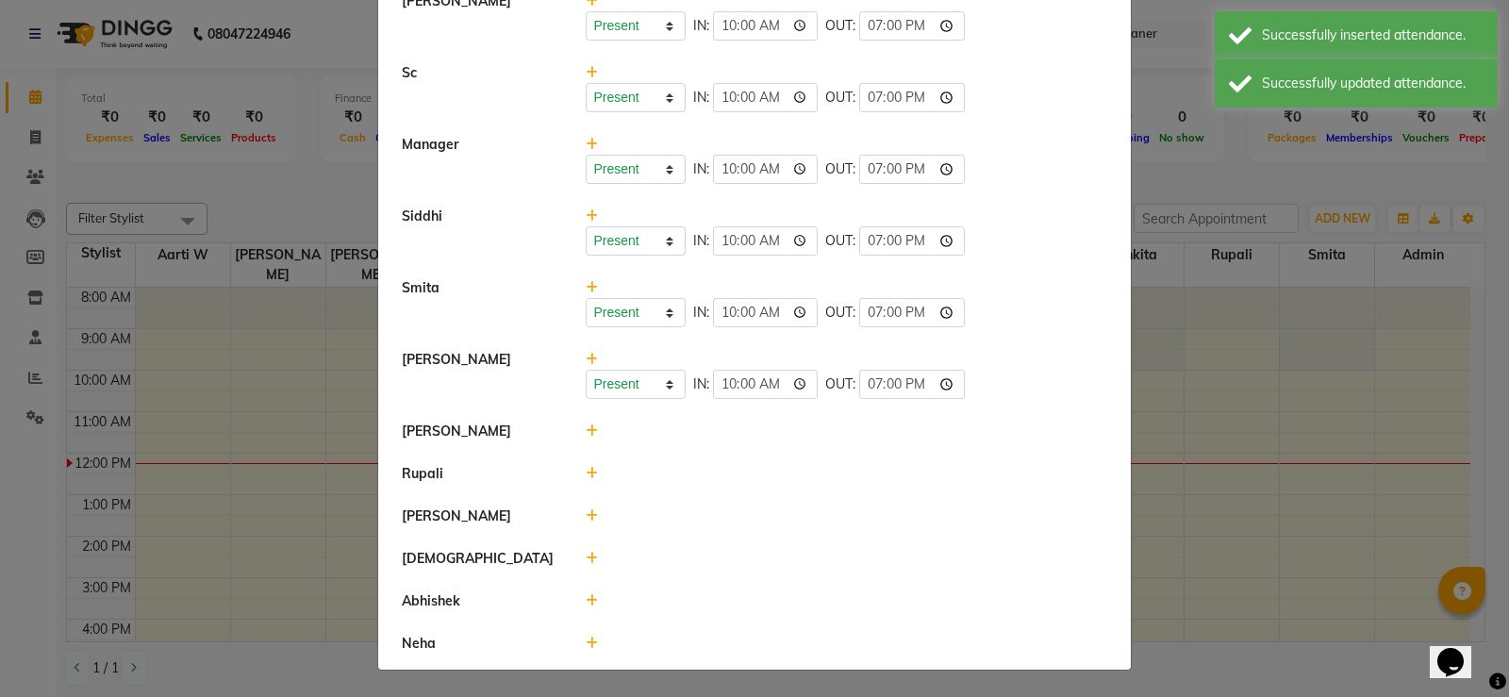
click at [587, 433] on icon at bounding box center [592, 430] width 12 height 13
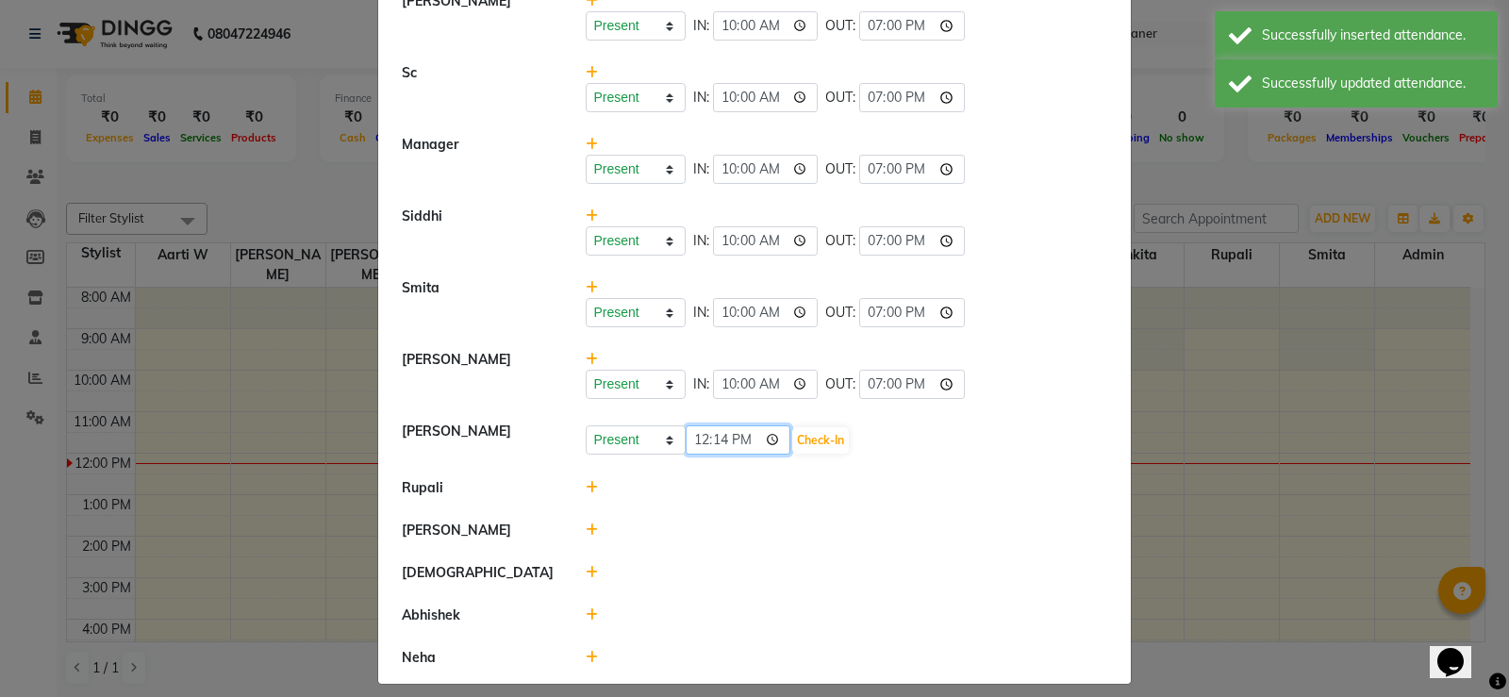
click at [693, 440] on input "12:14" at bounding box center [739, 439] width 106 height 29
type input "10:00"
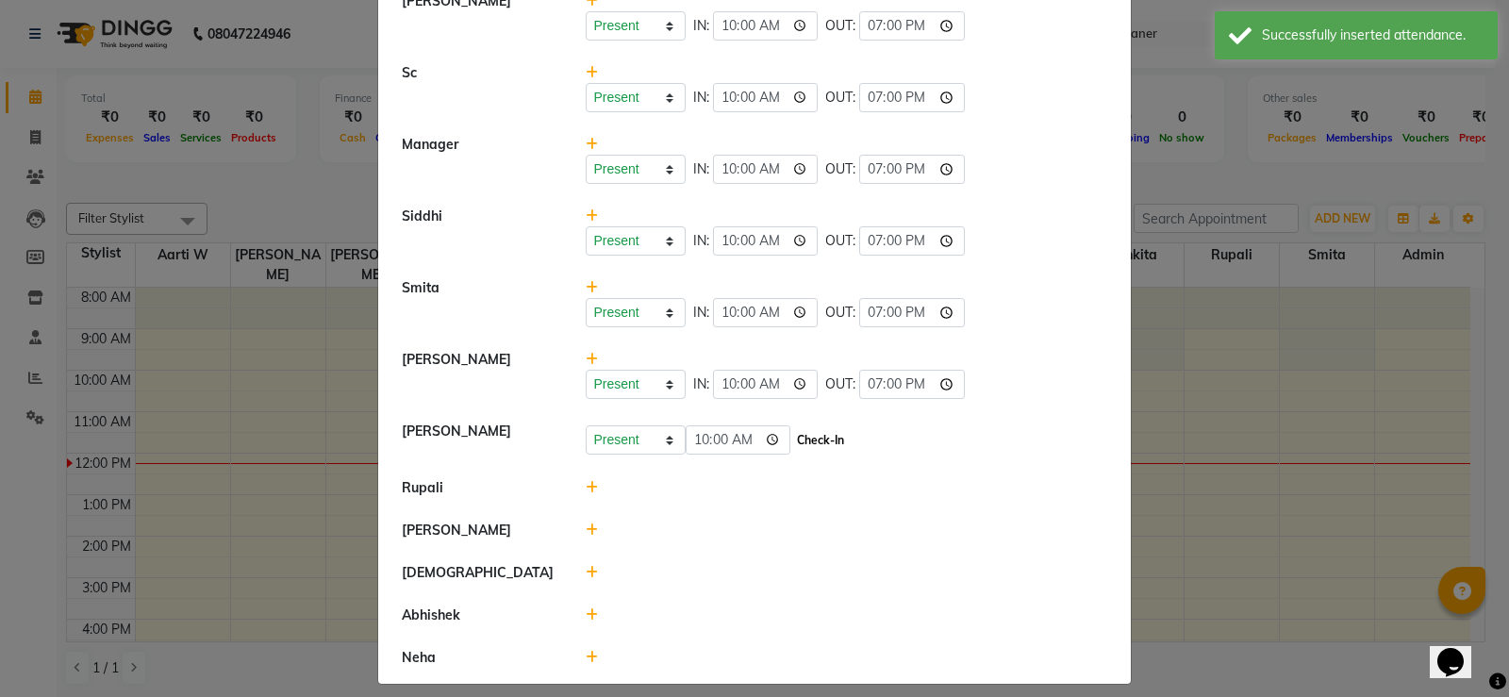
click at [834, 444] on button "Check-In" at bounding box center [820, 440] width 57 height 26
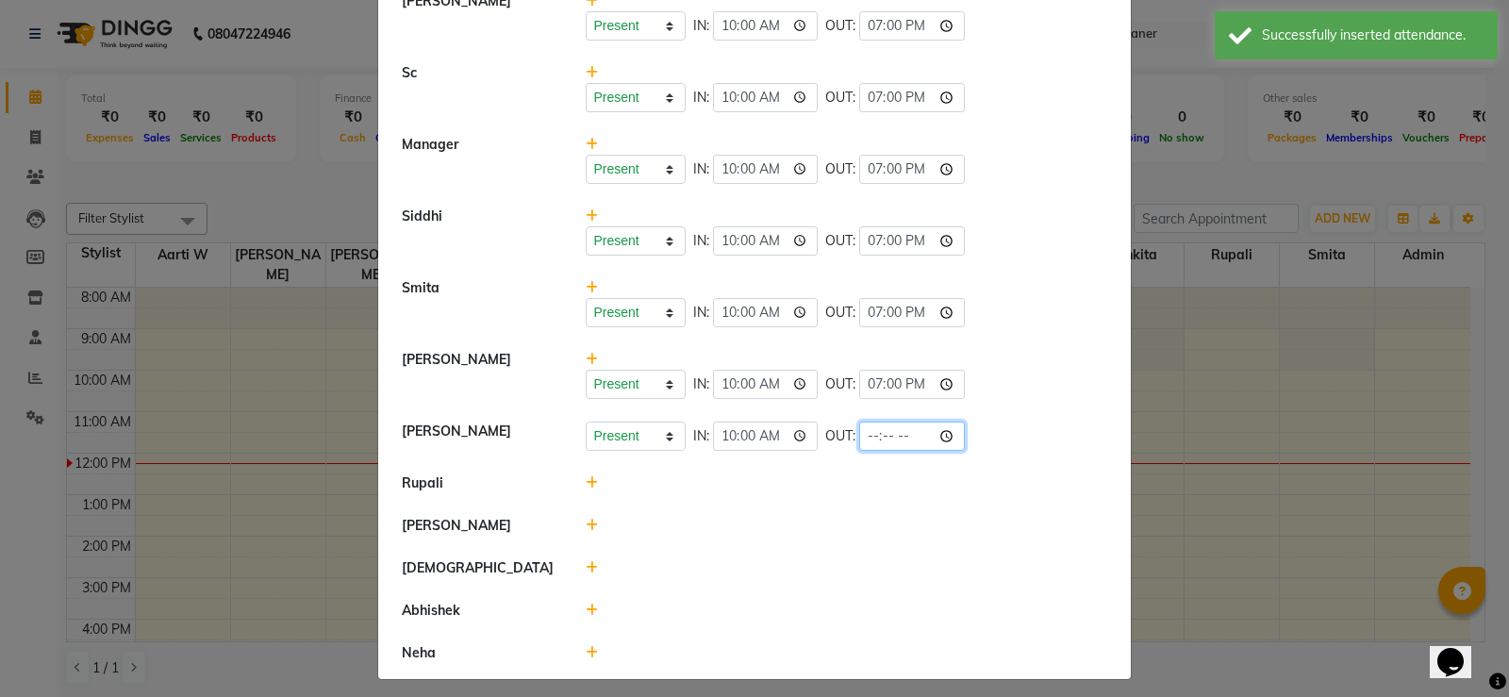
click at [883, 430] on input "time" at bounding box center [912, 436] width 106 height 29
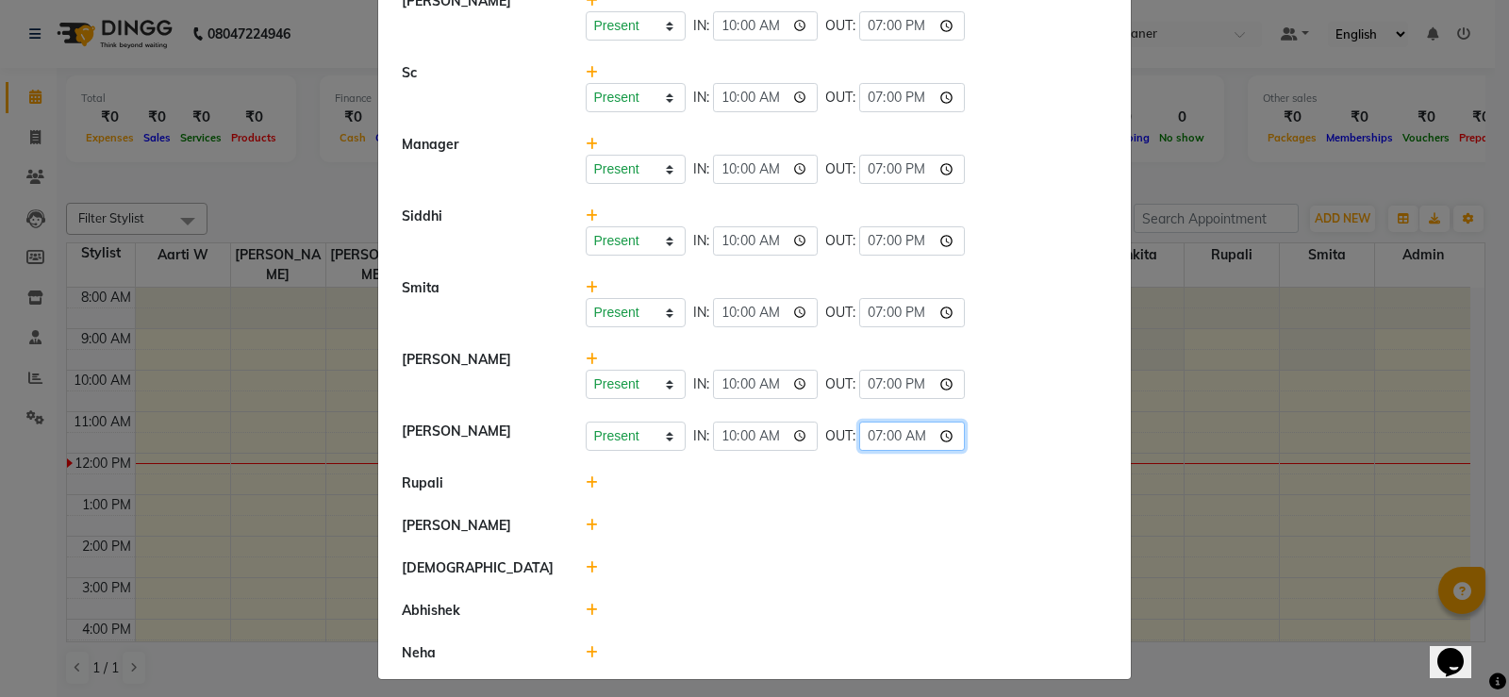
type input "19:00"
click at [834, 546] on li "[PERSON_NAME]" at bounding box center [754, 526] width 743 height 43
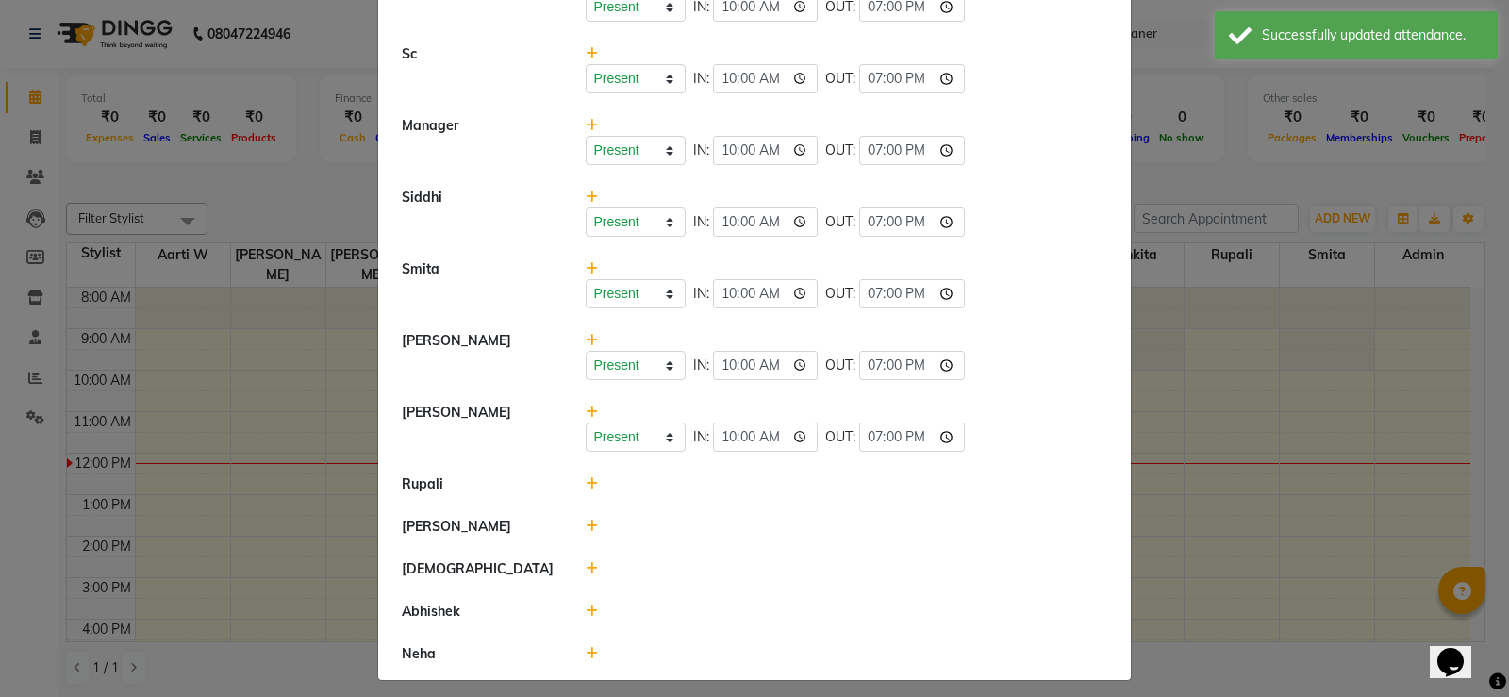
scroll to position [735, 0]
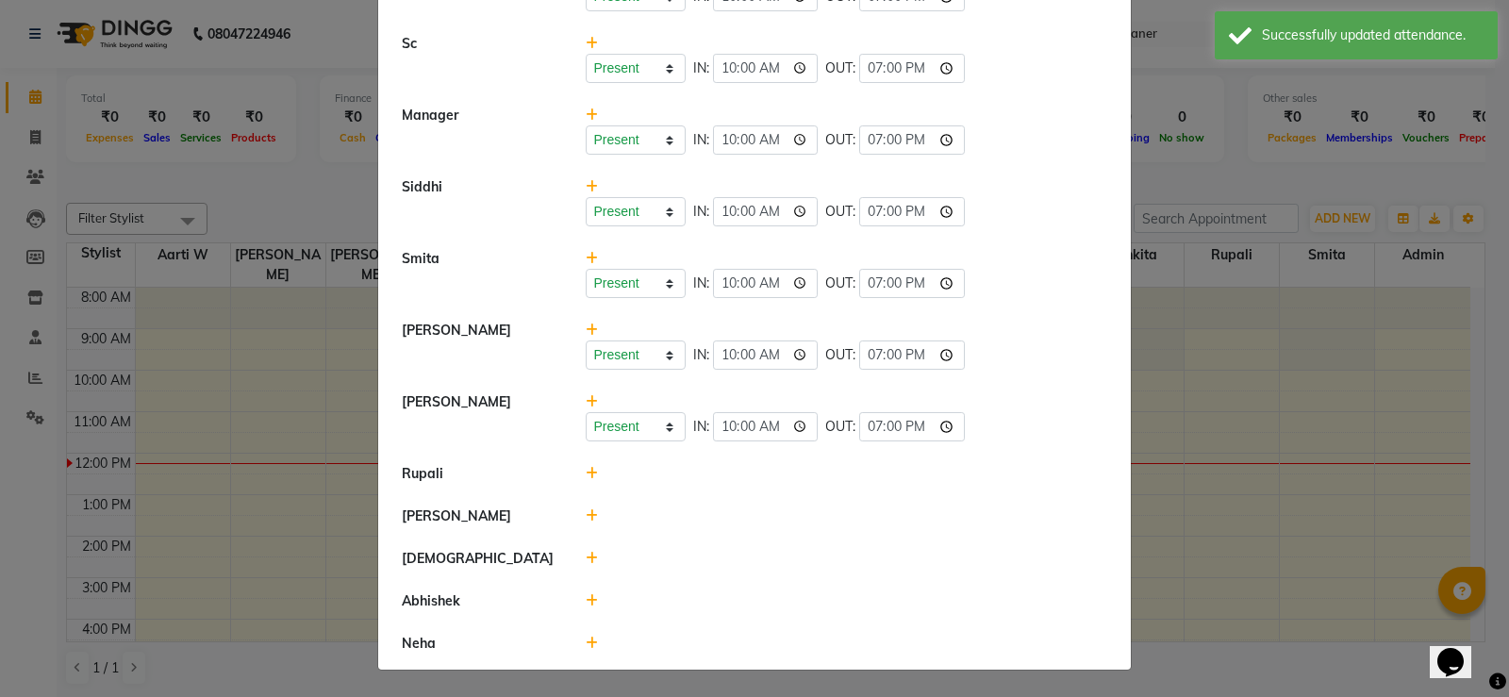
click at [586, 468] on icon at bounding box center [592, 473] width 12 height 13
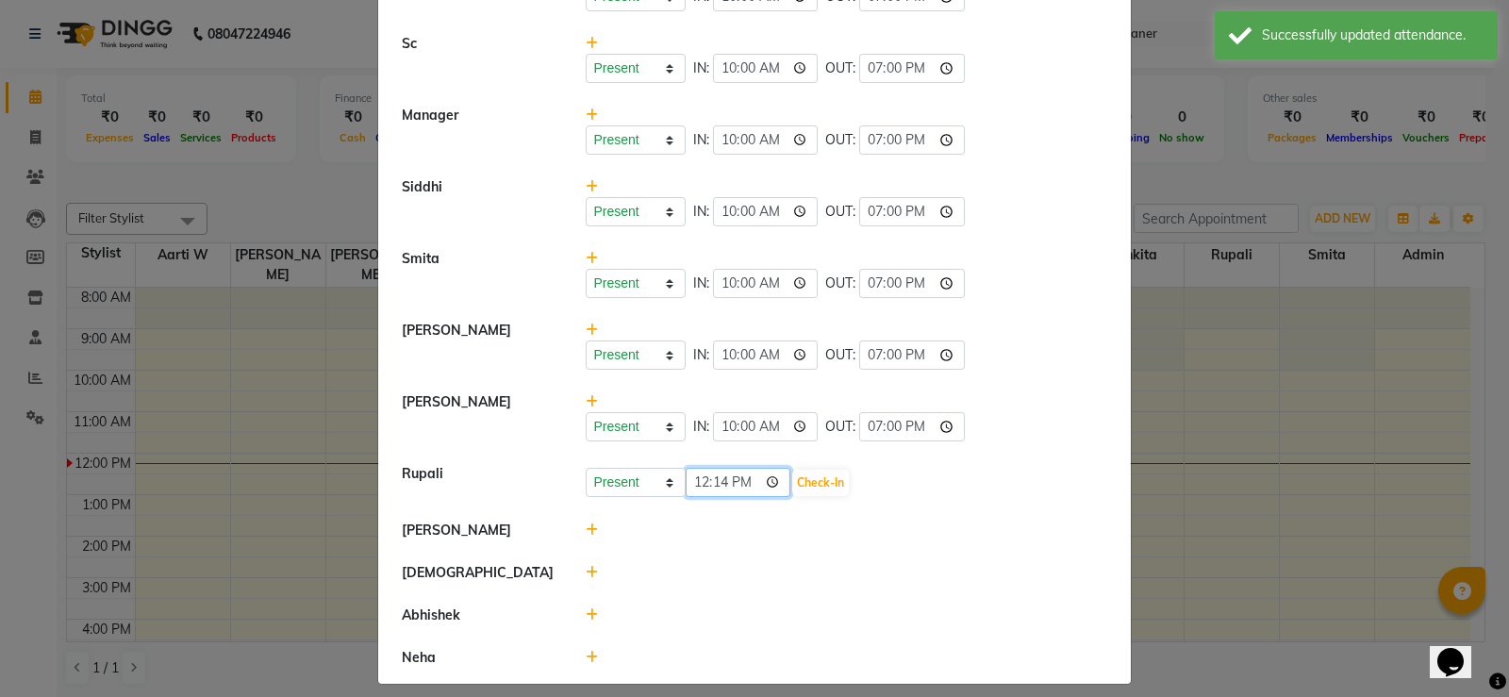
click at [704, 481] on input "12:14" at bounding box center [739, 482] width 106 height 29
type input "10:00"
click at [834, 478] on button "Check-In" at bounding box center [820, 483] width 57 height 26
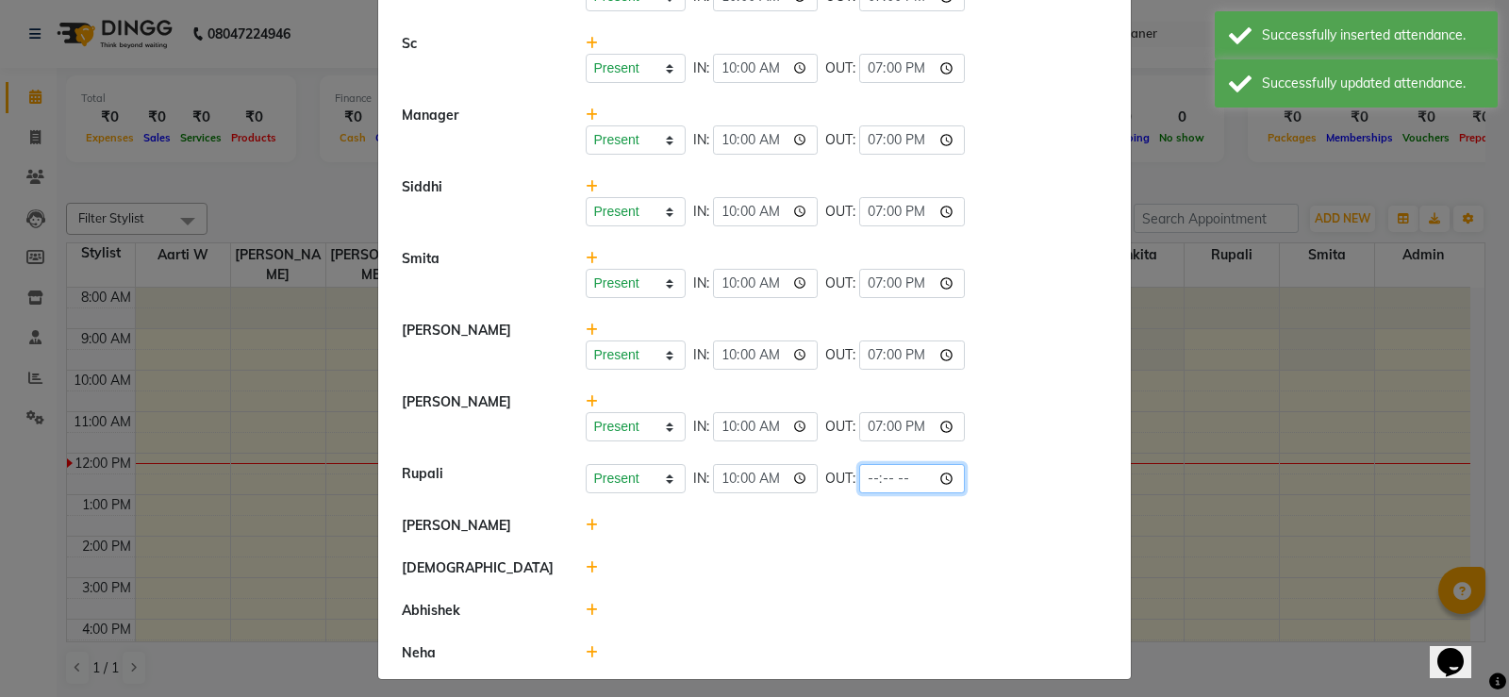
click at [874, 472] on input "time" at bounding box center [912, 478] width 106 height 29
type input "19:00"
click at [844, 522] on div at bounding box center [847, 526] width 551 height 20
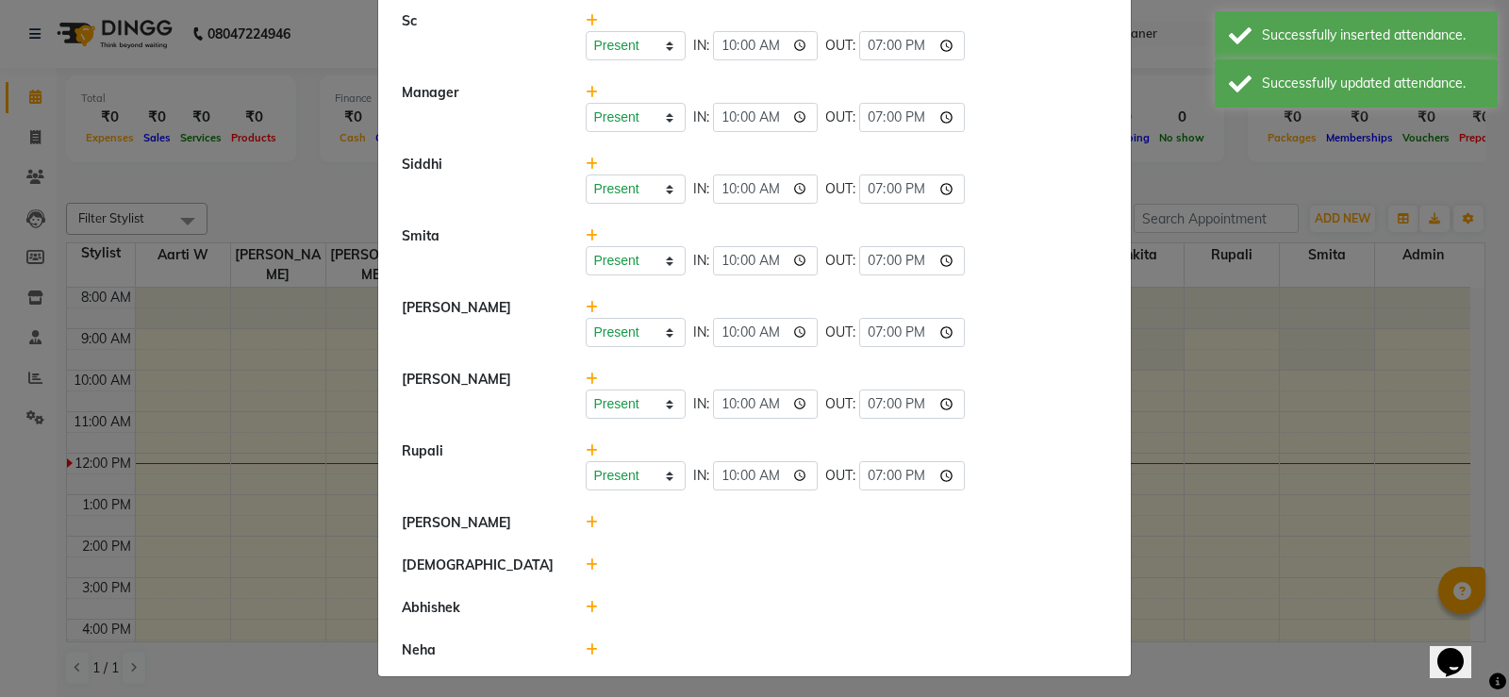
scroll to position [764, 0]
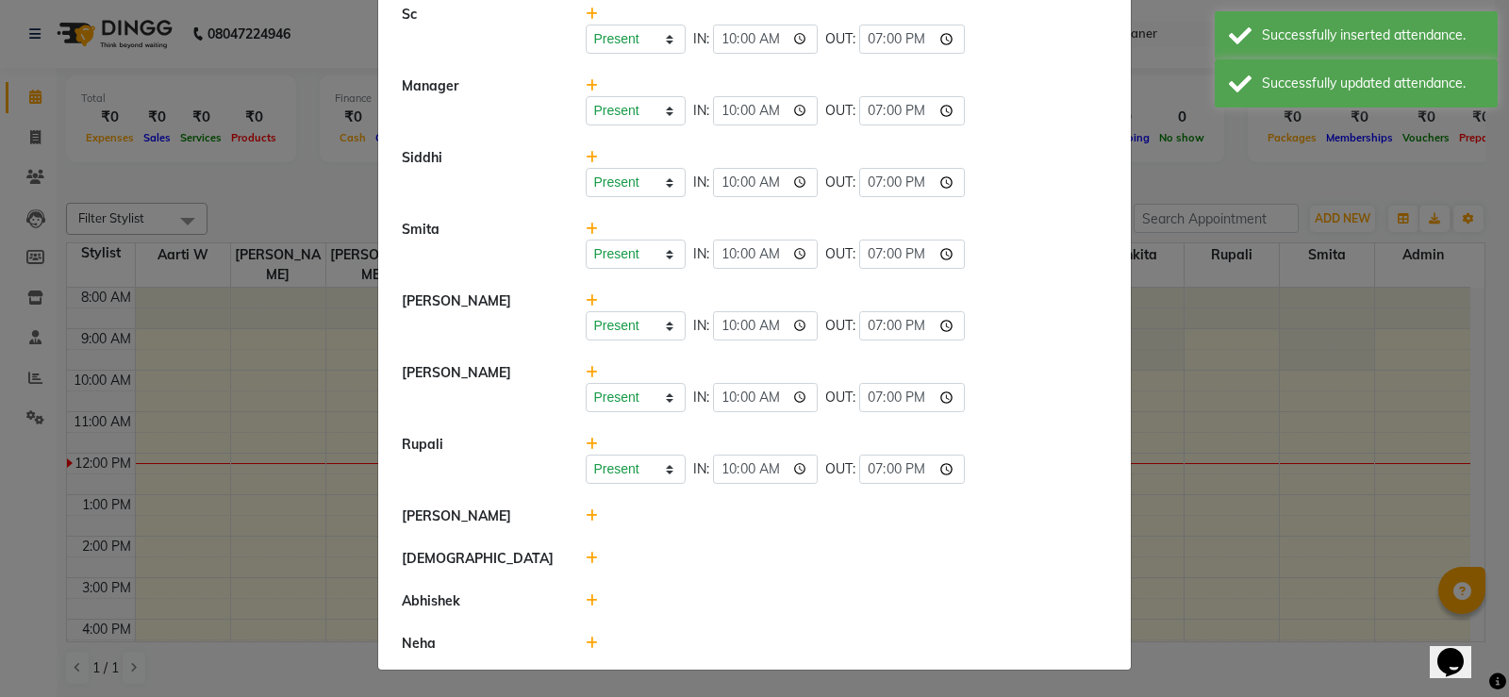
click at [588, 515] on icon at bounding box center [592, 515] width 12 height 13
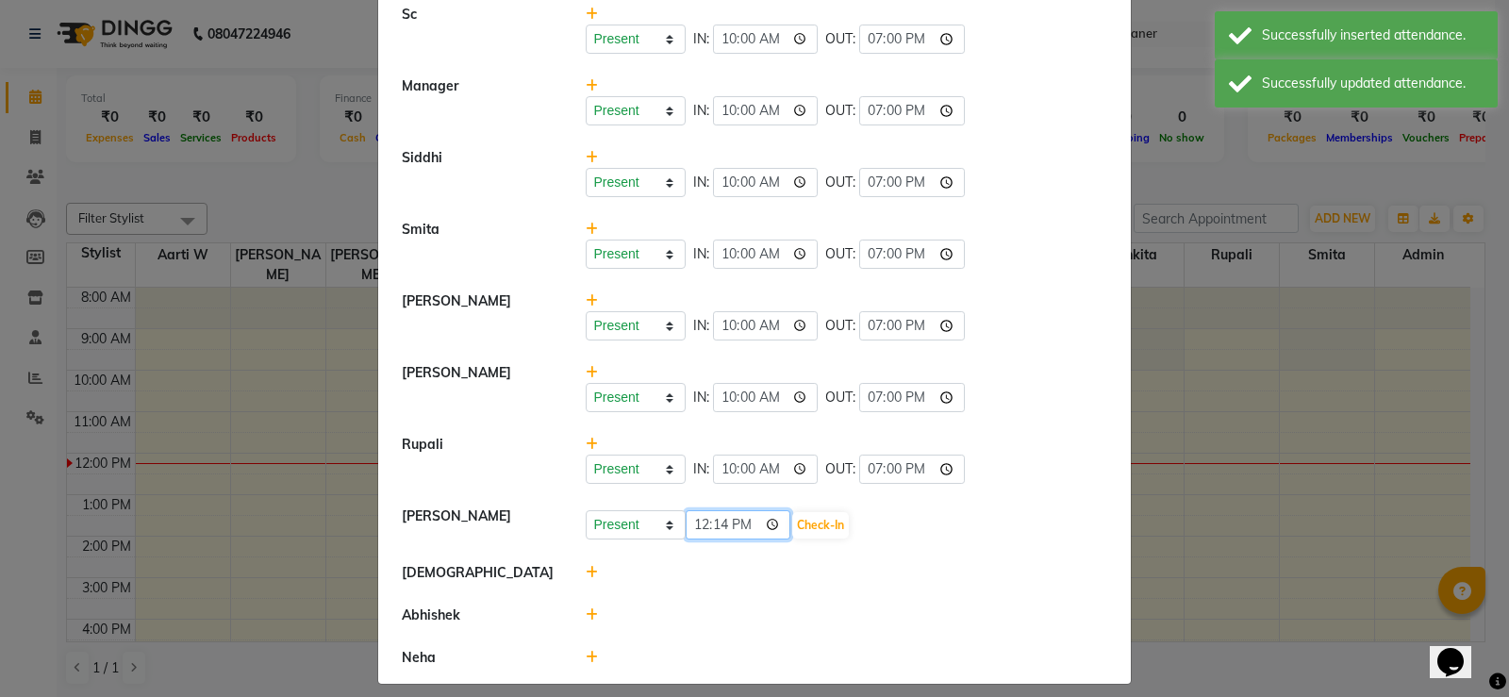
click at [688, 522] on input "12:14" at bounding box center [739, 524] width 106 height 29
type input "10:00"
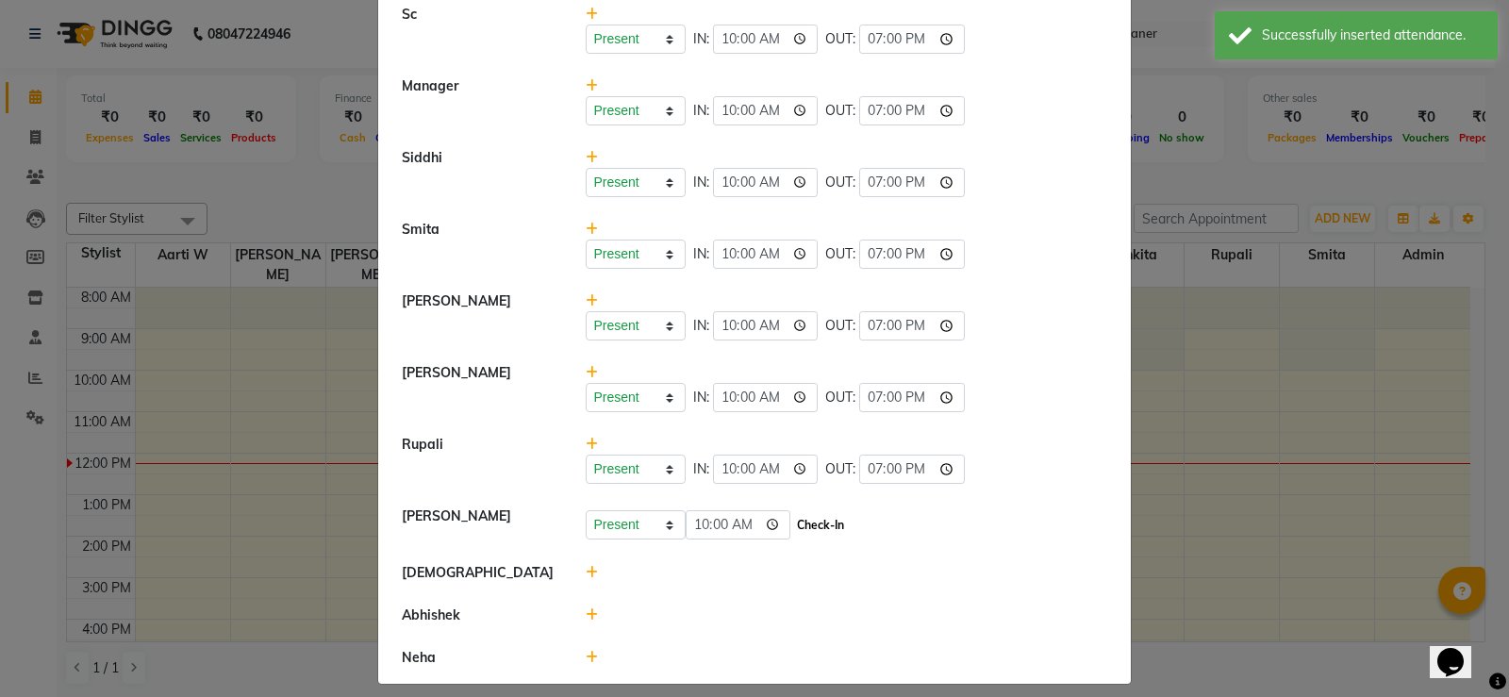
drag, startPoint x: 799, startPoint y: 522, endPoint x: 821, endPoint y: 523, distance: 22.7
click at [801, 522] on button "Check-In" at bounding box center [820, 525] width 57 height 26
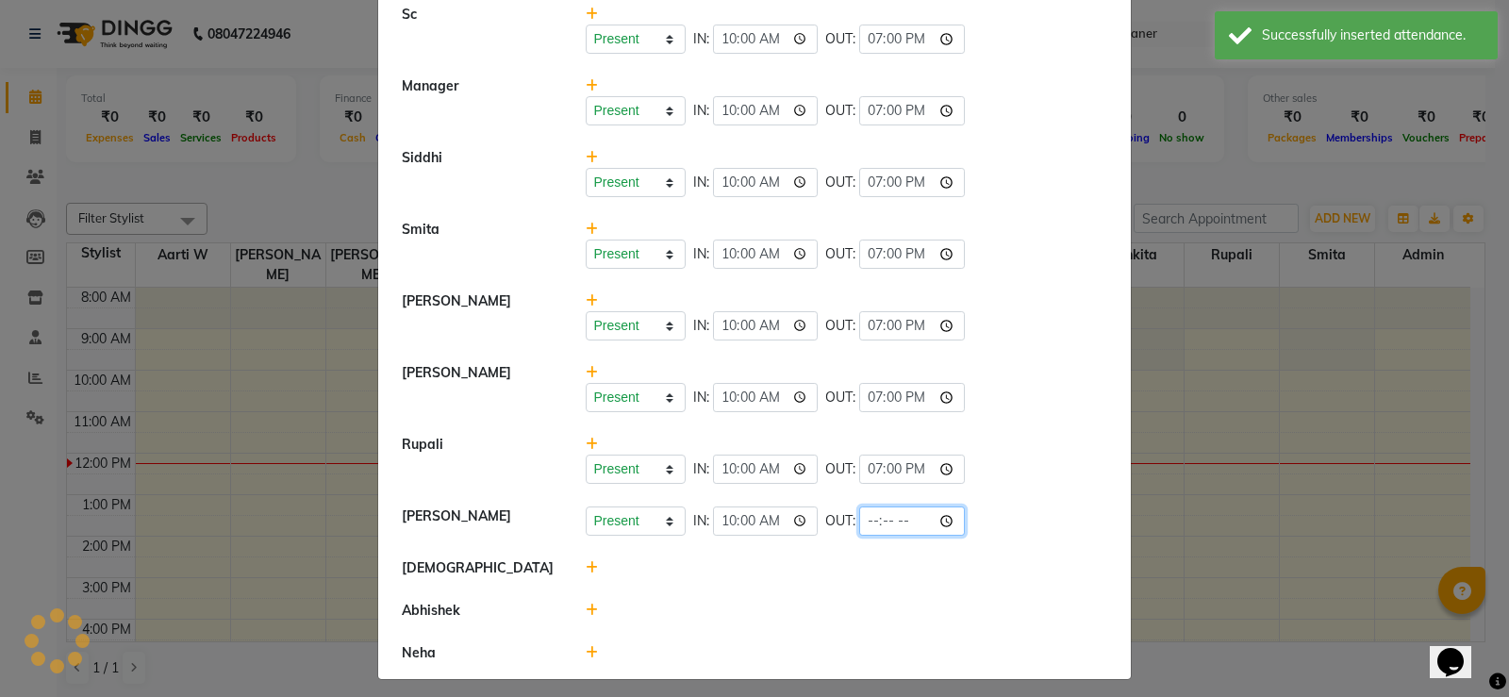
click at [868, 520] on input "time" at bounding box center [912, 520] width 106 height 29
type input "19:00"
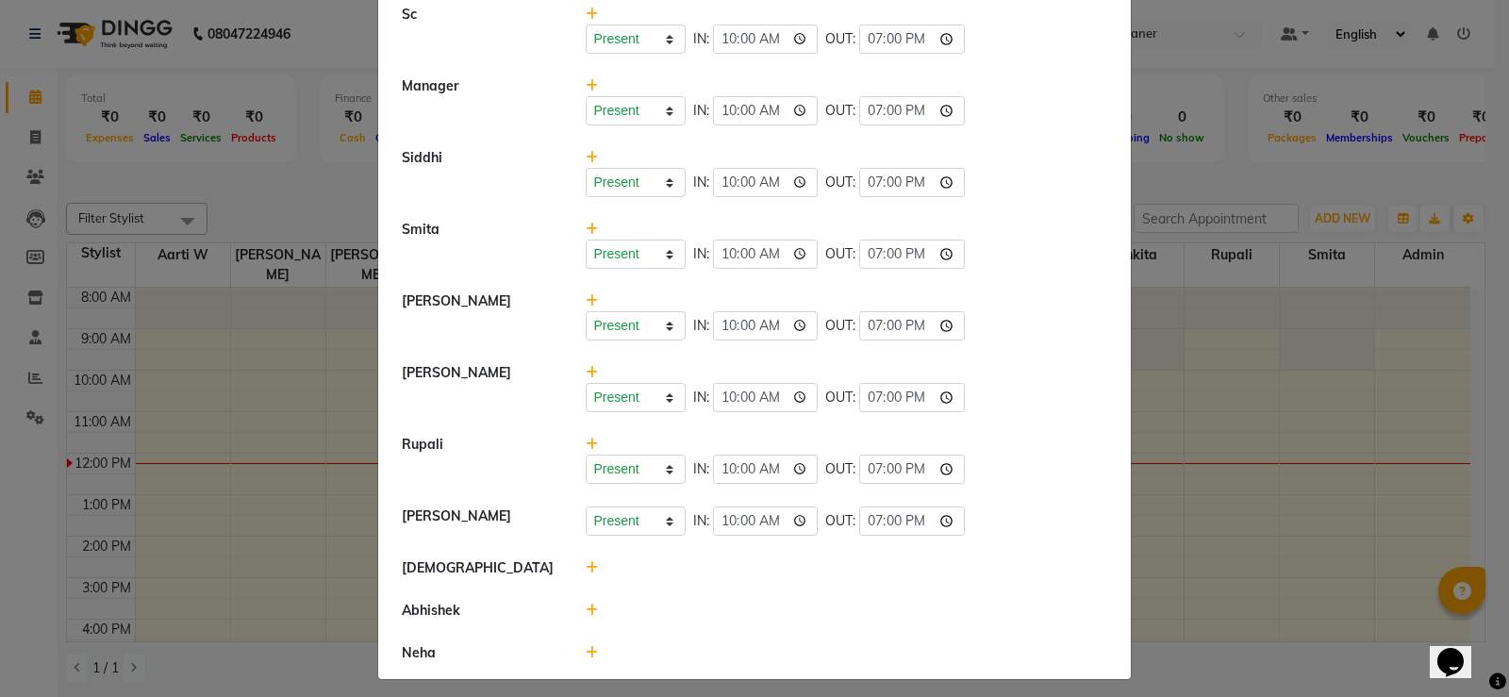
click at [686, 578] on li "[DEMOGRAPHIC_DATA]" at bounding box center [754, 568] width 743 height 43
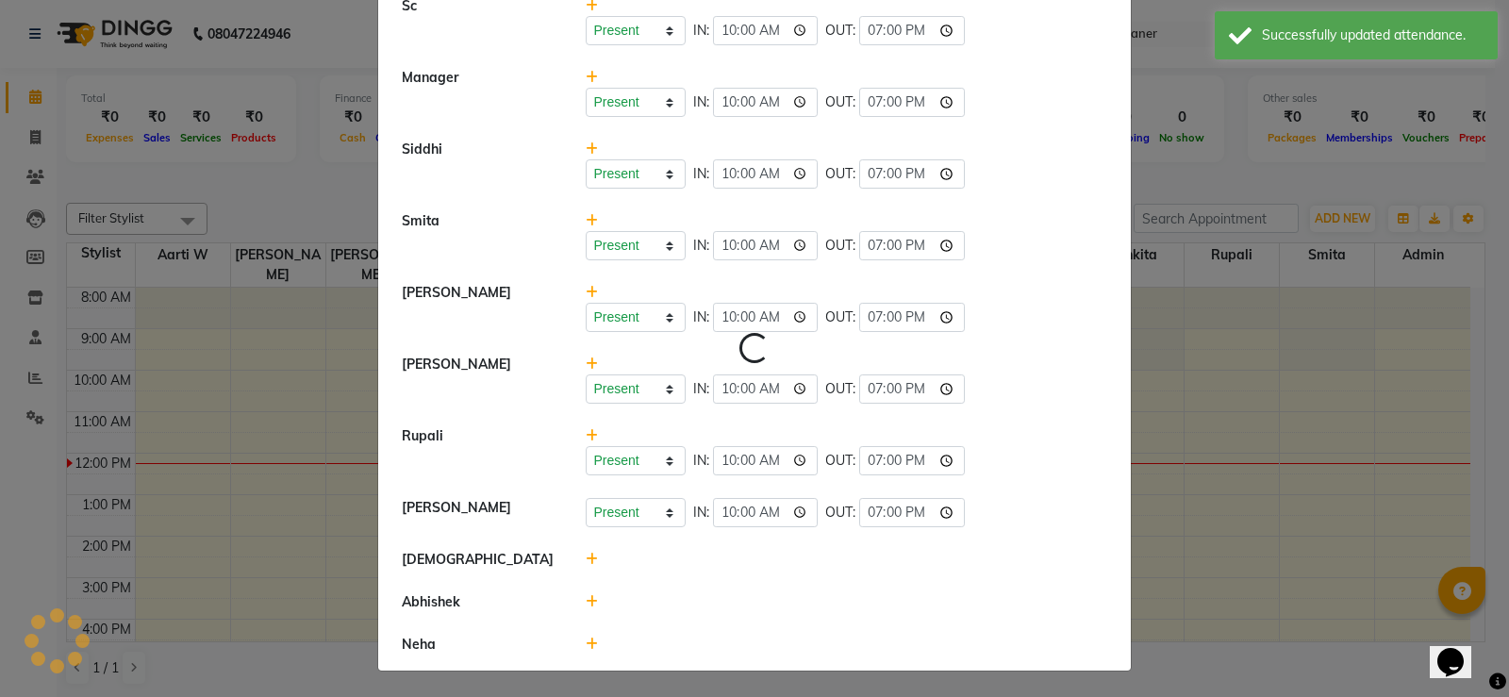
scroll to position [773, 0]
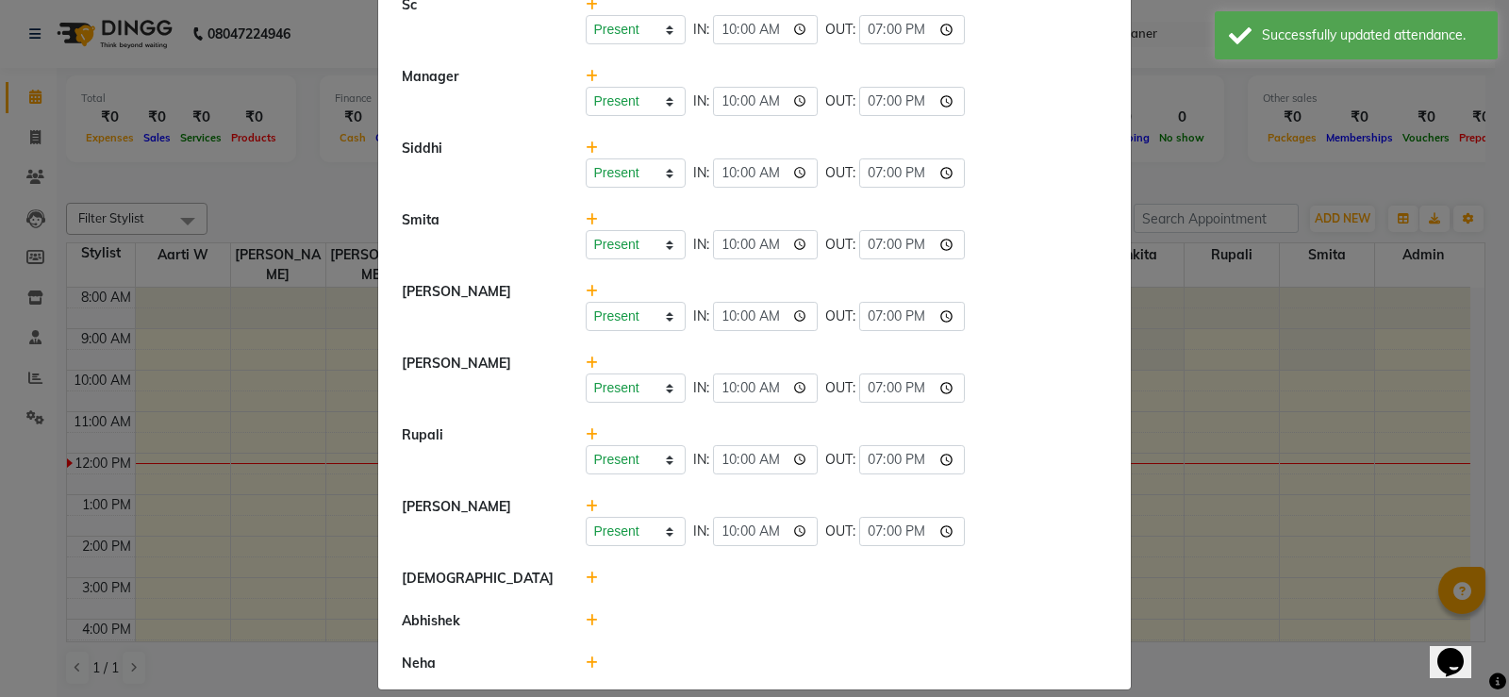
click at [586, 586] on span at bounding box center [592, 578] width 12 height 17
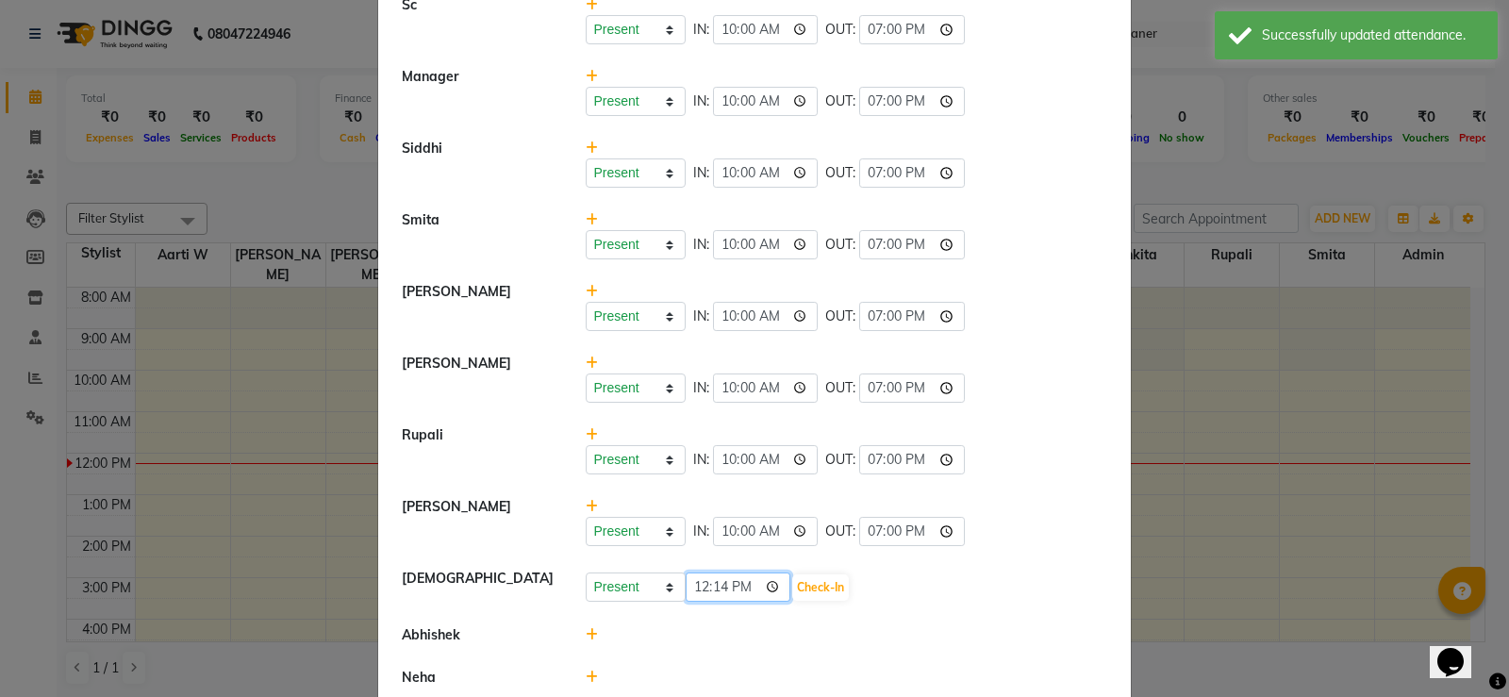
click at [702, 584] on input "12:14" at bounding box center [739, 586] width 106 height 29
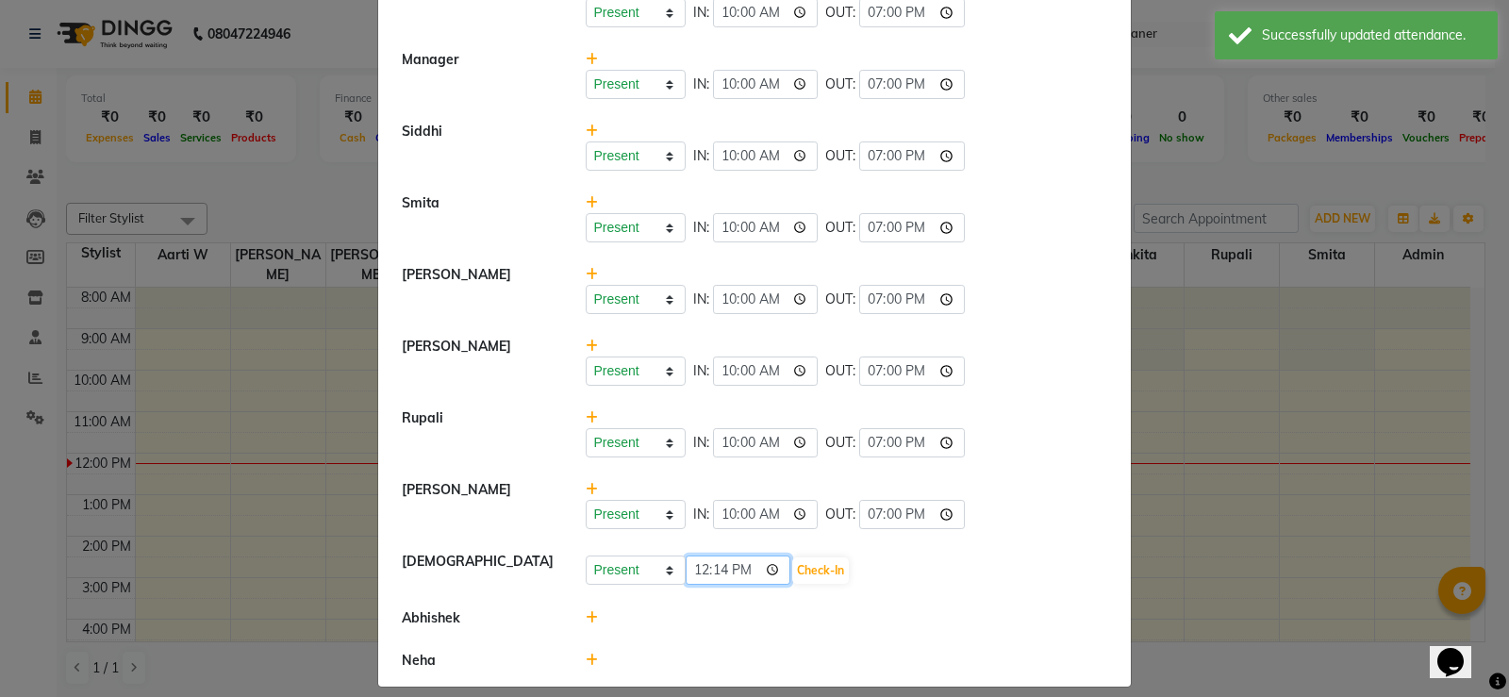
scroll to position [807, 0]
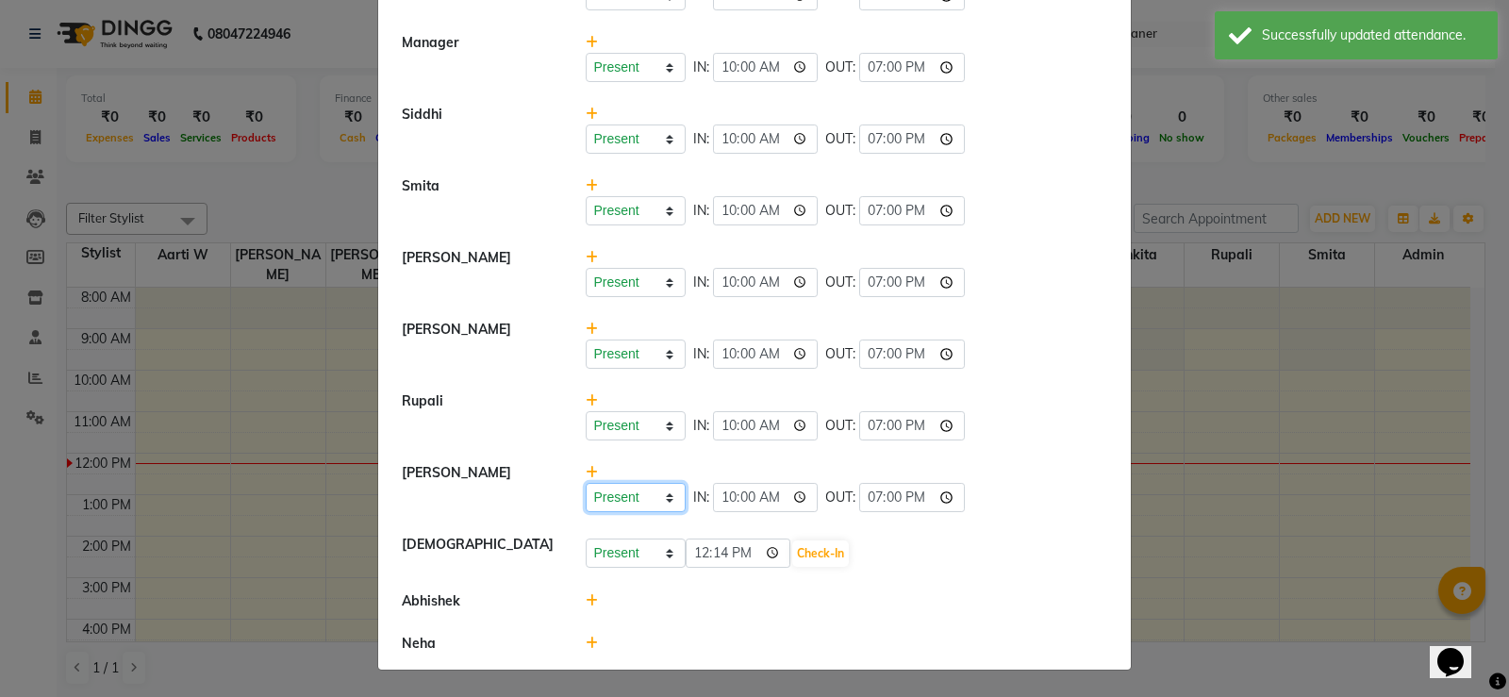
click at [628, 497] on select "Present Absent Late Half Day Weekly Off" at bounding box center [636, 497] width 100 height 29
select select "A"
click at [586, 483] on select "Present Absent Late Half Day Weekly Off" at bounding box center [636, 497] width 100 height 29
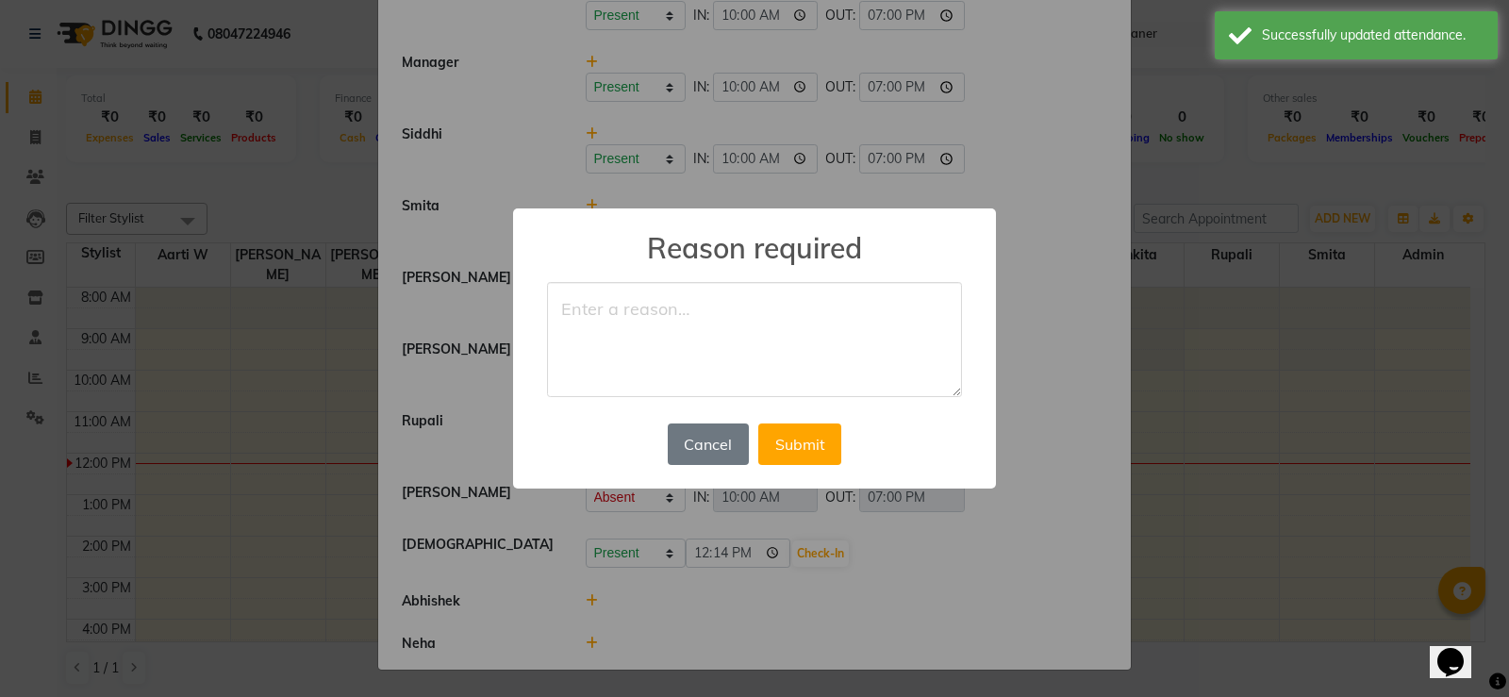
click at [605, 336] on textarea at bounding box center [754, 339] width 415 height 115
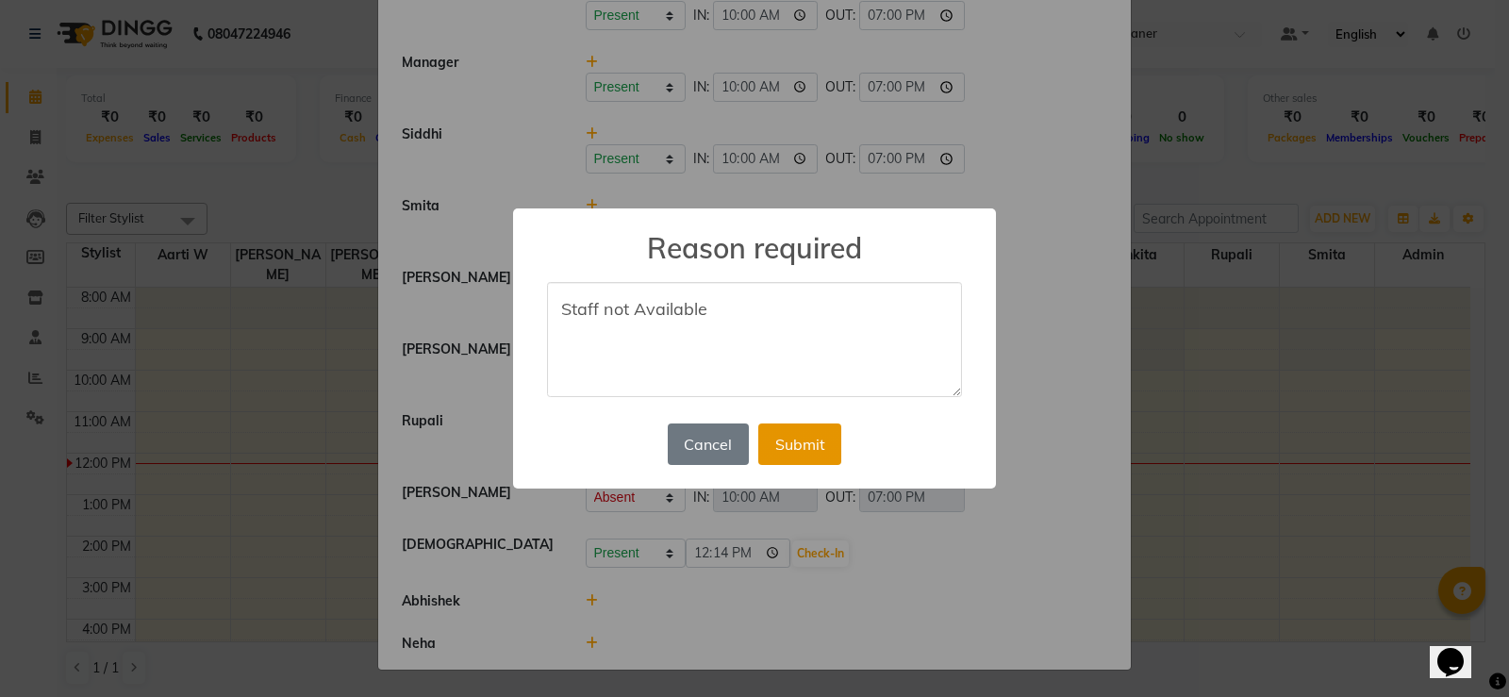
type textarea "Staff not Available"
click at [795, 439] on button "Submit" at bounding box center [799, 443] width 83 height 41
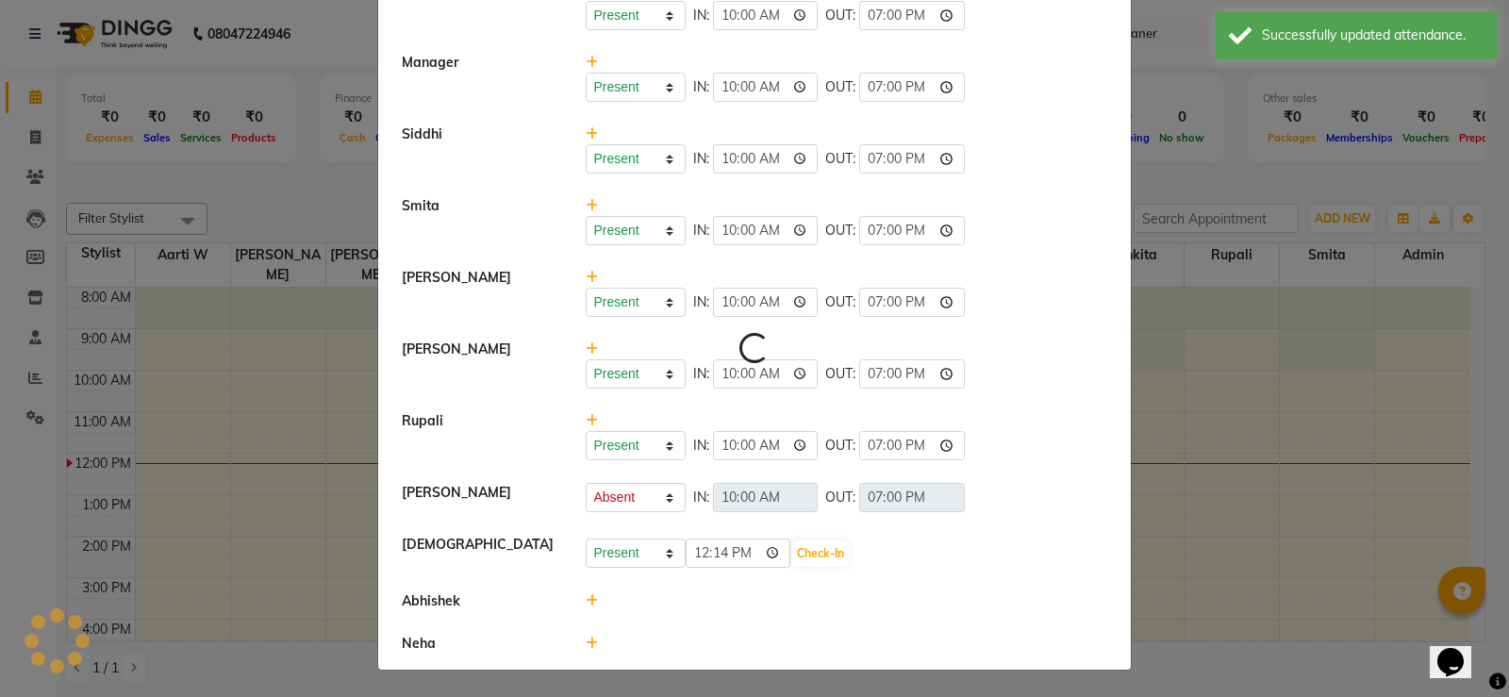
scroll to position [773, 0]
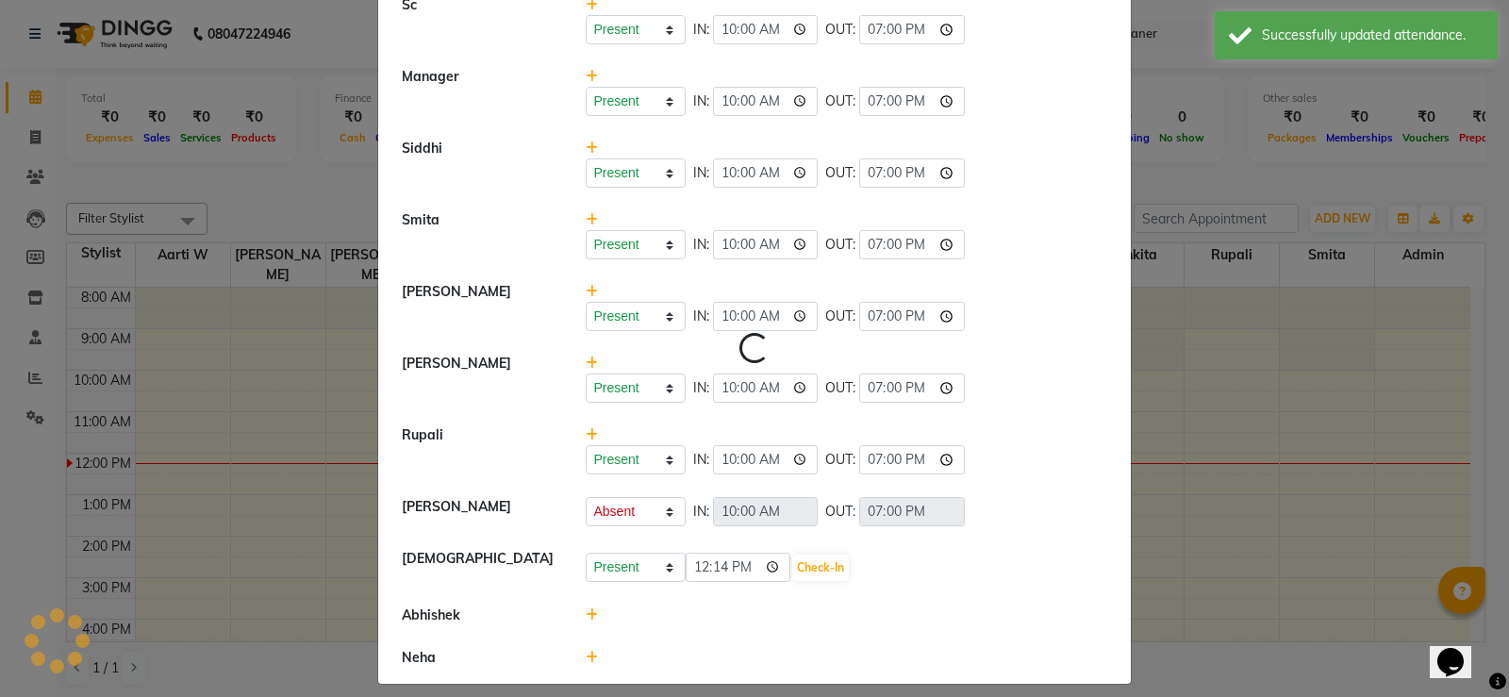
select select "A"
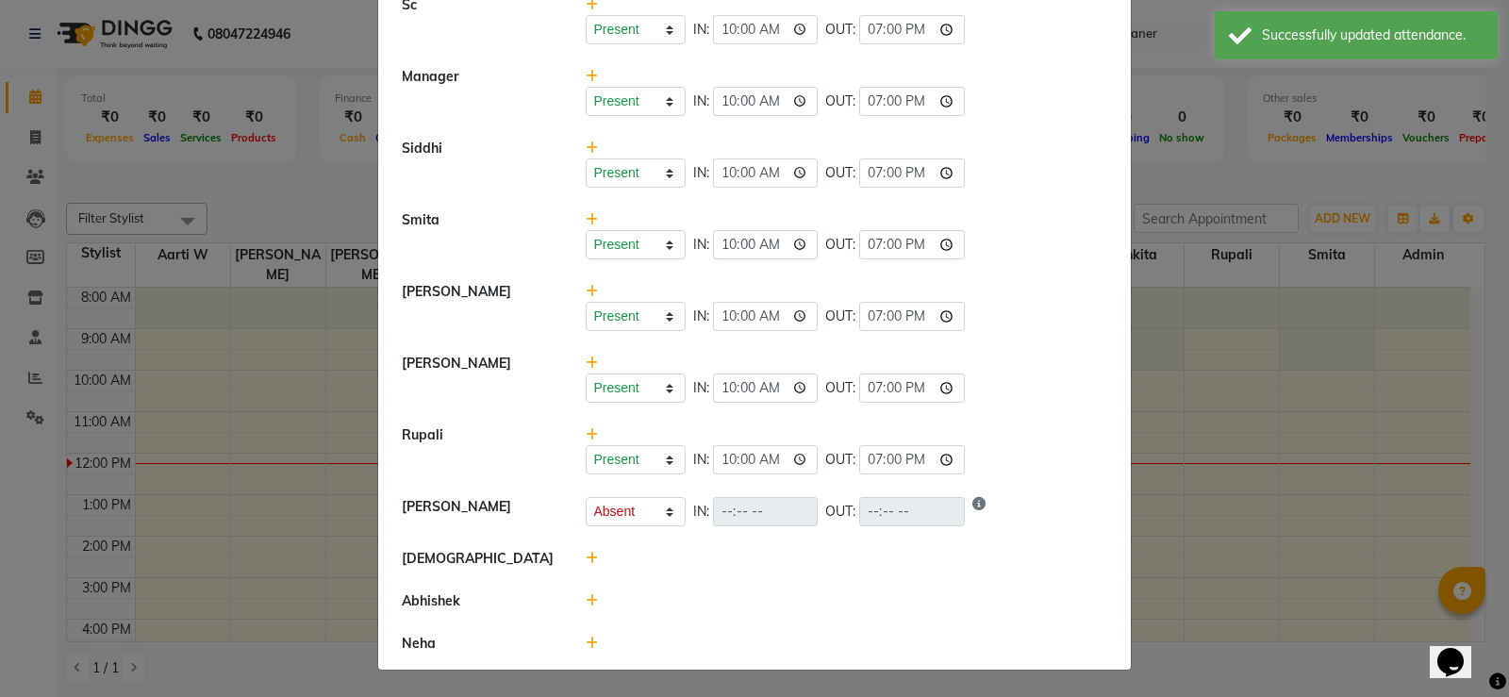
drag, startPoint x: 586, startPoint y: 562, endPoint x: 665, endPoint y: 569, distance: 79.5
click at [587, 562] on icon at bounding box center [592, 558] width 12 height 13
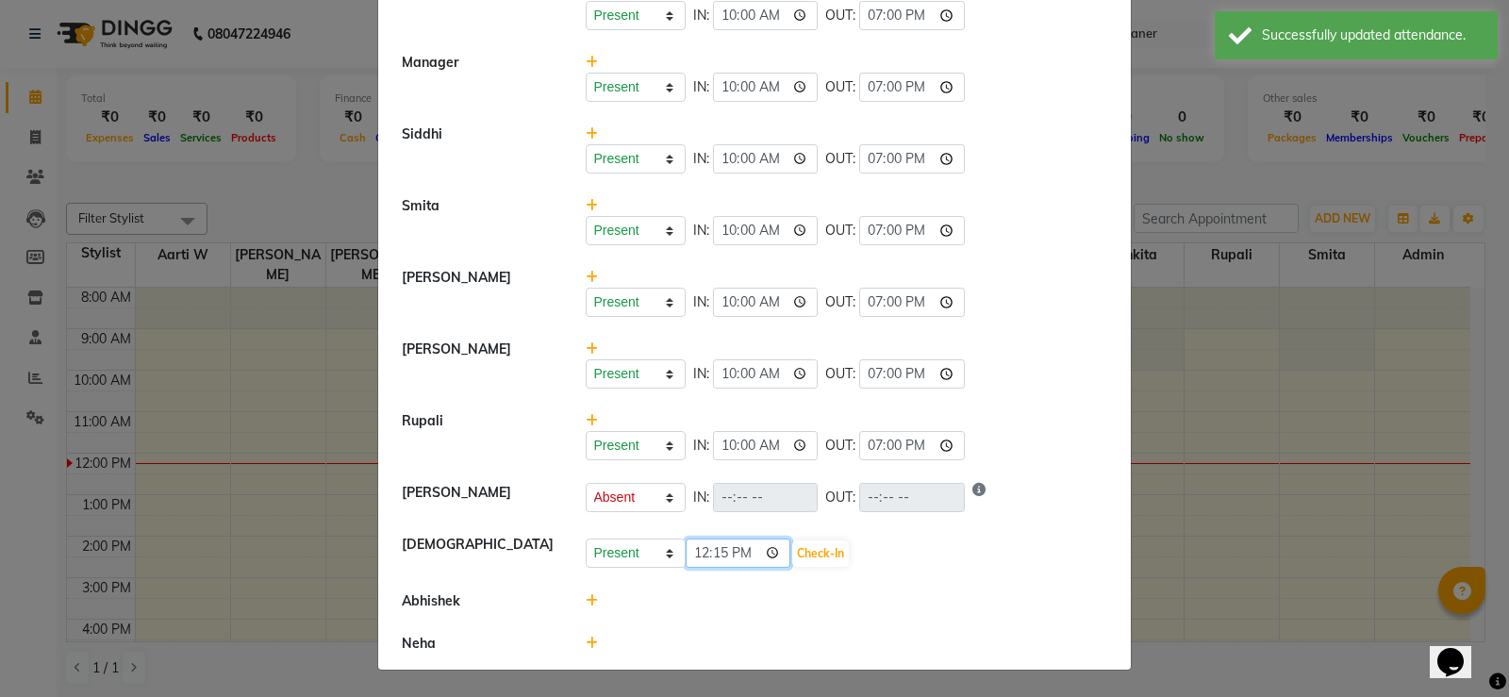
click at [694, 551] on input "12:15" at bounding box center [739, 553] width 106 height 29
click at [638, 551] on select "Present Absent Late Half Day Weekly Off" at bounding box center [636, 553] width 100 height 29
select select "A"
click at [586, 539] on select "Present Absent Late Half Day Weekly Off" at bounding box center [636, 553] width 100 height 29
click at [694, 554] on button "Save" at bounding box center [706, 553] width 37 height 26
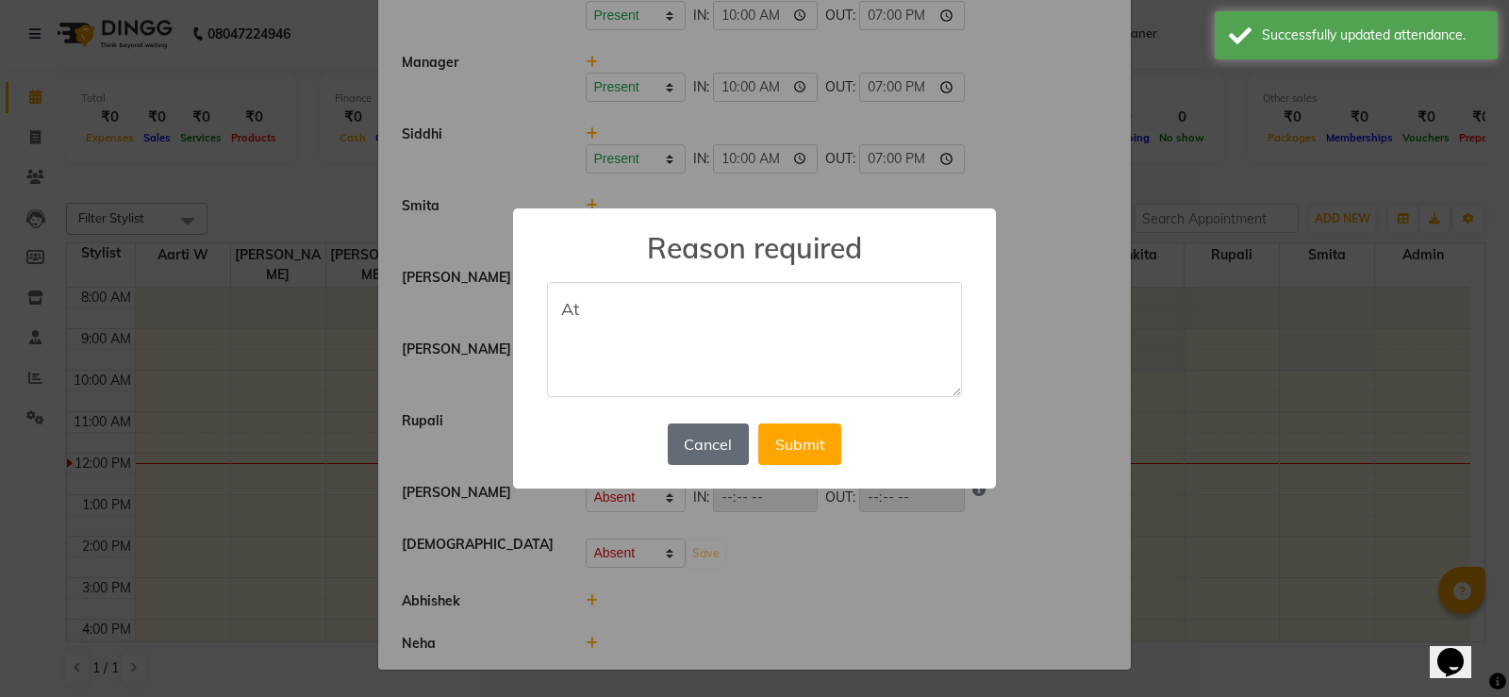
type textarea "A"
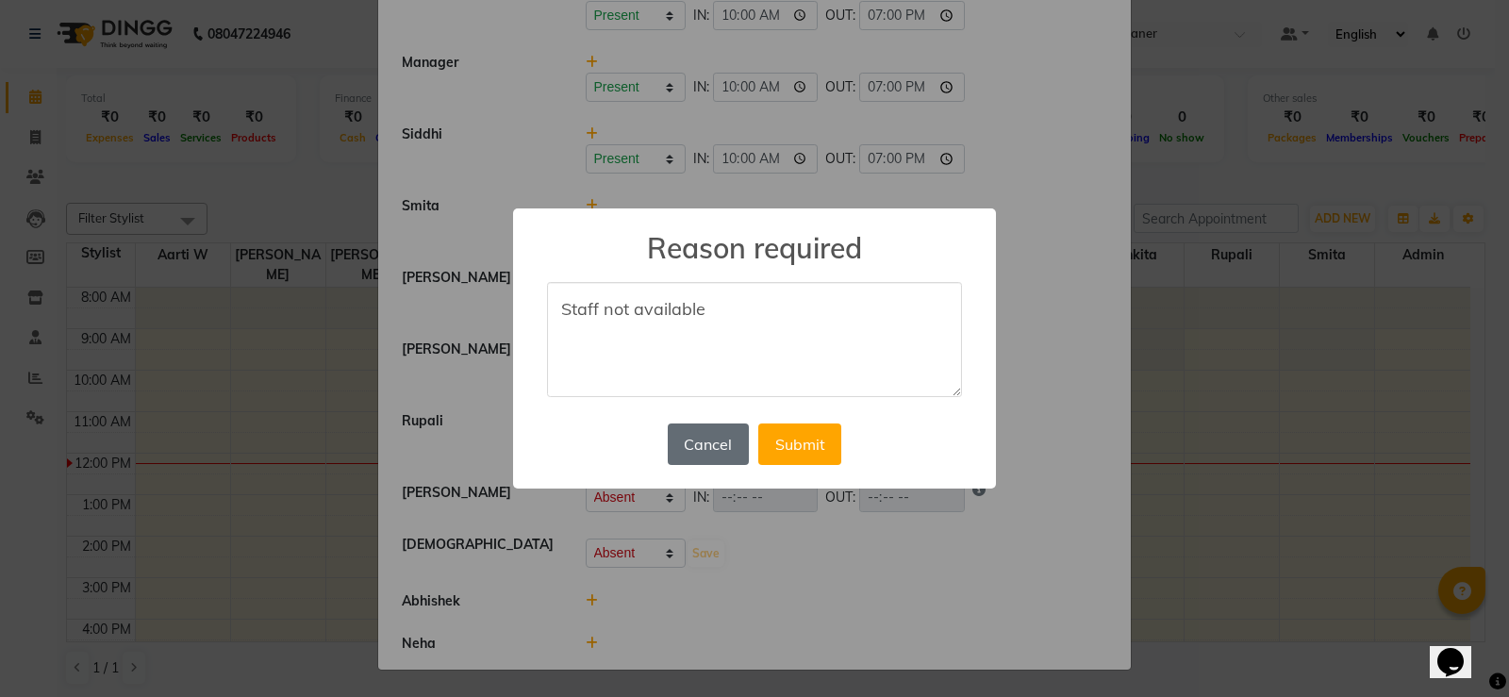
type textarea "Staff not available"
drag, startPoint x: 743, startPoint y: 435, endPoint x: 787, endPoint y: 444, distance: 44.4
click at [748, 439] on button "Cancel" at bounding box center [708, 443] width 81 height 41
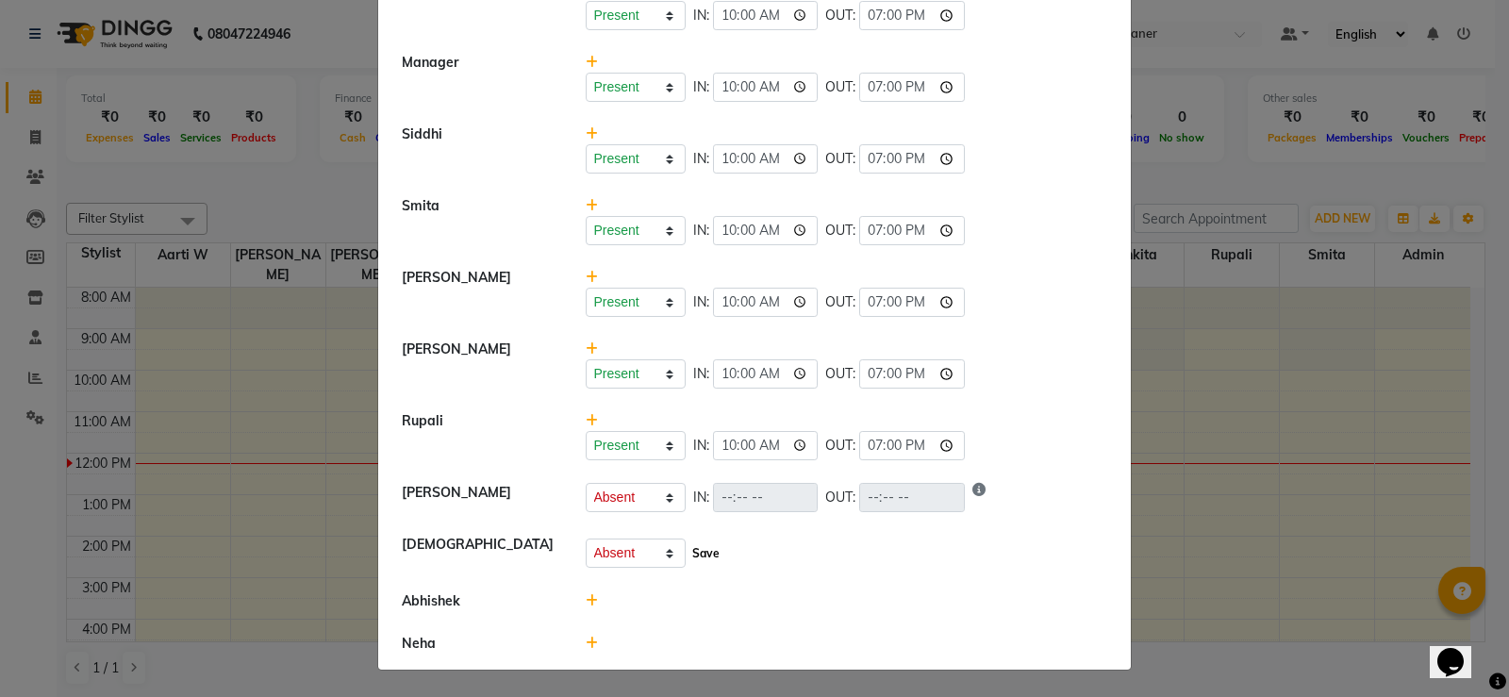
click at [688, 548] on button "Save" at bounding box center [706, 553] width 37 height 26
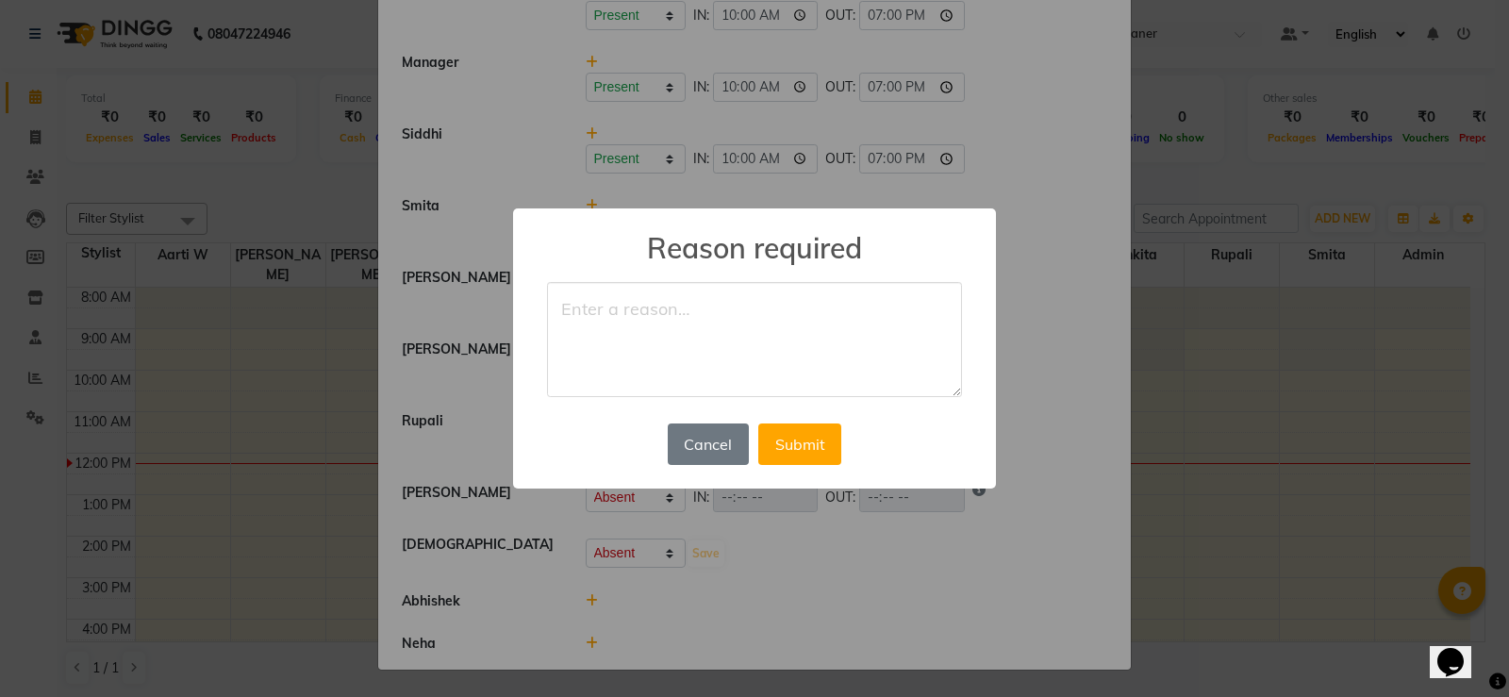
click at [680, 309] on textarea at bounding box center [754, 339] width 415 height 115
type textarea "Staff not available"
click at [791, 448] on button "Submit" at bounding box center [799, 443] width 83 height 41
select select "A"
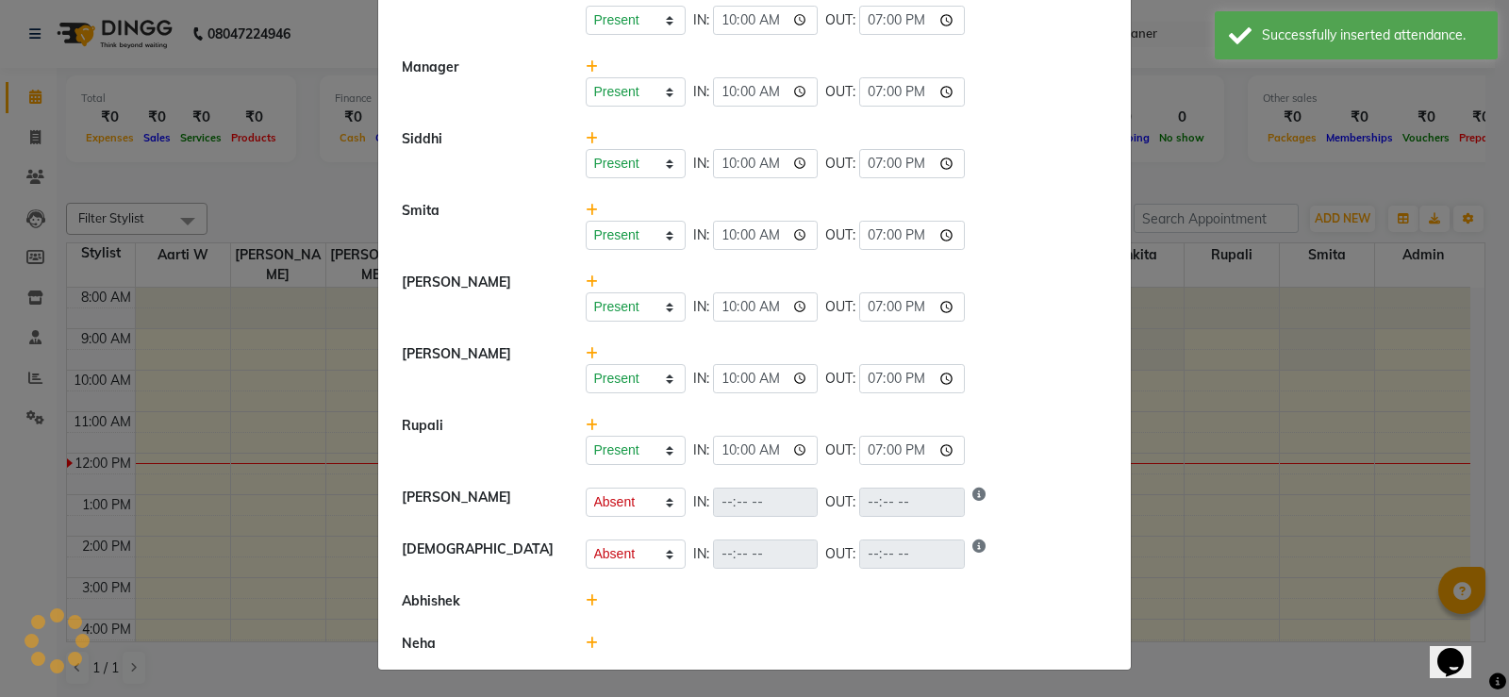
scroll to position [783, 0]
drag, startPoint x: 583, startPoint y: 602, endPoint x: 655, endPoint y: 643, distance: 82.8
click at [586, 605] on icon at bounding box center [592, 600] width 12 height 13
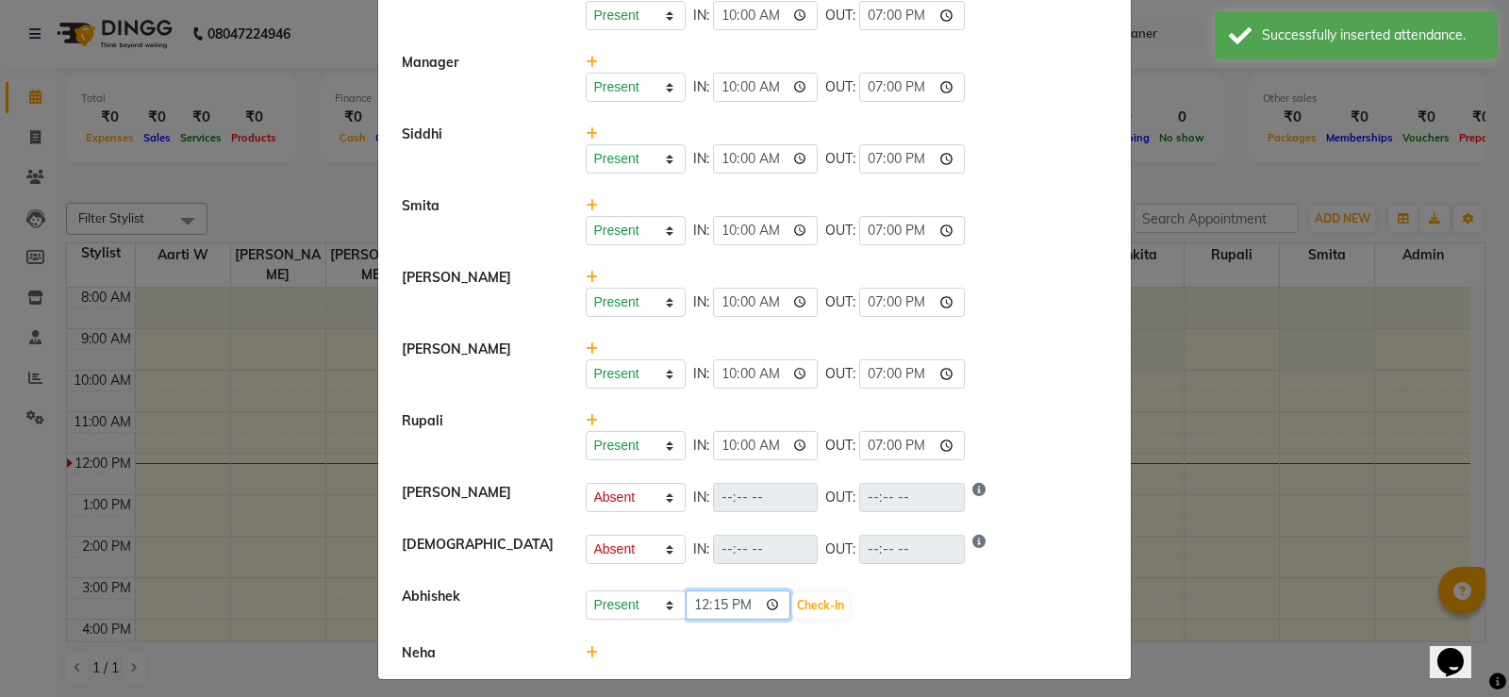
click at [686, 605] on input "12:15" at bounding box center [739, 604] width 106 height 29
type input "10:00"
click at [825, 599] on button "Check-In" at bounding box center [820, 605] width 57 height 26
click at [884, 602] on div "Present Absent Late Half Day Weekly Off 10:00 Check-In" at bounding box center [847, 605] width 522 height 30
select select "A"
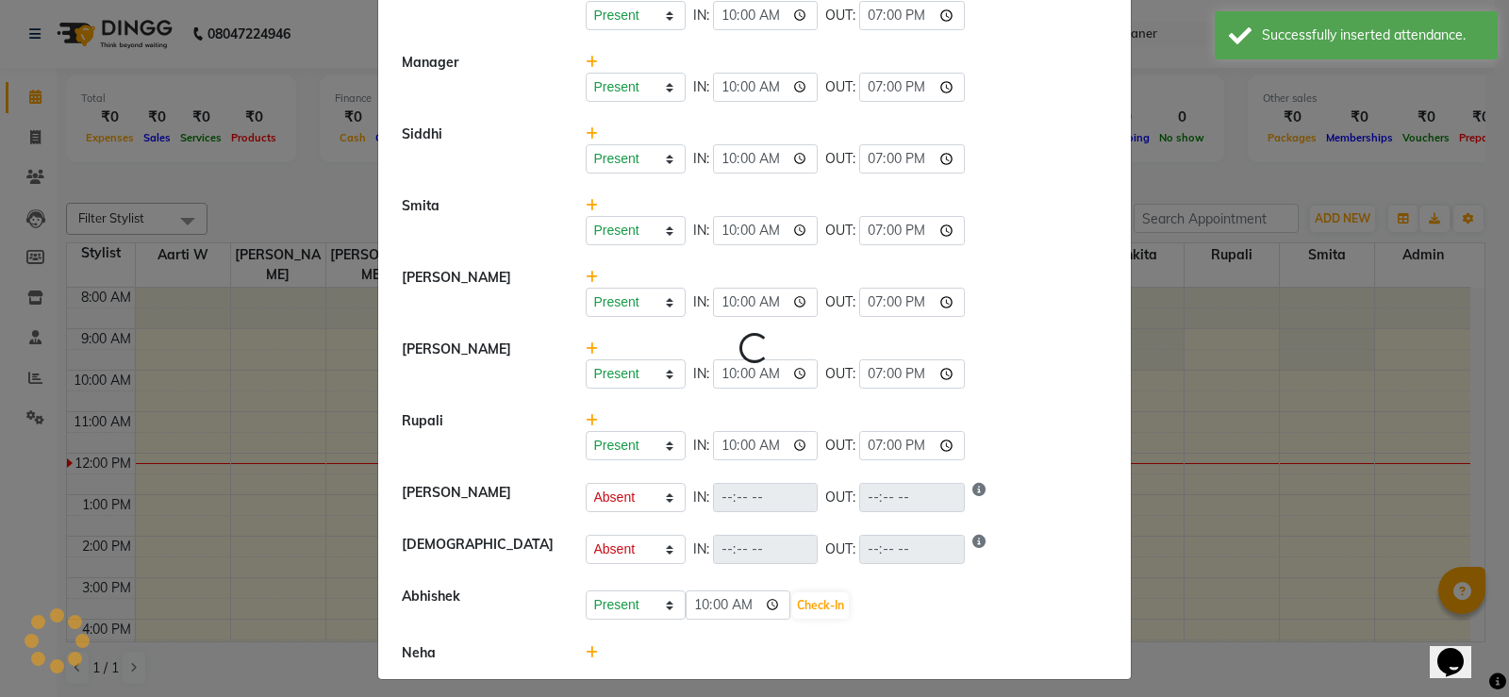
select select "A"
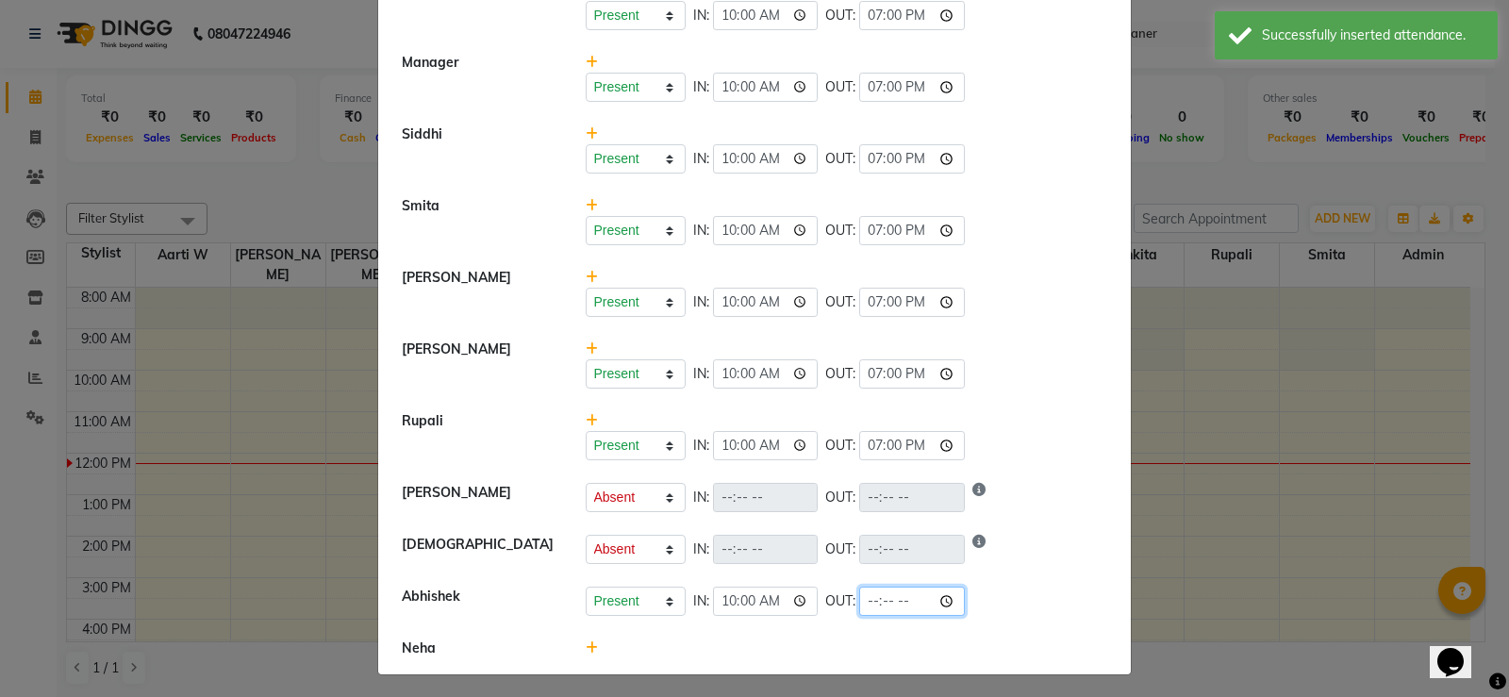
click at [870, 602] on input "time" at bounding box center [912, 601] width 106 height 29
type input "19:00"
click at [787, 638] on li "Neha" at bounding box center [754, 648] width 743 height 42
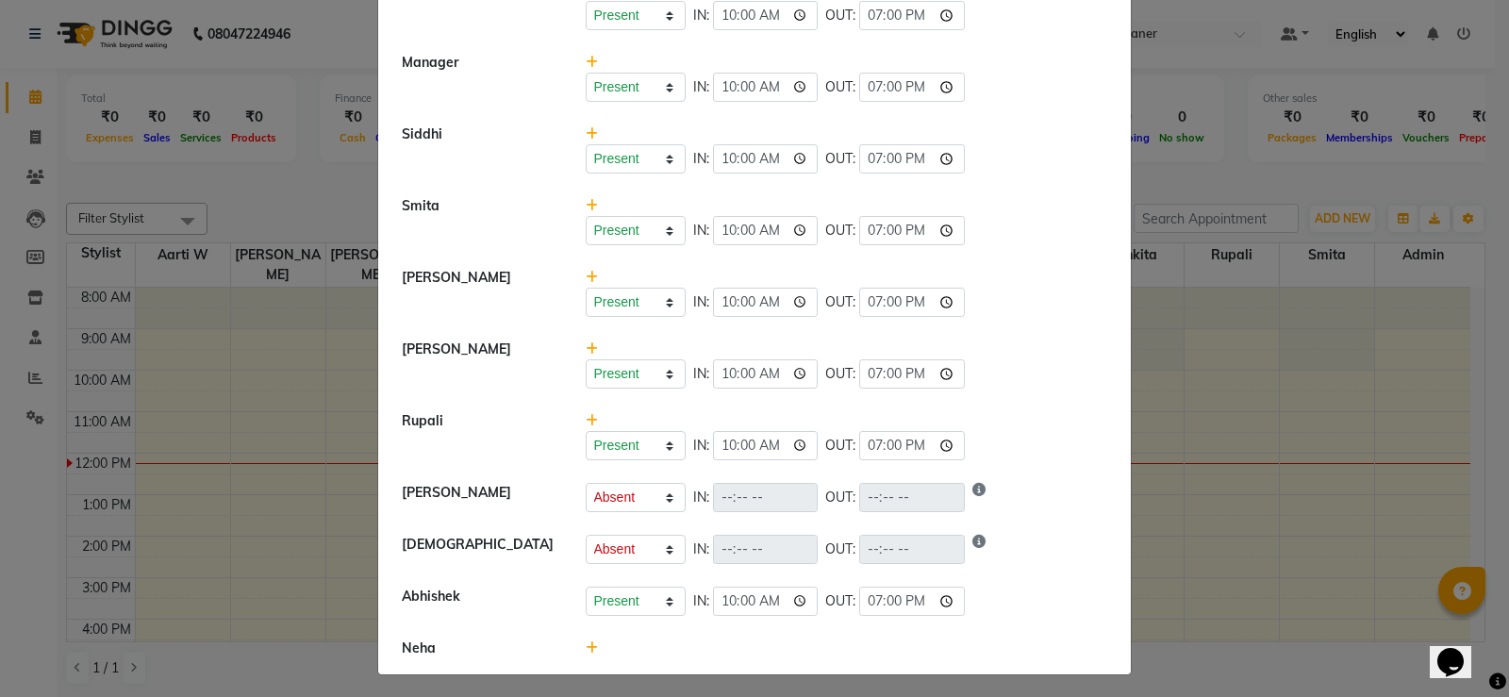
select select "A"
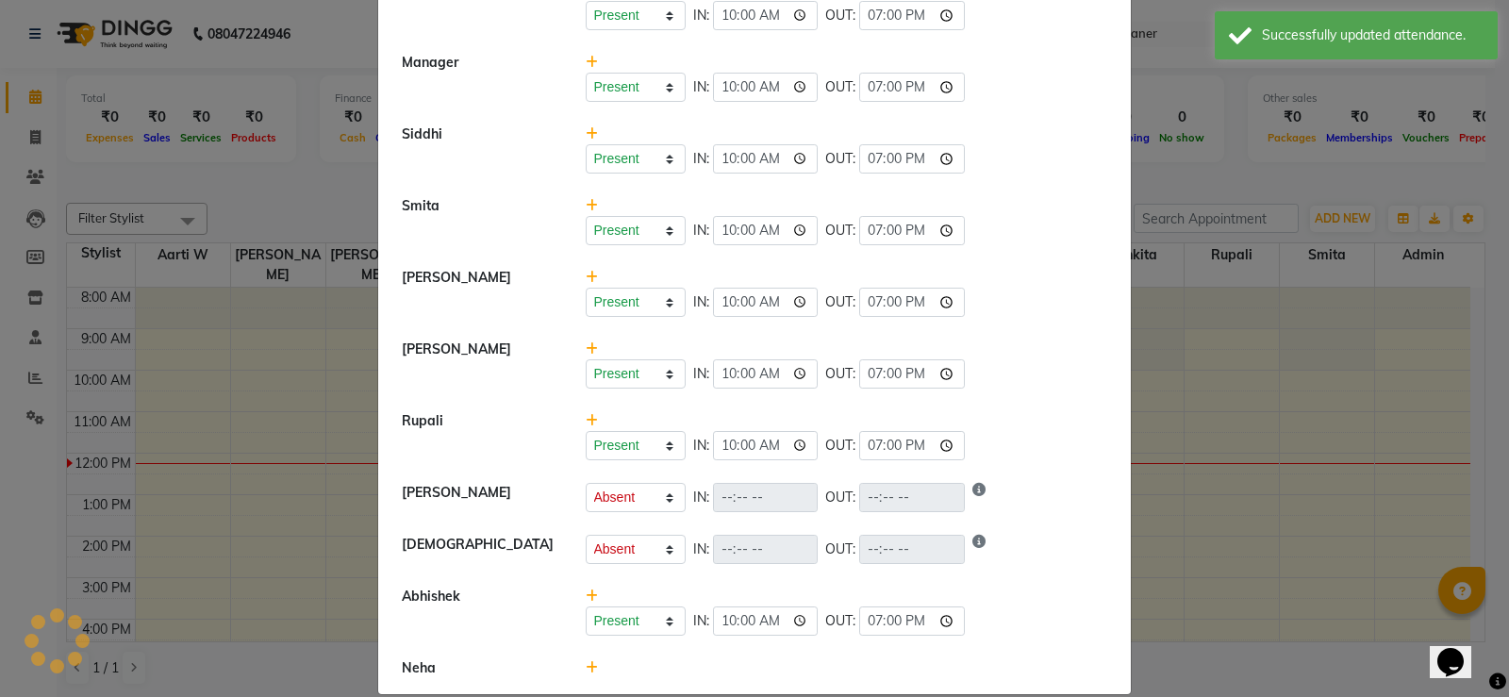
scroll to position [812, 0]
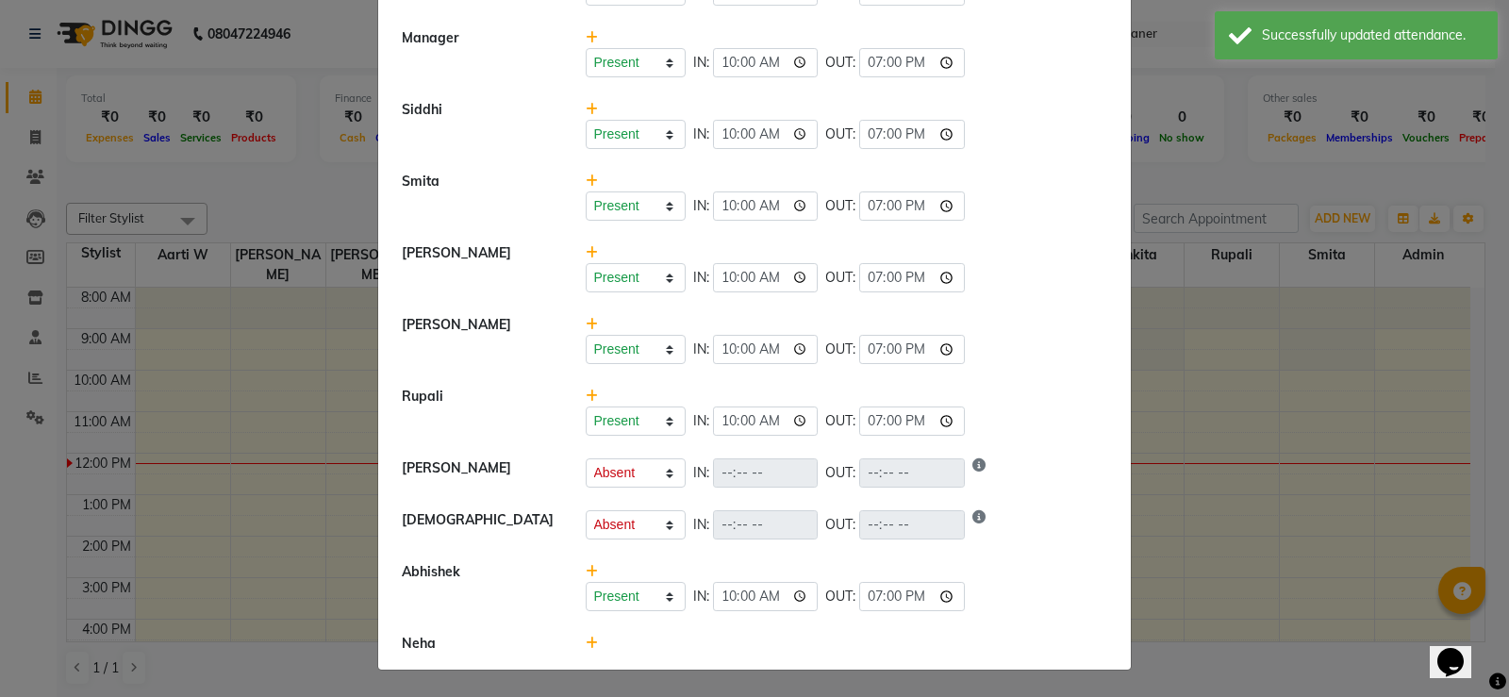
click at [586, 644] on icon at bounding box center [592, 643] width 12 height 13
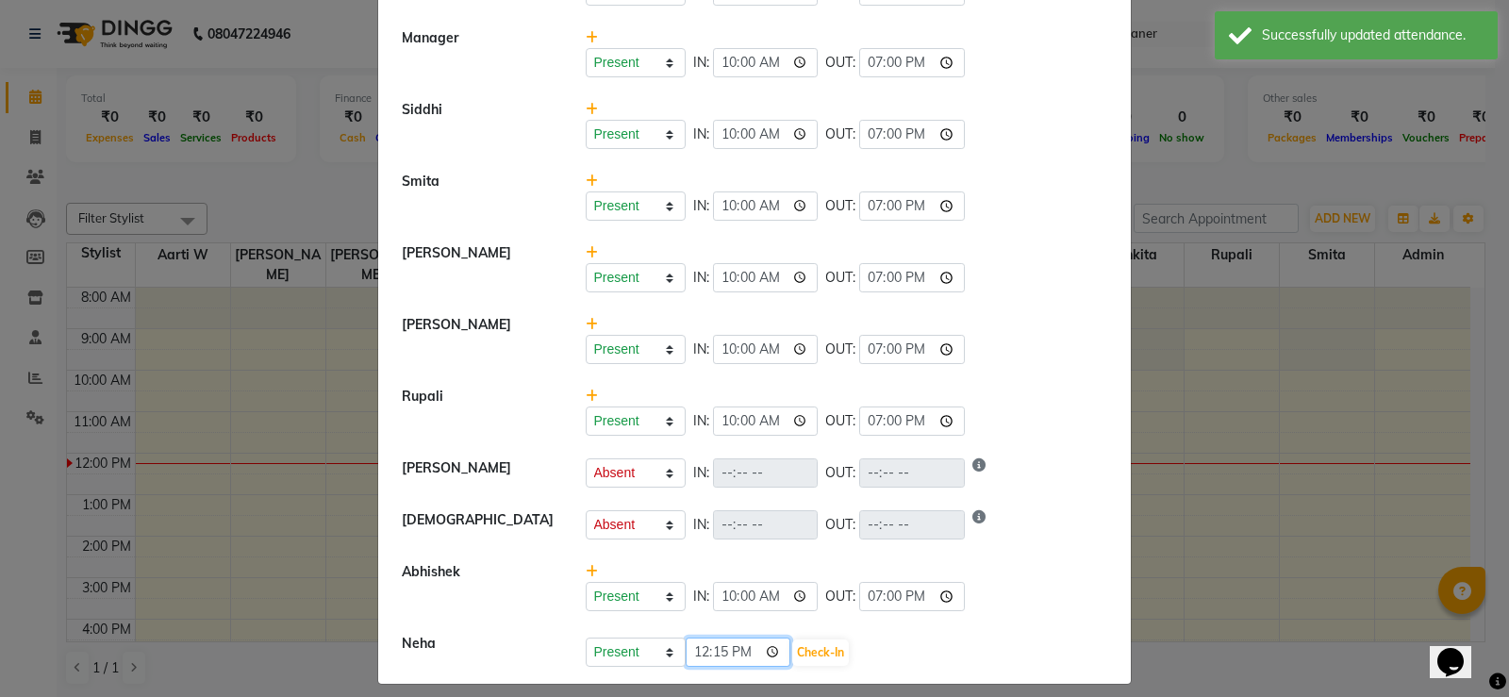
click at [694, 649] on input "12:15" at bounding box center [739, 652] width 106 height 29
type input "10:00"
click at [820, 652] on button "Check-In" at bounding box center [820, 652] width 57 height 26
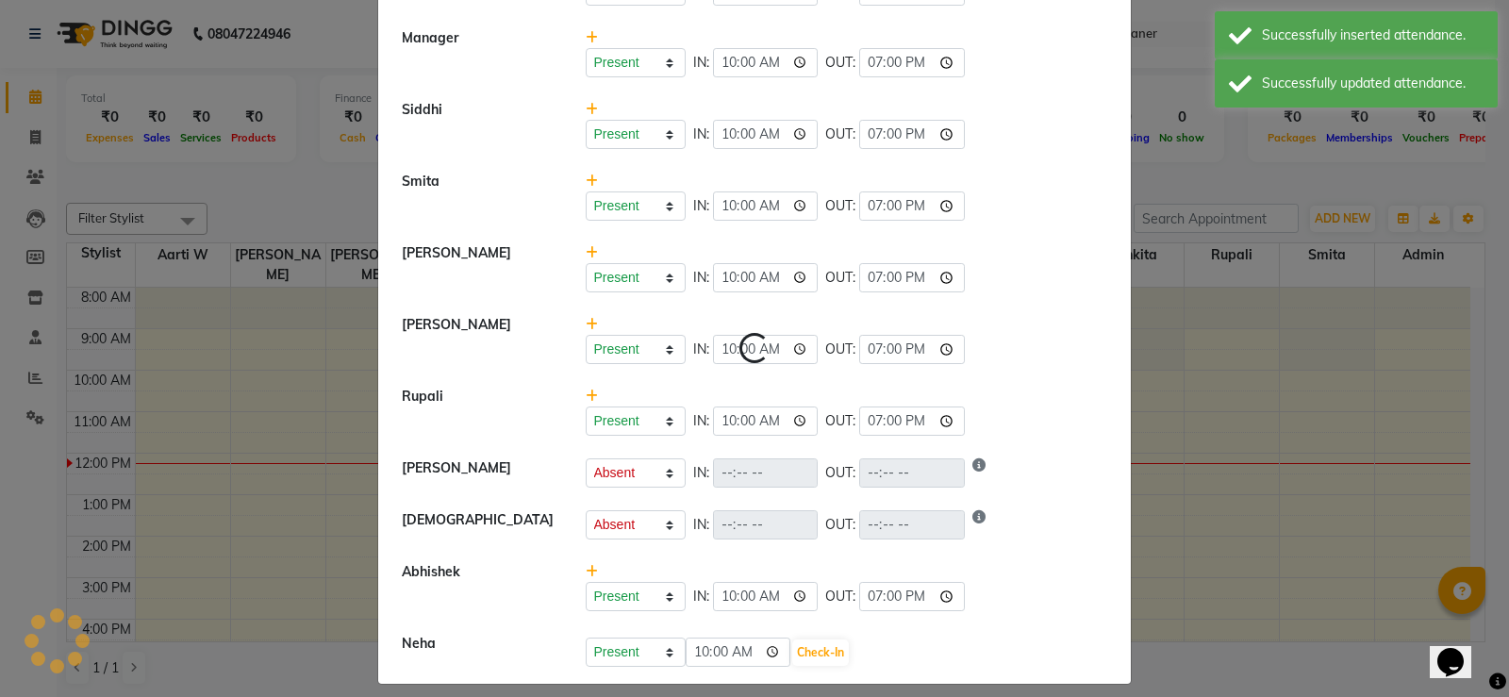
select select "A"
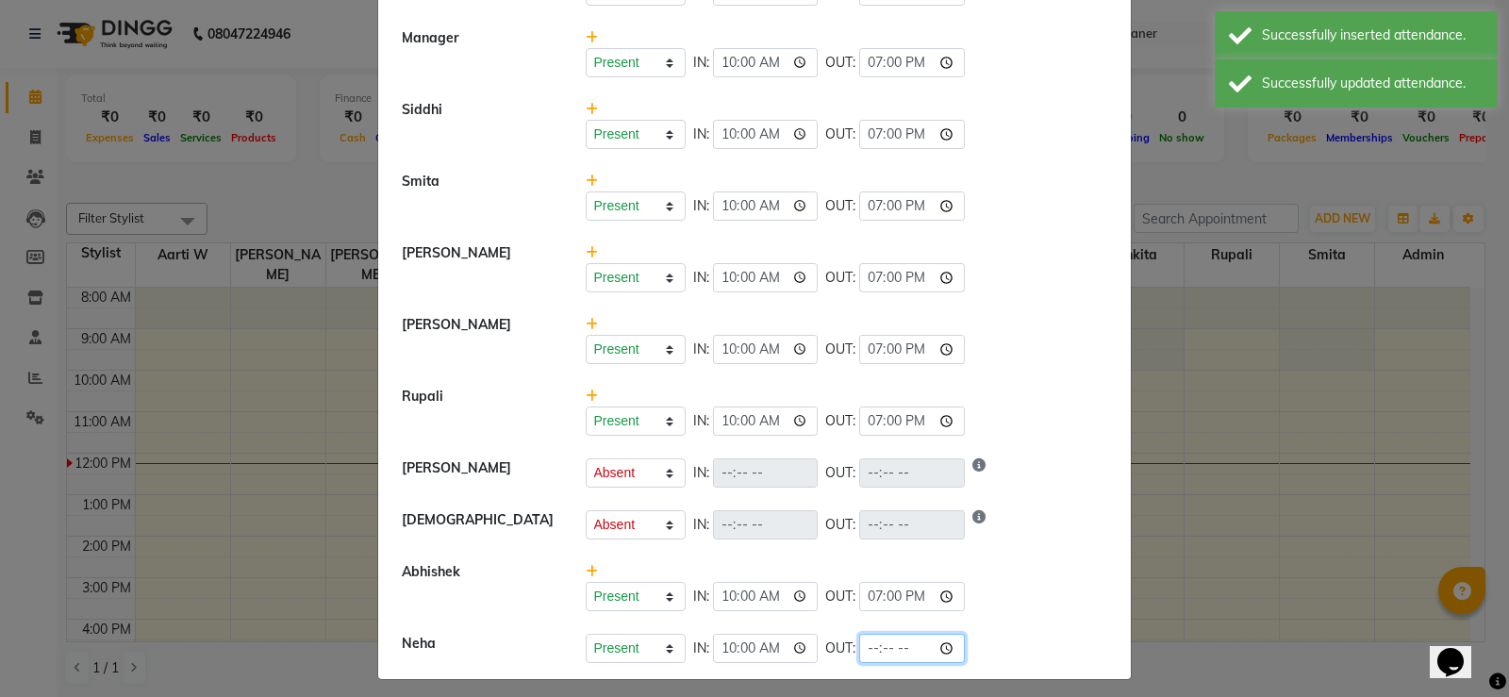
click at [866, 644] on input "time" at bounding box center [912, 648] width 106 height 29
type input "19:00"
click at [1049, 362] on div "Present Absent Late Half Day Weekly Off IN: 10:00 OUT: 19:00" at bounding box center [847, 349] width 522 height 29
select select "A"
